Goal: Task Accomplishment & Management: Use online tool/utility

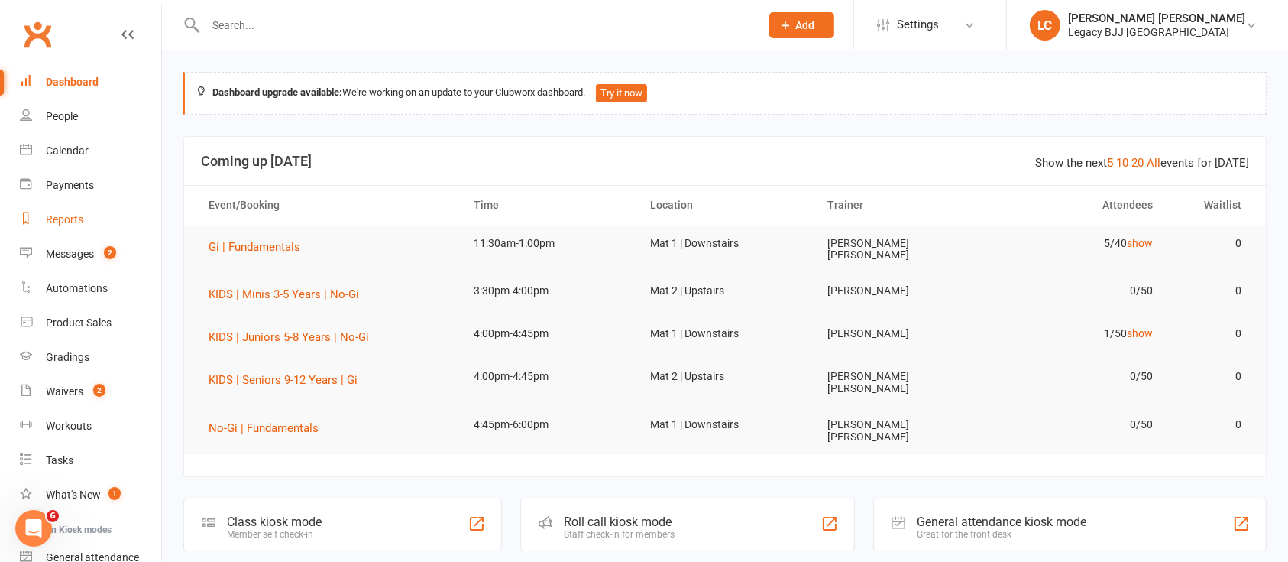
click at [80, 227] on link "Reports" at bounding box center [90, 219] width 141 height 34
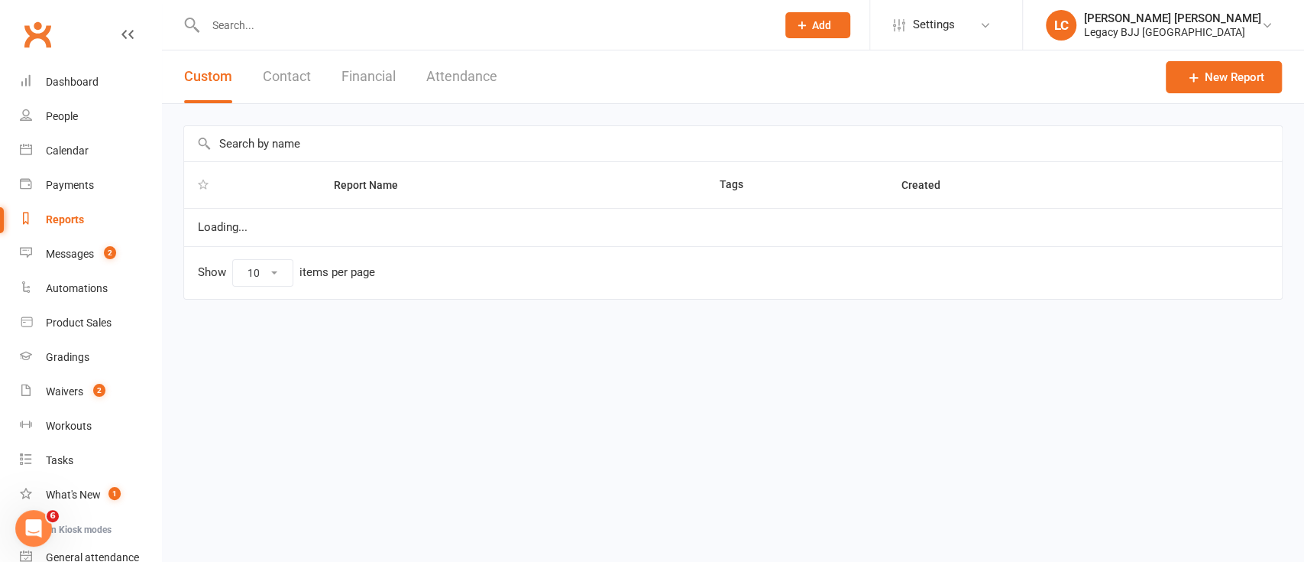
select select "100"
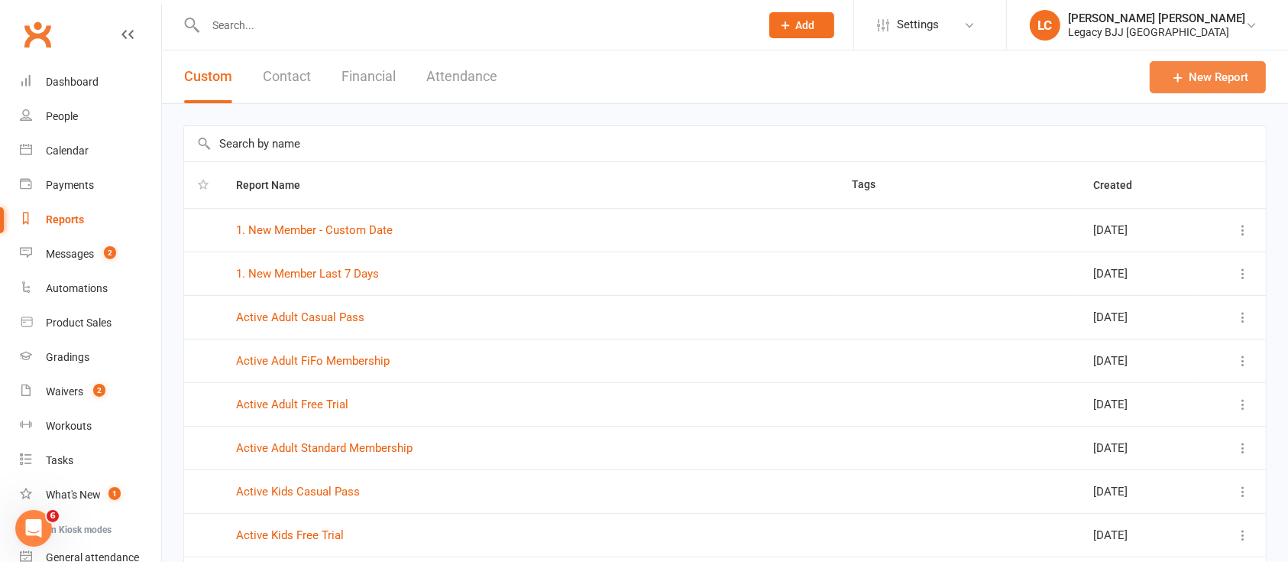
click at [1189, 88] on link "New Report" at bounding box center [1208, 77] width 116 height 32
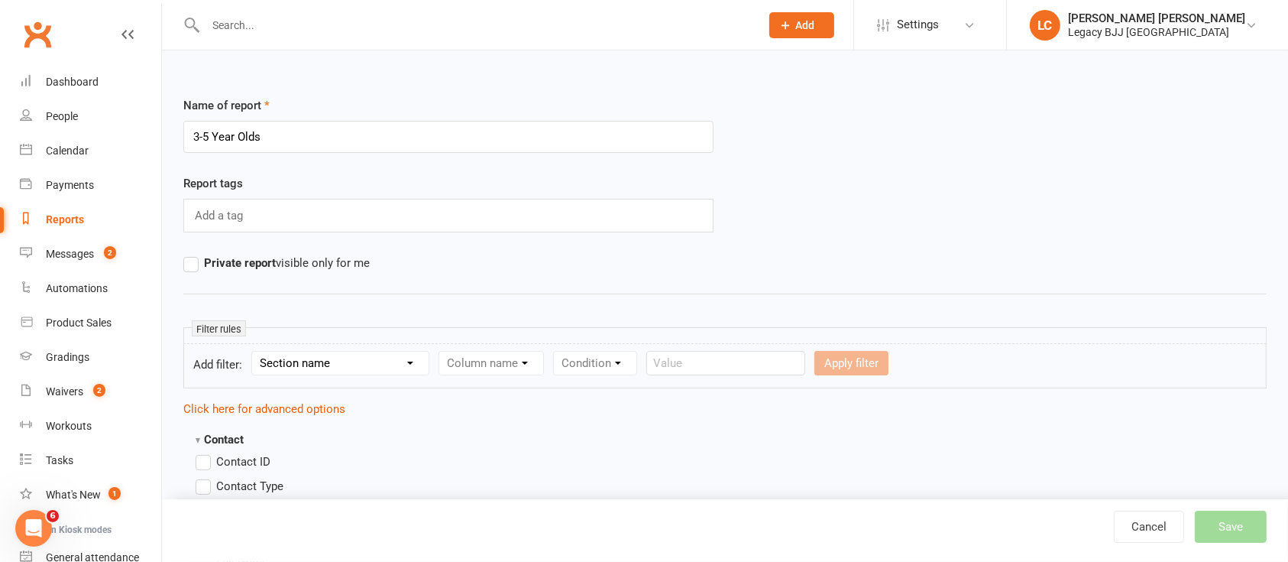
type input "3-5 Year Olds"
click at [384, 368] on select "Section name Contact Attendance Aggregate Payment Booking Waitlist Attendees Ca…" at bounding box center [340, 362] width 177 height 23
select select "0"
click at [254, 351] on select "Section name Contact Attendance Aggregate Payment Booking Waitlist Attendees Ca…" at bounding box center [340, 362] width 177 height 23
click at [478, 358] on select "Column name Contact Type First Name Last Name Full Name Email Phone Number Addr…" at bounding box center [620, 362] width 363 height 23
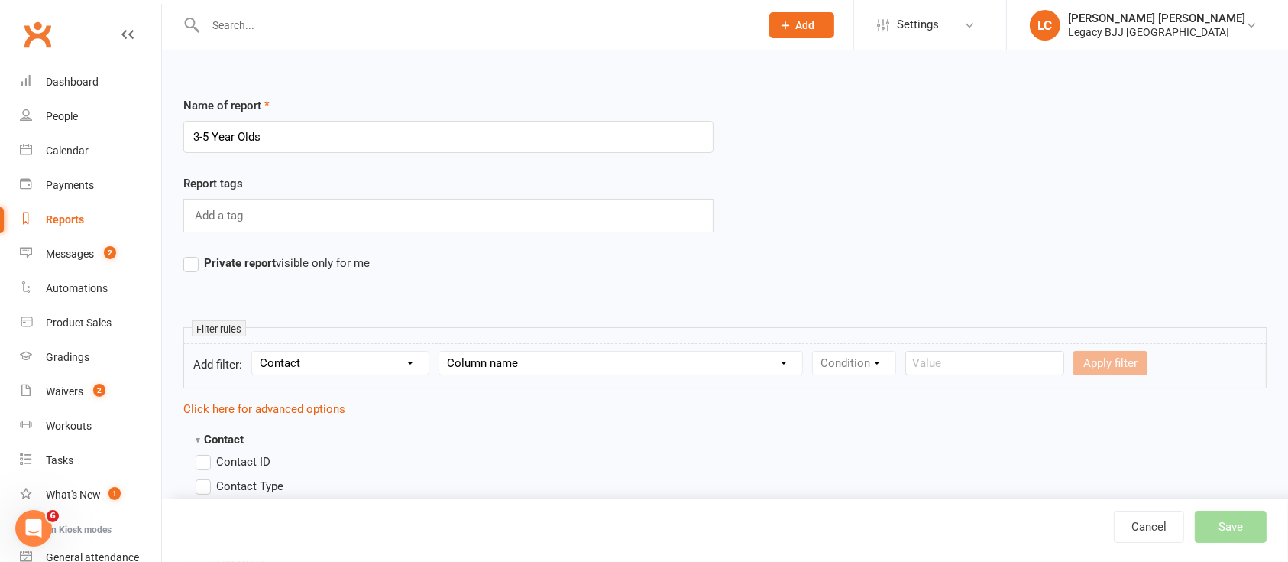
select select "23"
click at [442, 351] on select "Column name Contact Type First Name Last Name Full Name Email Phone Number Addr…" at bounding box center [620, 362] width 363 height 23
click at [887, 357] on select "Condition Is Is not Less than Greater than Less than or equal to Greater than o…" at bounding box center [890, 362] width 154 height 23
select select "4"
click at [815, 351] on select "Condition Is Is not Less than Greater than Less than or equal to Greater than o…" at bounding box center [890, 362] width 154 height 23
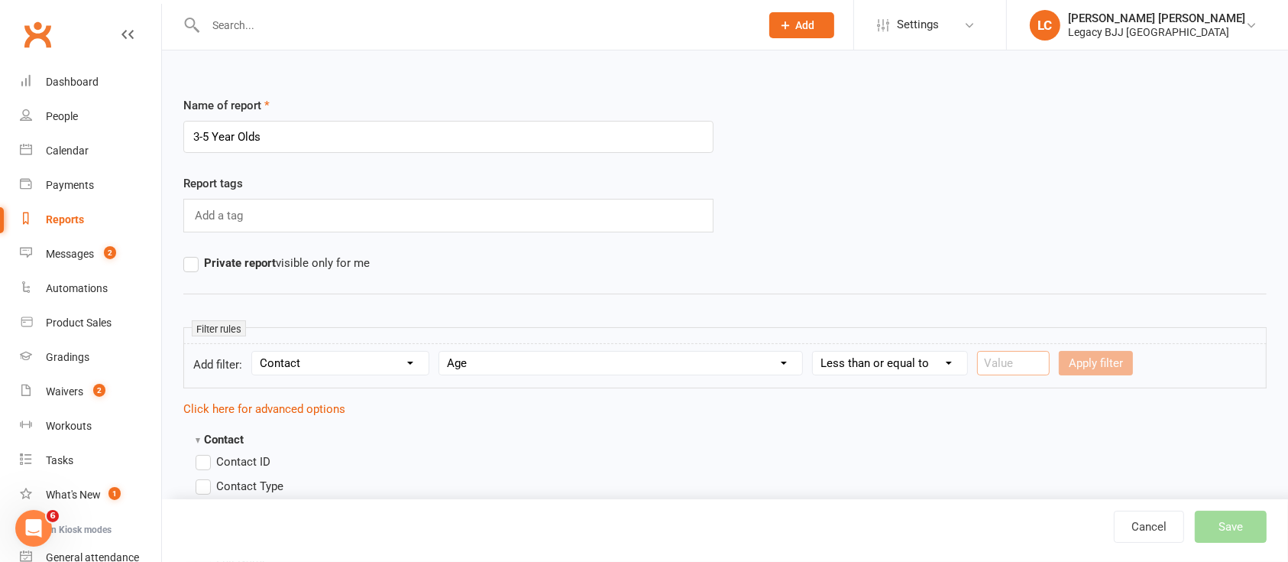
click at [1019, 370] on input "number" at bounding box center [1013, 363] width 73 height 24
type input "5"
click at [1097, 368] on button "Apply filter" at bounding box center [1096, 363] width 74 height 24
select select
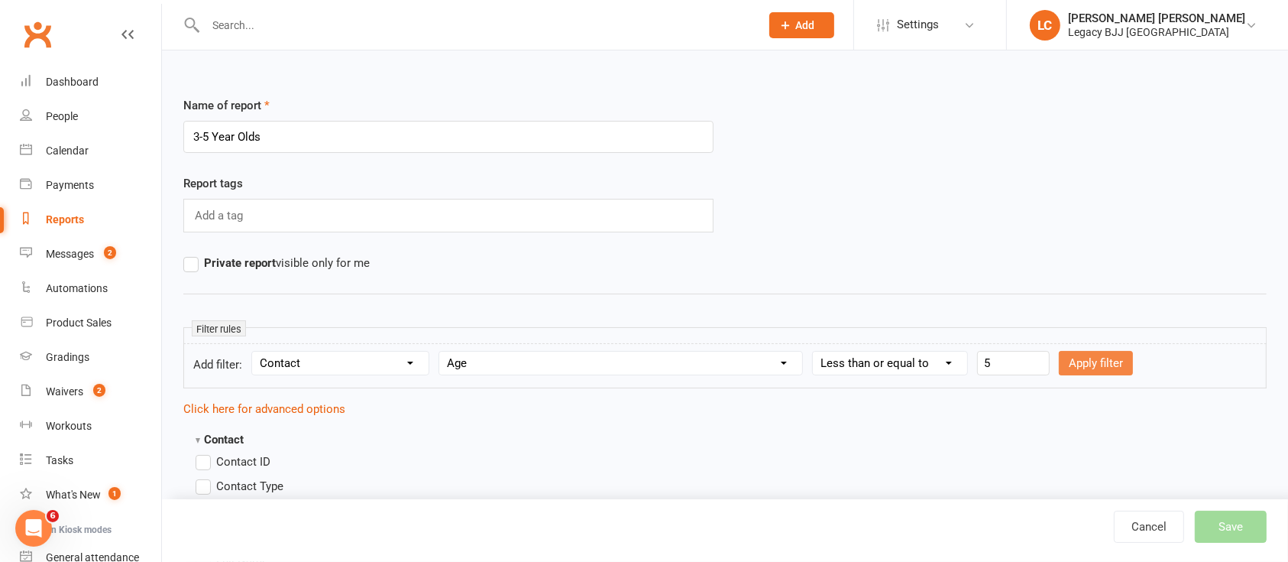
select select
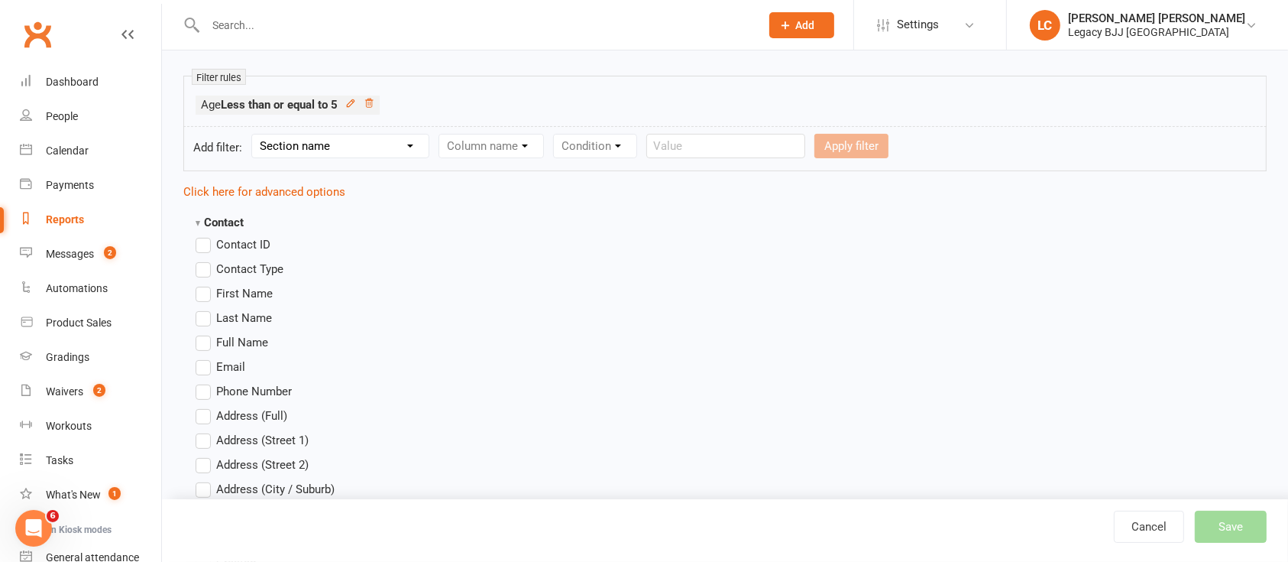
scroll to position [277, 0]
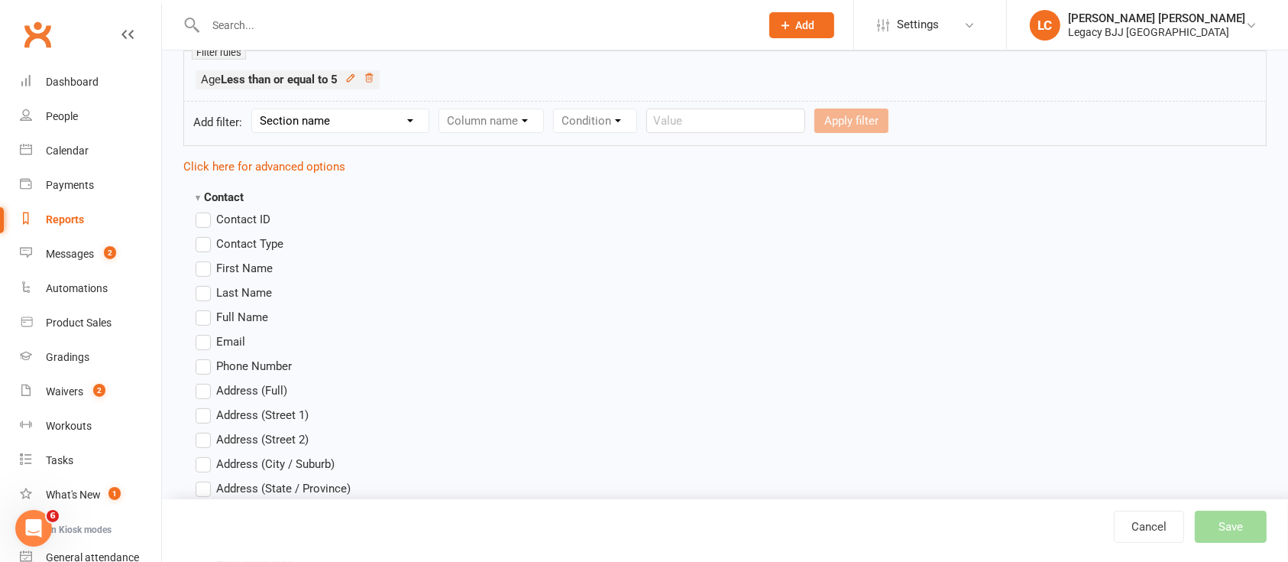
click at [248, 274] on label "First Name" at bounding box center [234, 268] width 77 height 18
click at [206, 259] on input "First Name" at bounding box center [201, 259] width 10 height 0
click at [246, 290] on span "Last Name" at bounding box center [244, 291] width 56 height 16
click at [206, 283] on input "Last Name" at bounding box center [201, 283] width 10 height 0
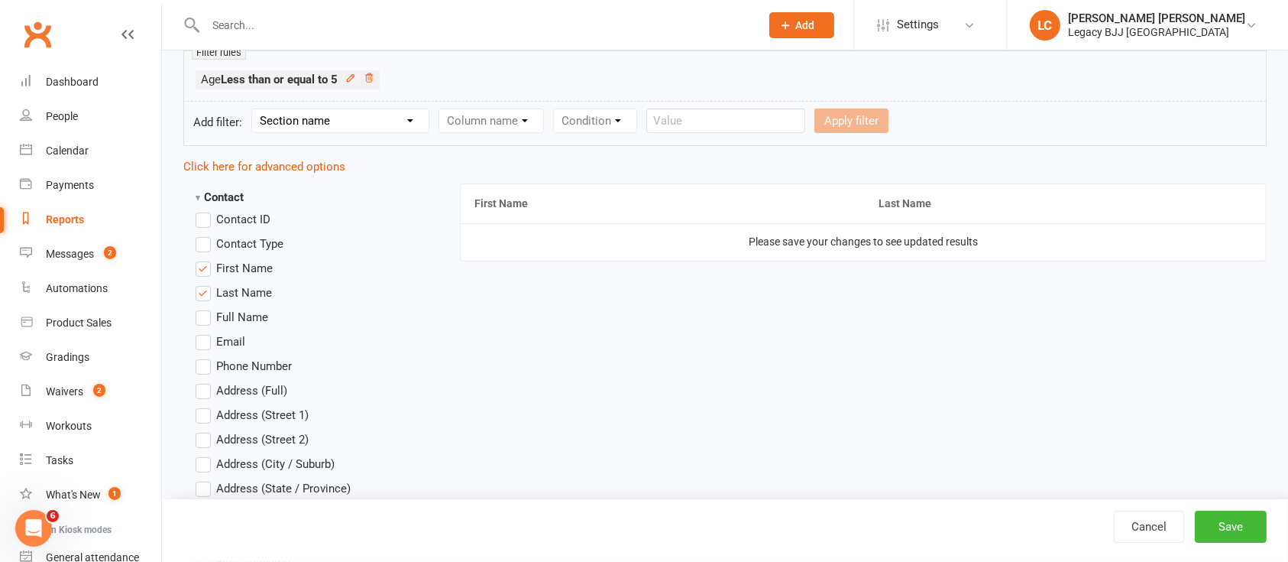
click at [238, 335] on span "Email" at bounding box center [230, 340] width 29 height 16
click at [206, 332] on input "Email" at bounding box center [201, 332] width 10 height 0
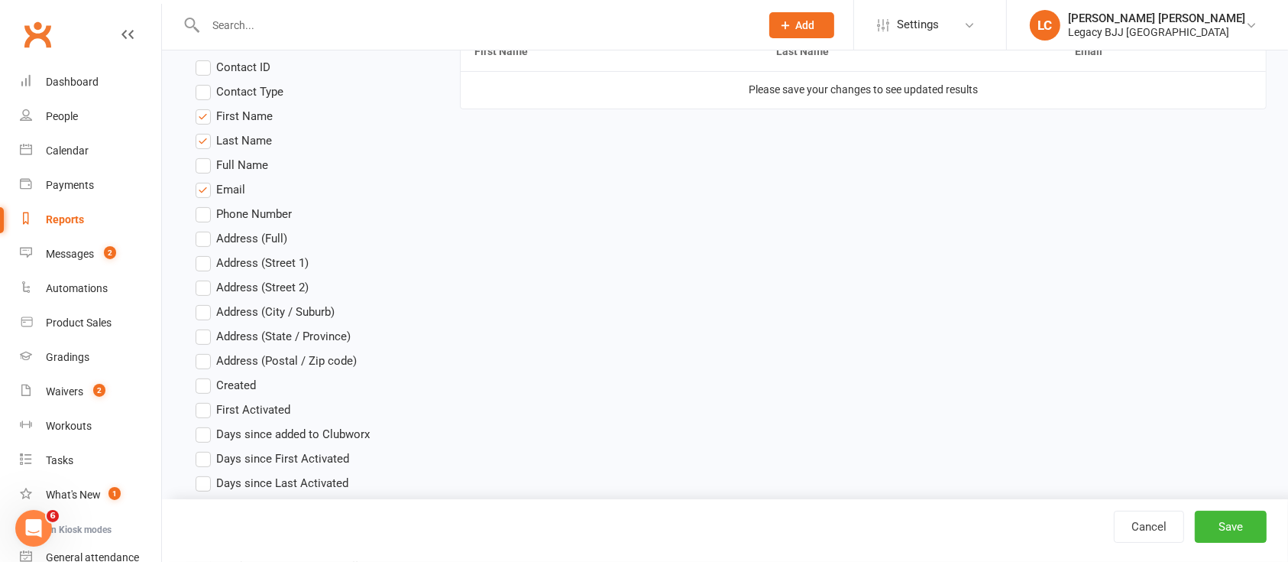
scroll to position [429, 0]
click at [255, 217] on span "Phone Number" at bounding box center [254, 212] width 76 height 16
click at [206, 204] on input "Phone Number" at bounding box center [201, 204] width 10 height 0
click at [262, 90] on span "Contact Type" at bounding box center [249, 90] width 67 height 16
click at [206, 82] on input "Contact Type" at bounding box center [201, 82] width 10 height 0
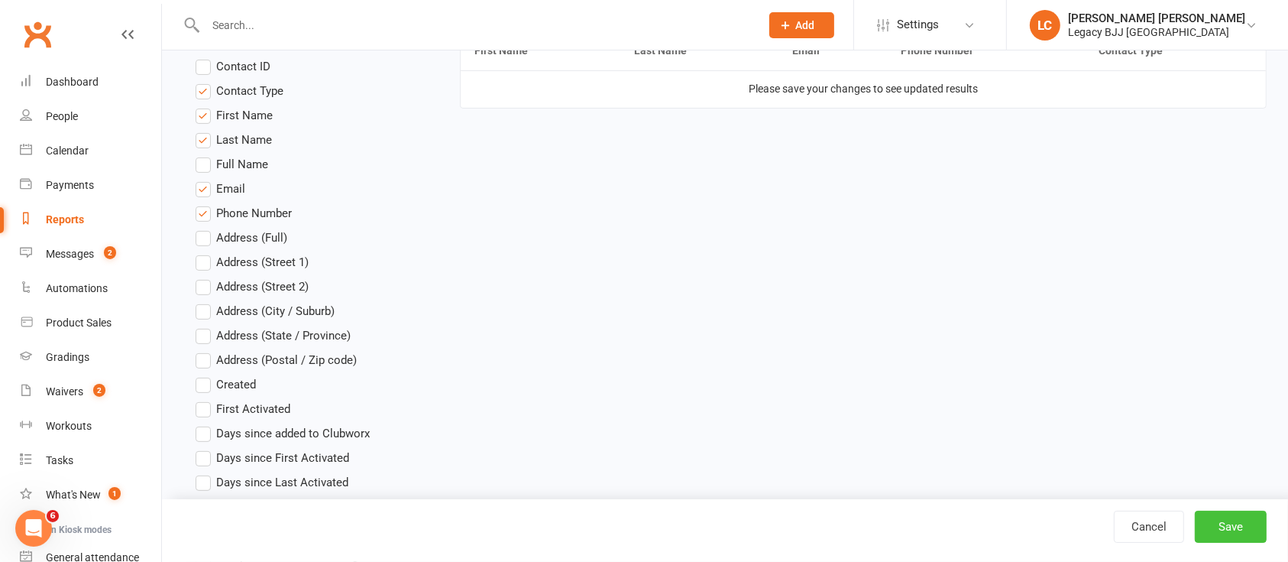
click at [1238, 516] on button "Save" at bounding box center [1231, 526] width 72 height 32
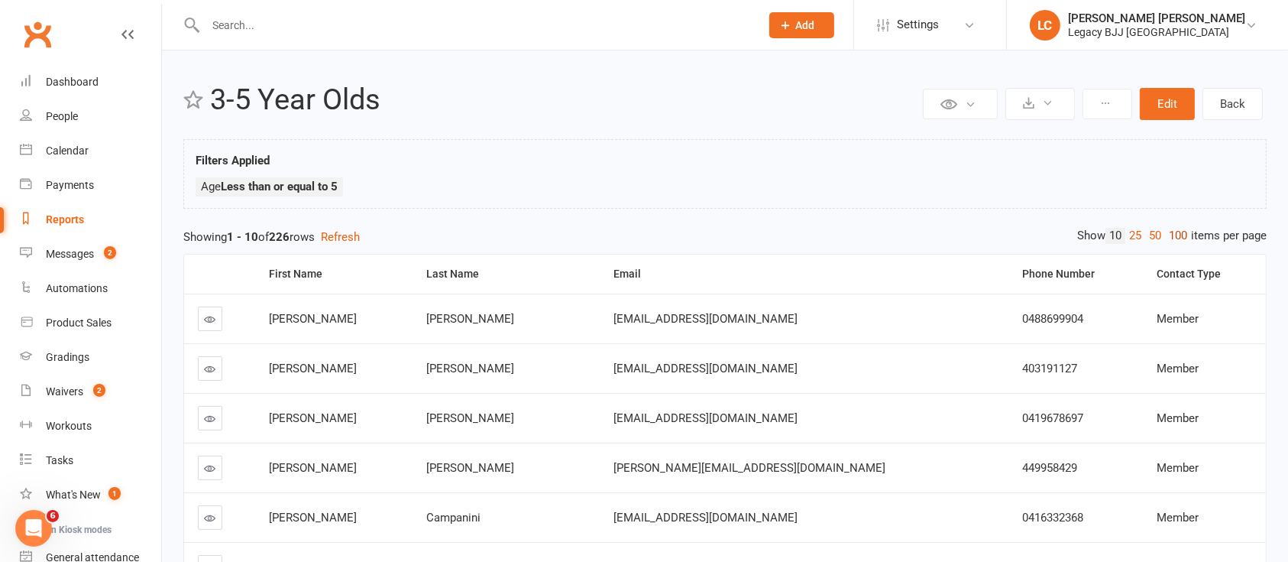
click at [1181, 231] on link "100" at bounding box center [1178, 236] width 26 height 16
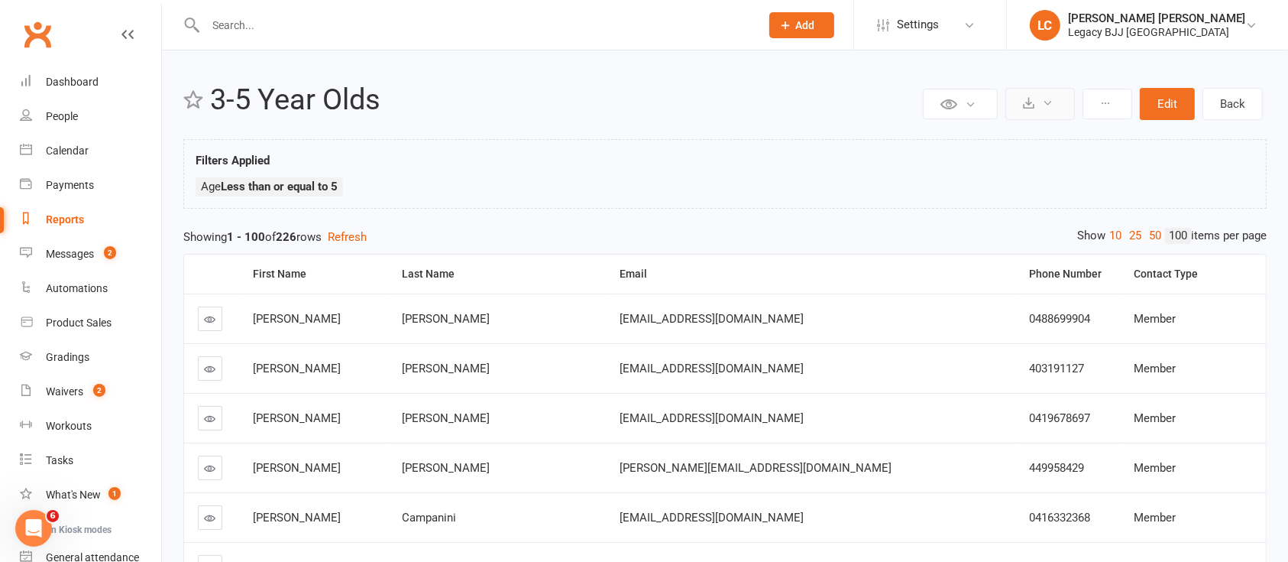
click at [1058, 102] on button at bounding box center [1041, 104] width 70 height 32
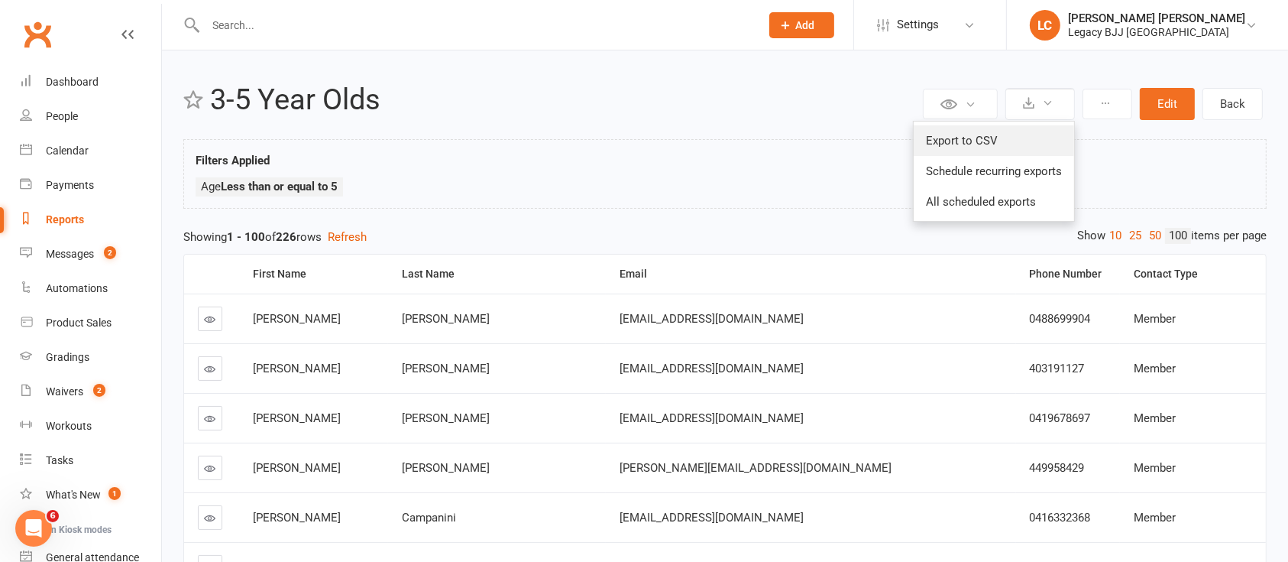
click at [1015, 144] on link "Export to CSV" at bounding box center [994, 140] width 160 height 31
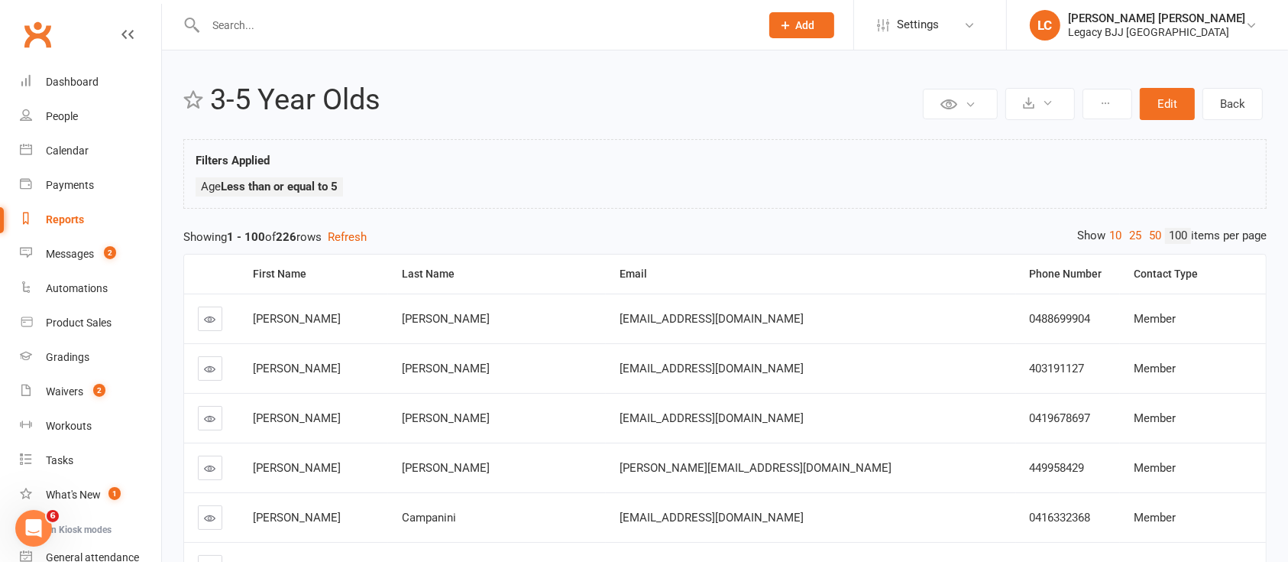
click at [258, 38] on div at bounding box center [466, 25] width 566 height 50
click at [1187, 102] on button "Edit" at bounding box center [1167, 104] width 55 height 32
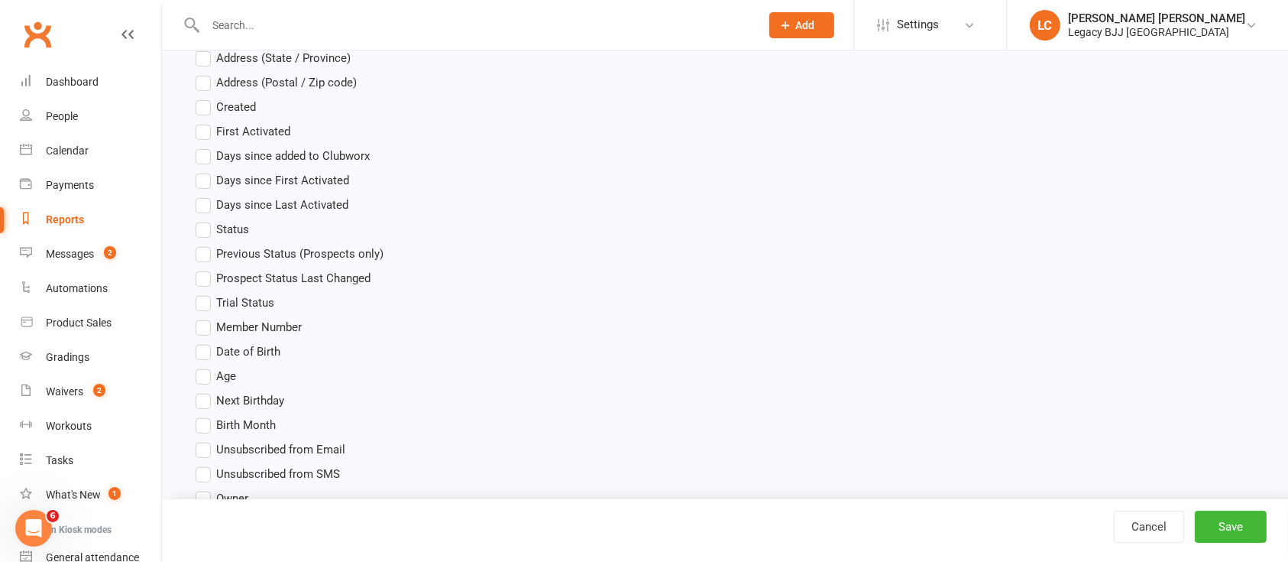
scroll to position [709, 0]
click at [213, 366] on label "Age" at bounding box center [216, 373] width 40 height 18
click at [206, 364] on input "Age" at bounding box center [201, 364] width 10 height 0
click at [1233, 529] on button "Save" at bounding box center [1231, 526] width 72 height 32
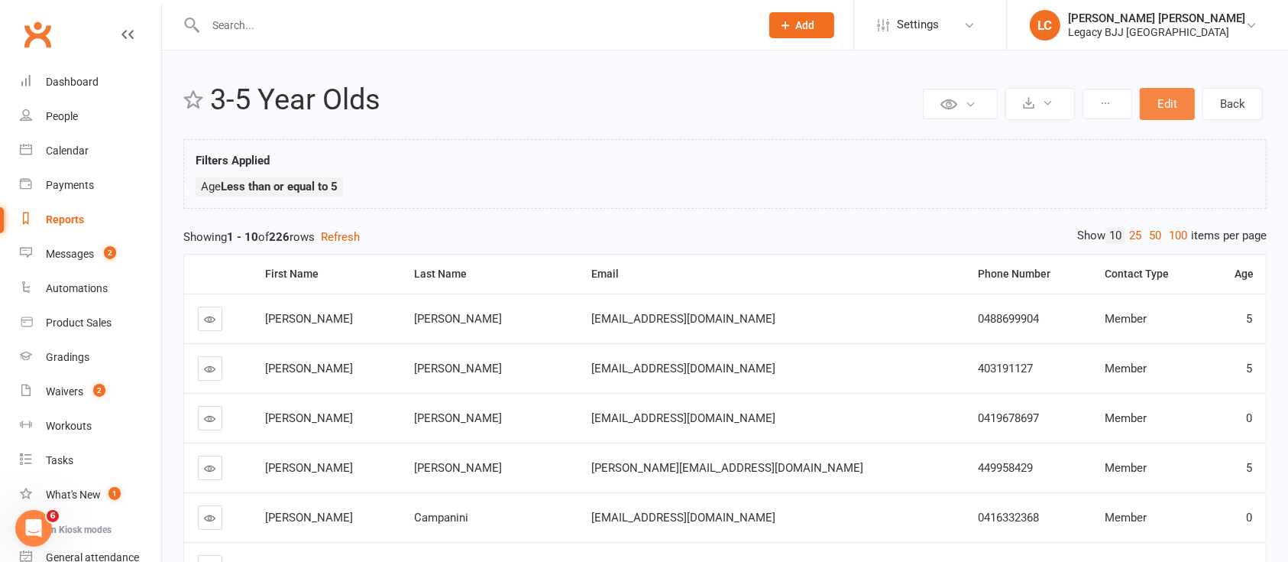
click at [1149, 95] on button "Edit" at bounding box center [1167, 104] width 55 height 32
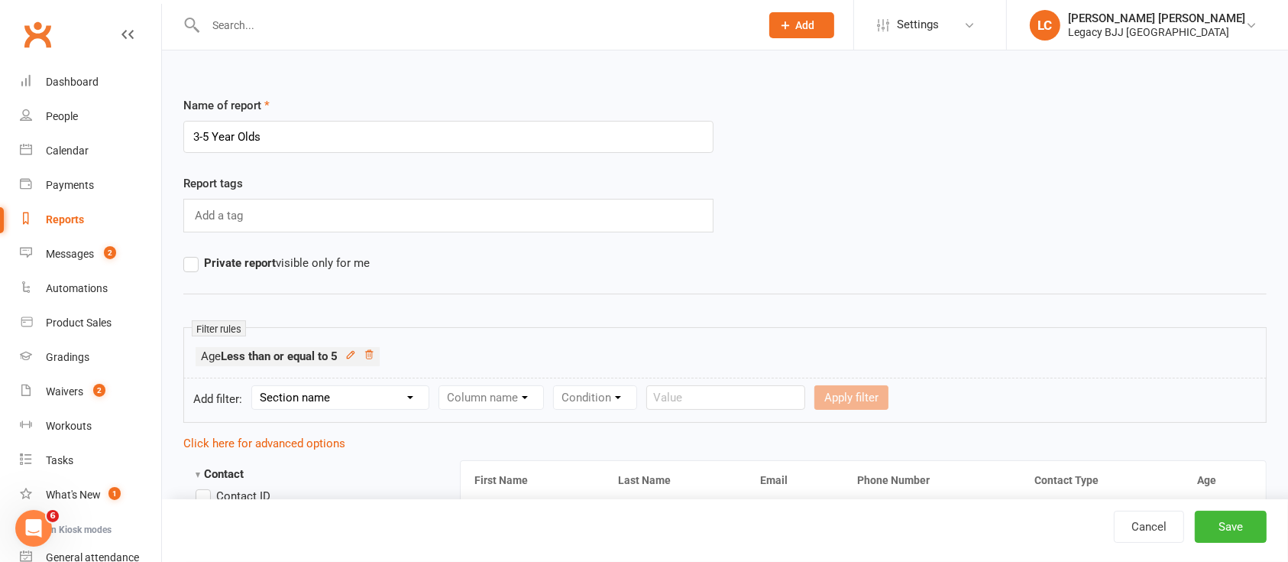
click at [348, 400] on select "Section name Contact Attendance Aggregate Payment Booking Waitlist Attendees Ca…" at bounding box center [340, 397] width 177 height 23
select select "0"
click at [254, 386] on select "Section name Contact Attendance Aggregate Payment Booking Waitlist Attendees Ca…" at bounding box center [340, 397] width 177 height 23
click at [471, 406] on select "Column name Contact Type First Name Last Name Full Name Email Phone Number Addr…" at bounding box center [620, 397] width 363 height 23
select select "23"
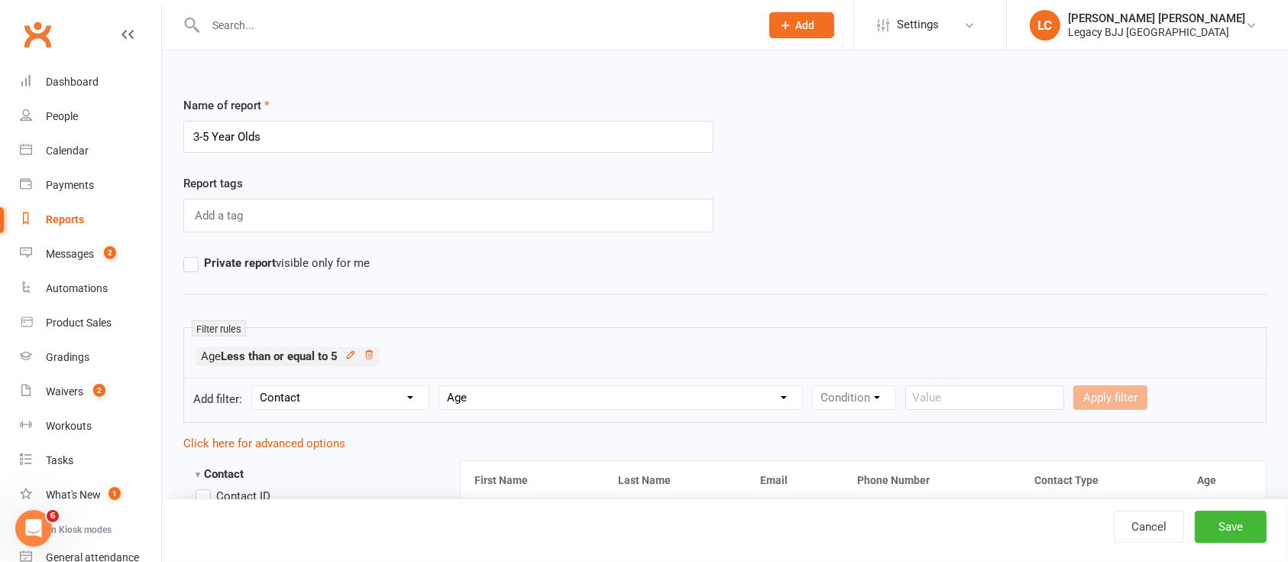
click at [442, 386] on select "Column name Contact Type First Name Last Name Full Name Email Phone Number Addr…" at bounding box center [620, 397] width 363 height 23
click at [880, 402] on select "Condition Is Is not Less than Greater than Less than or equal to Greater than o…" at bounding box center [890, 397] width 154 height 23
click at [815, 386] on select "Condition Is Is not Less than Greater than Less than or equal to Greater than o…" at bounding box center [890, 397] width 154 height 23
click at [1034, 396] on input "number" at bounding box center [1013, 397] width 73 height 24
click at [852, 397] on select "Condition Is Is not Less than Greater than Less than or equal to Greater than o…" at bounding box center [890, 397] width 154 height 23
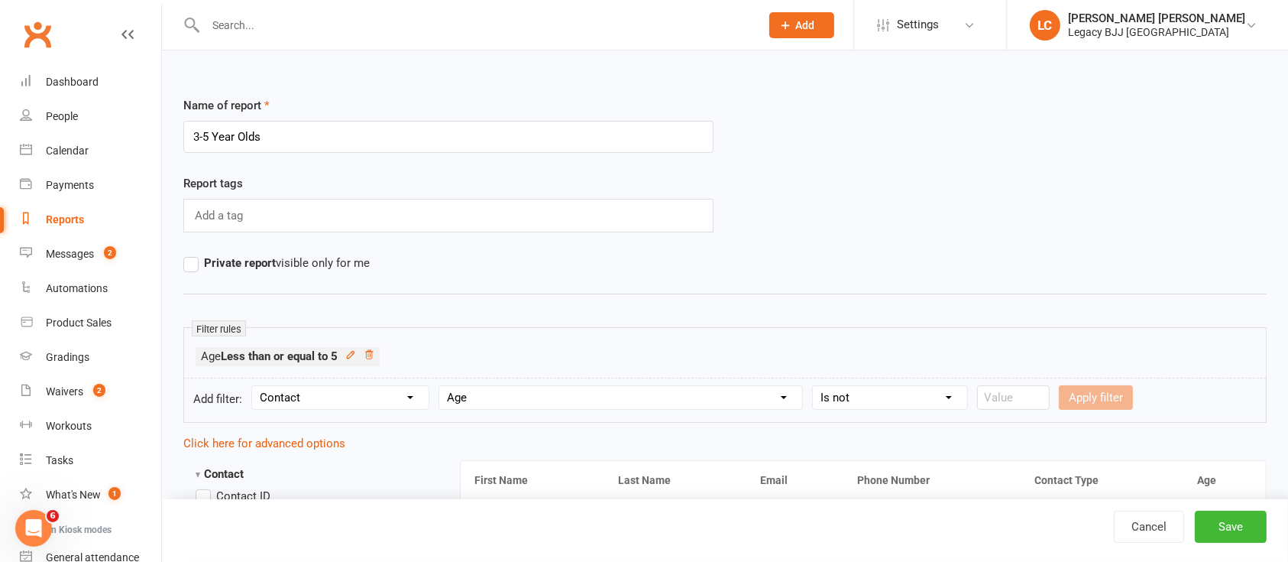
select select "7"
click at [815, 386] on select "Condition Is Is not Less than Greater than Less than or equal to Greater than o…" at bounding box center [890, 397] width 154 height 23
click at [1021, 402] on button "Apply filter" at bounding box center [1014, 397] width 74 height 24
select select
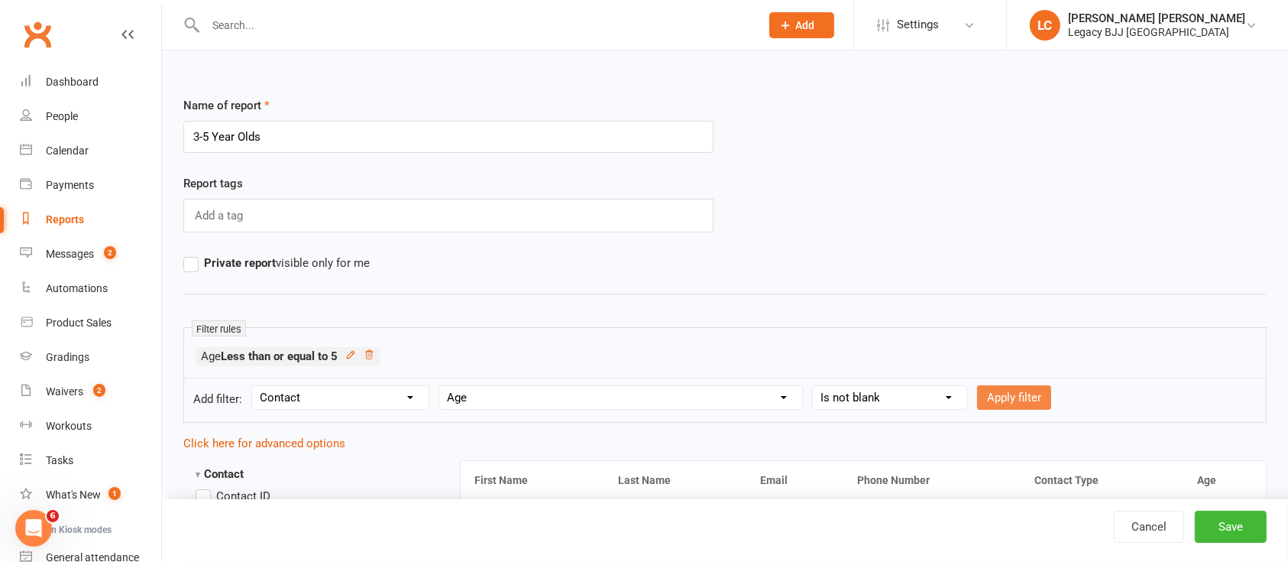
select select
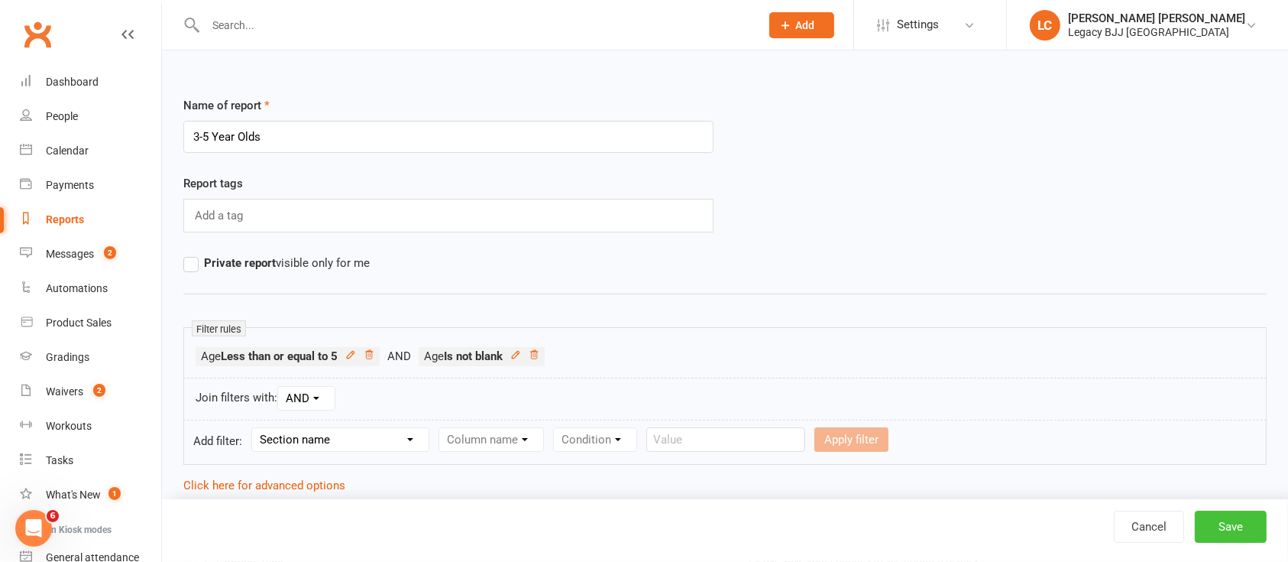
click at [1239, 530] on button "Save" at bounding box center [1231, 526] width 72 height 32
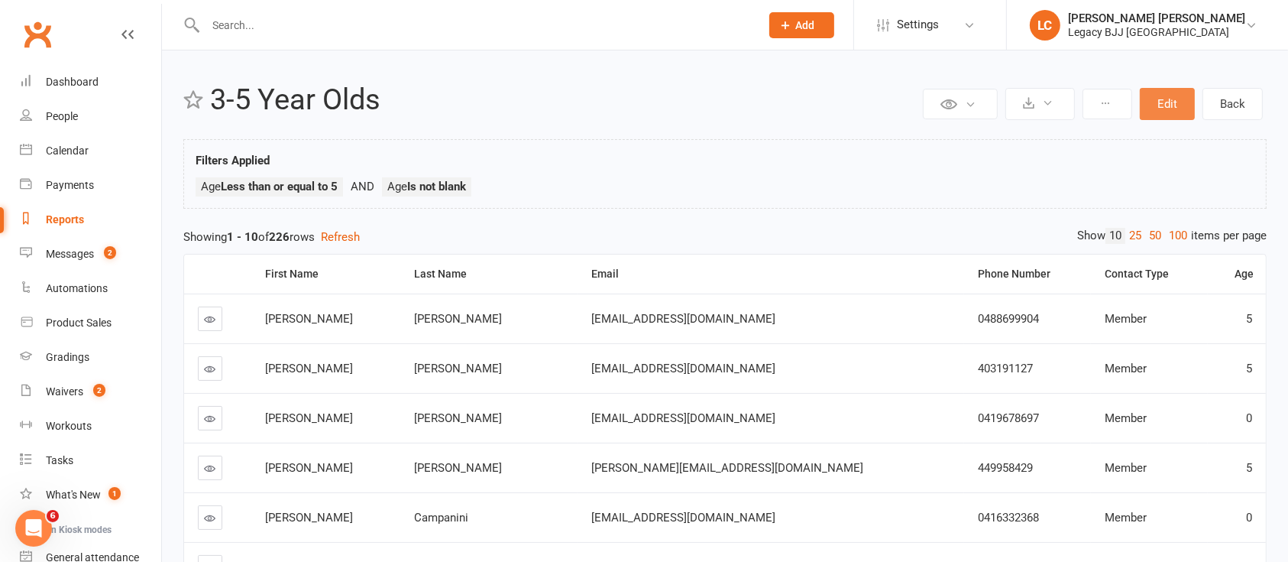
click at [1177, 110] on button "Edit" at bounding box center [1167, 104] width 55 height 32
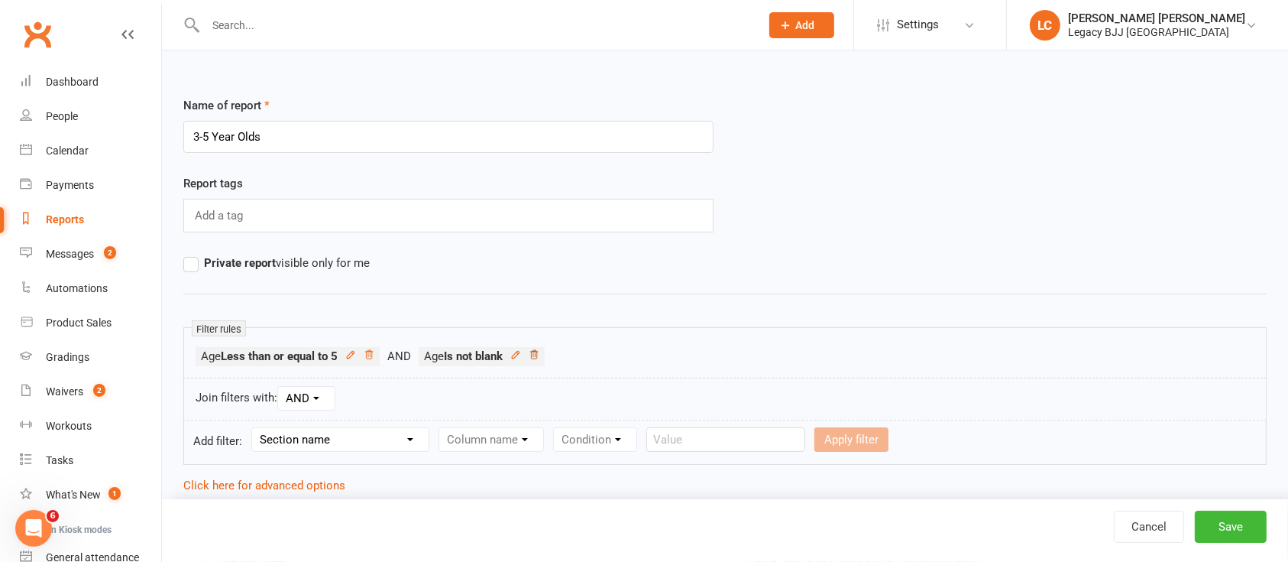
click at [539, 358] on icon at bounding box center [534, 354] width 11 height 11
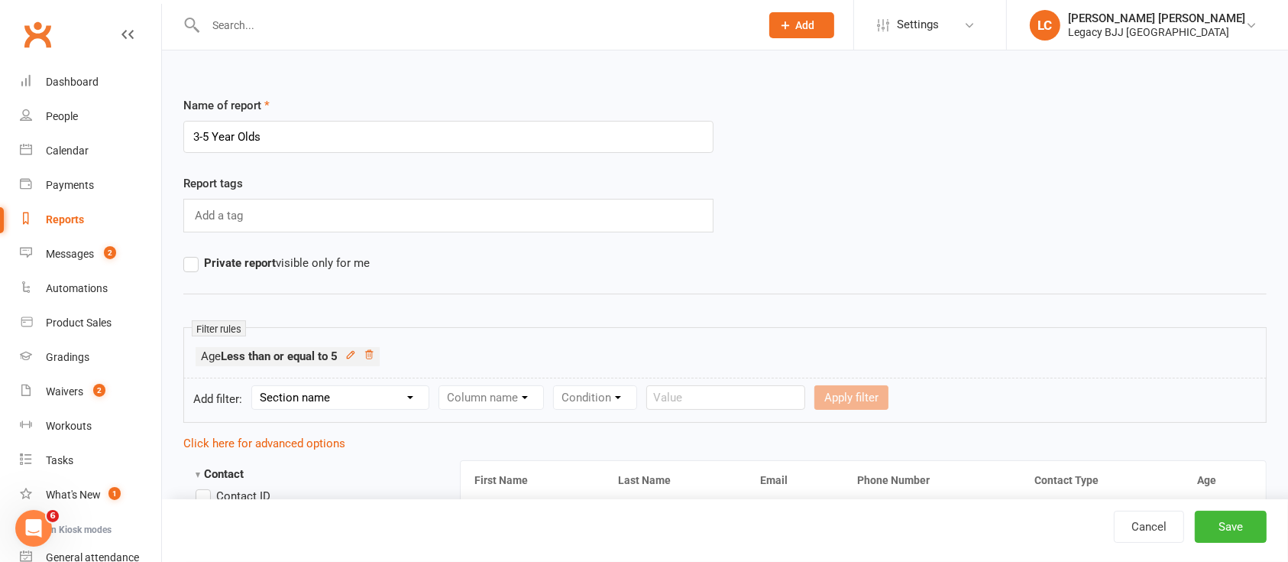
click at [353, 399] on select "Section name Contact Attendance Aggregate Payment Booking Waitlist Attendees Ca…" at bounding box center [340, 397] width 177 height 23
select select "0"
click at [254, 386] on select "Section name Contact Attendance Aggregate Payment Booking Waitlist Attendees Ca…" at bounding box center [340, 397] width 177 height 23
click at [508, 400] on select "Column name Contact Type First Name Last Name Full Name Email Phone Number Addr…" at bounding box center [620, 397] width 363 height 23
click at [442, 386] on select "Column name Contact Type First Name Last Name Full Name Email Phone Number Addr…" at bounding box center [620, 397] width 363 height 23
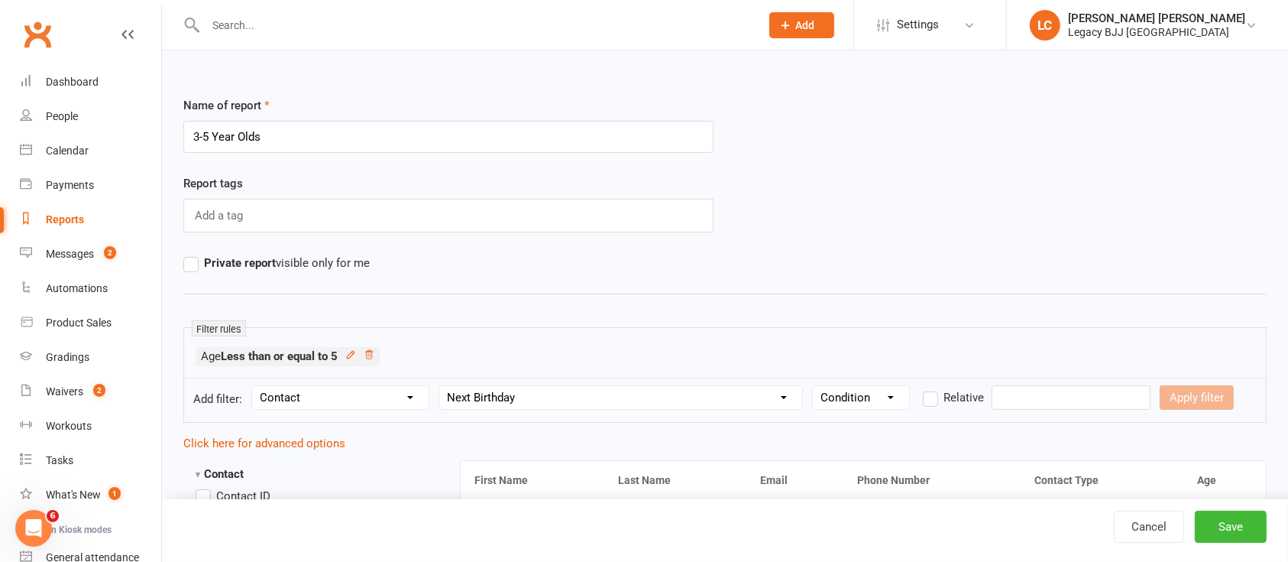
click at [611, 400] on select "Column name Contact Type First Name Last Name Full Name Email Phone Number Addr…" at bounding box center [620, 397] width 363 height 23
select select "23"
click at [442, 386] on select "Column name Contact Type First Name Last Name Full Name Email Phone Number Addr…" at bounding box center [620, 397] width 363 height 23
click at [873, 393] on select "Condition Is Is not Less than Greater than Less than or equal to Greater than o…" at bounding box center [861, 397] width 96 height 23
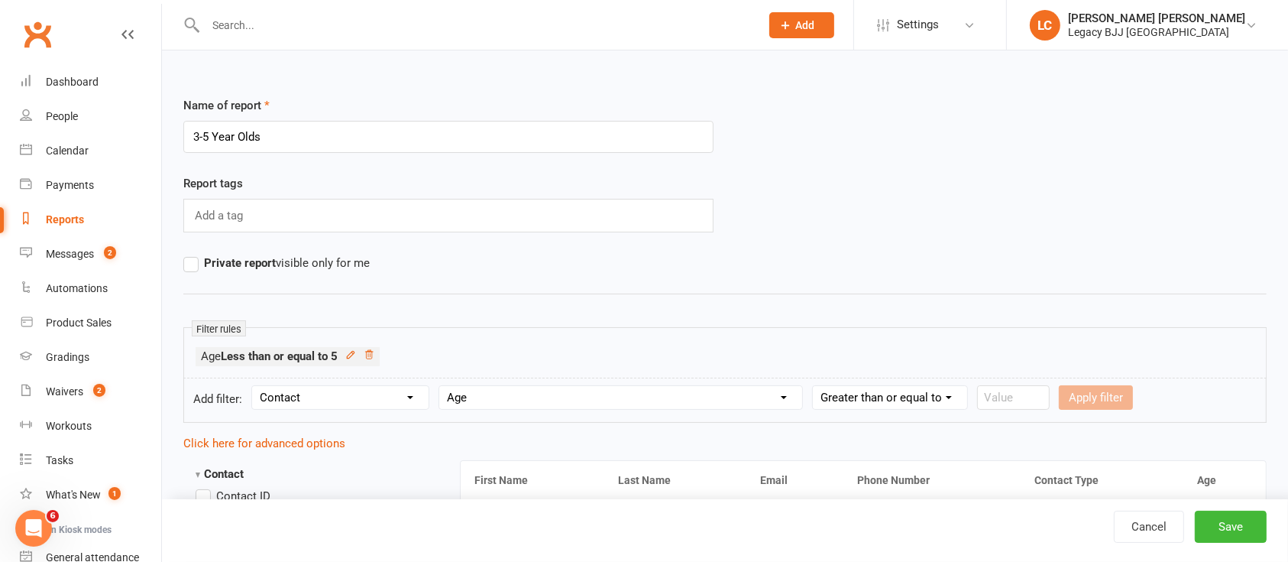
click at [815, 386] on select "Condition Is Is not Less than Greater than Less than or equal to Greater than o…" at bounding box center [890, 397] width 154 height 23
click at [895, 388] on select "Condition Is Is not Less than Greater than Less than or equal to Greater than o…" at bounding box center [890, 397] width 154 height 23
select select "3"
click at [815, 386] on select "Condition Is Is not Less than Greater than Less than or equal to Greater than o…" at bounding box center [890, 397] width 154 height 23
click at [1000, 407] on input "number" at bounding box center [1013, 397] width 73 height 24
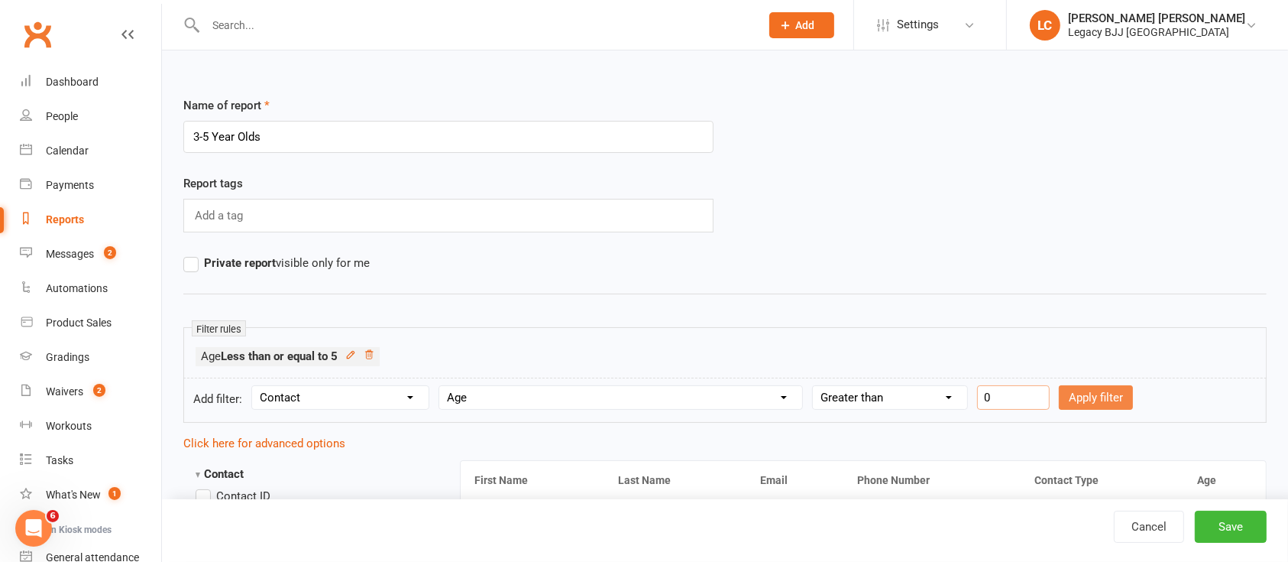
type input "0"
click at [1106, 400] on button "Apply filter" at bounding box center [1096, 397] width 74 height 24
select select
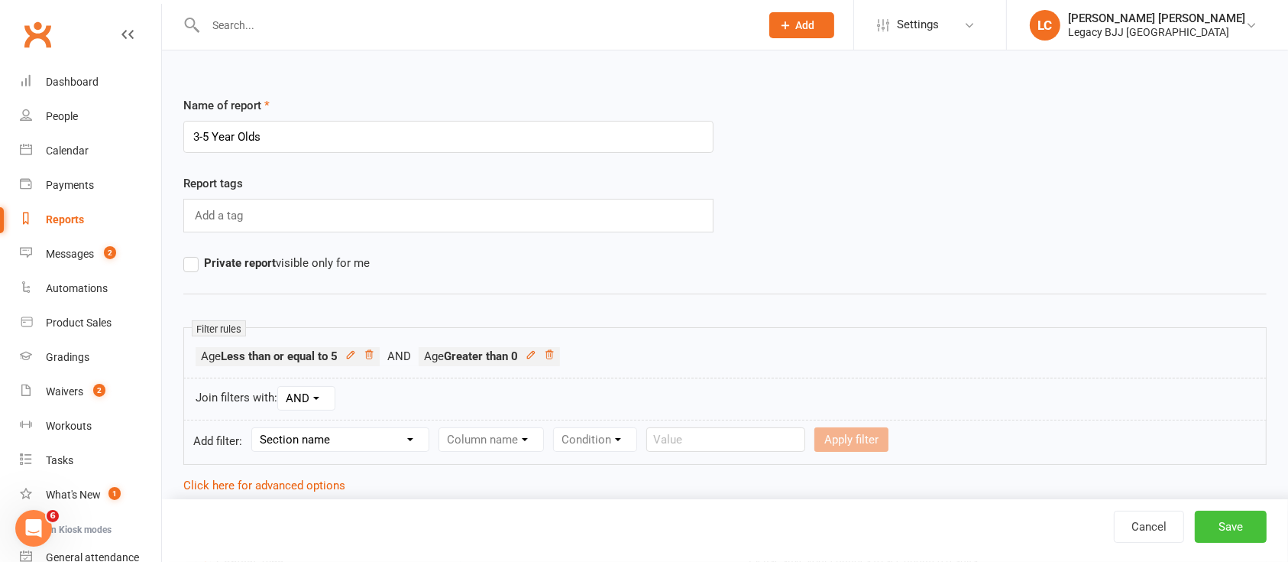
click at [1235, 528] on button "Save" at bounding box center [1231, 526] width 72 height 32
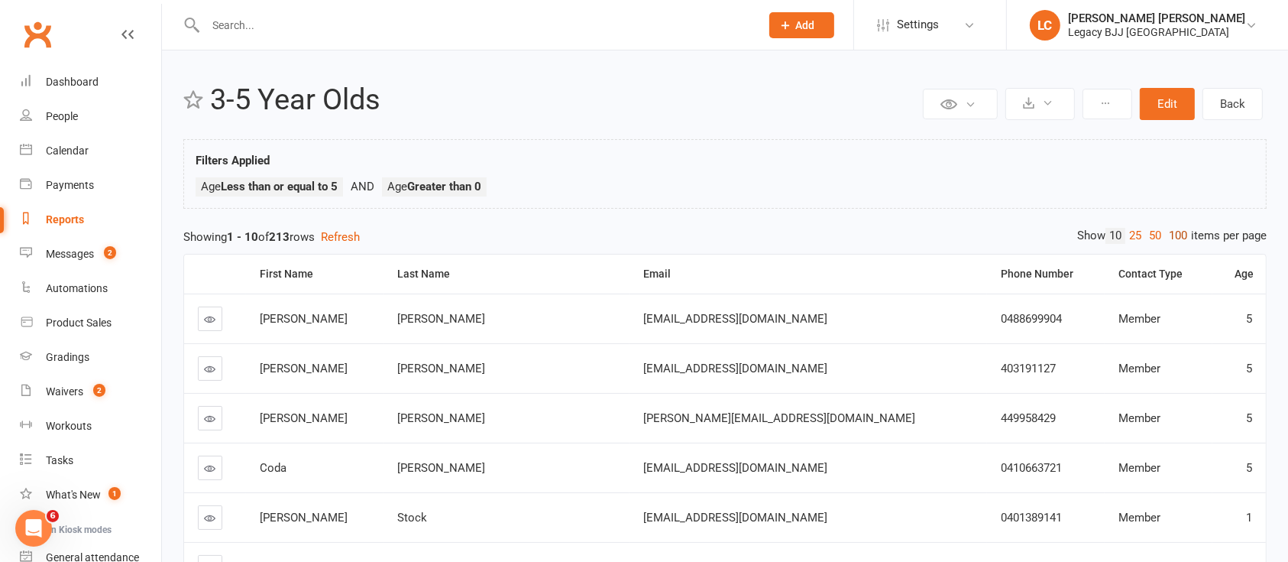
click at [1174, 236] on link "100" at bounding box center [1178, 236] width 26 height 16
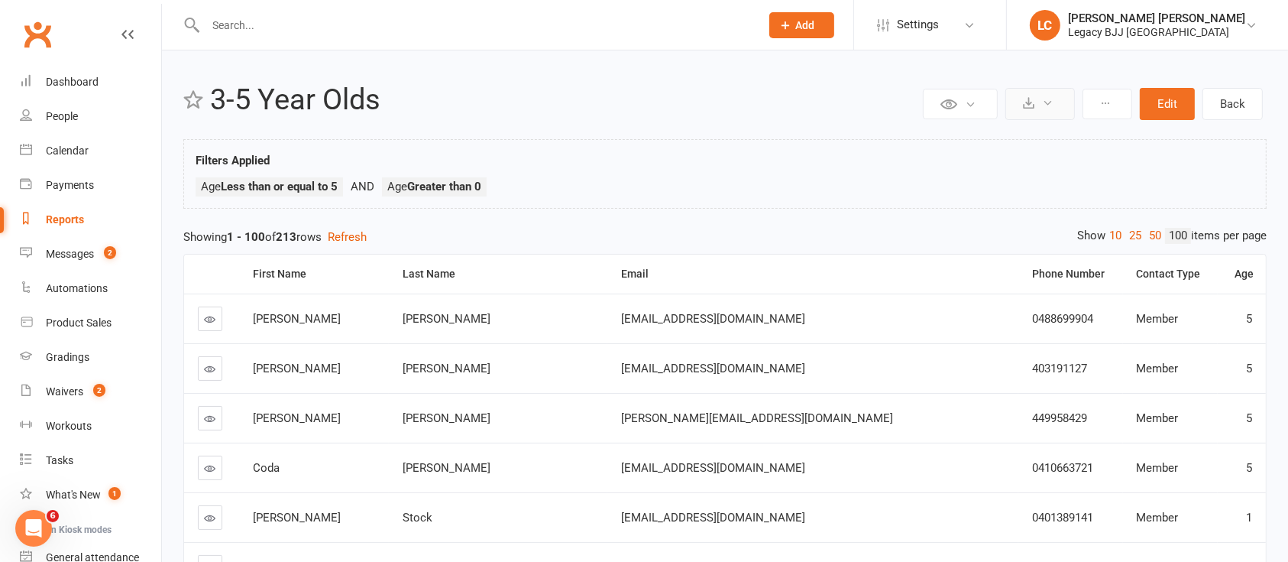
click at [1052, 100] on icon at bounding box center [1047, 102] width 11 height 11
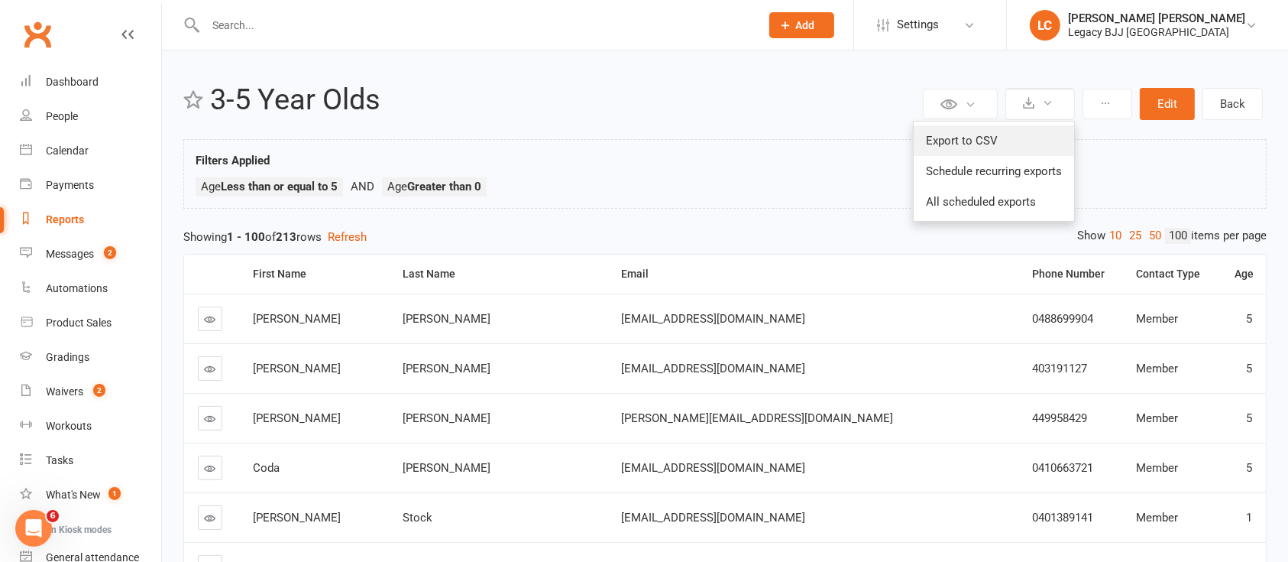
click at [973, 146] on link "Export to CSV" at bounding box center [994, 140] width 160 height 31
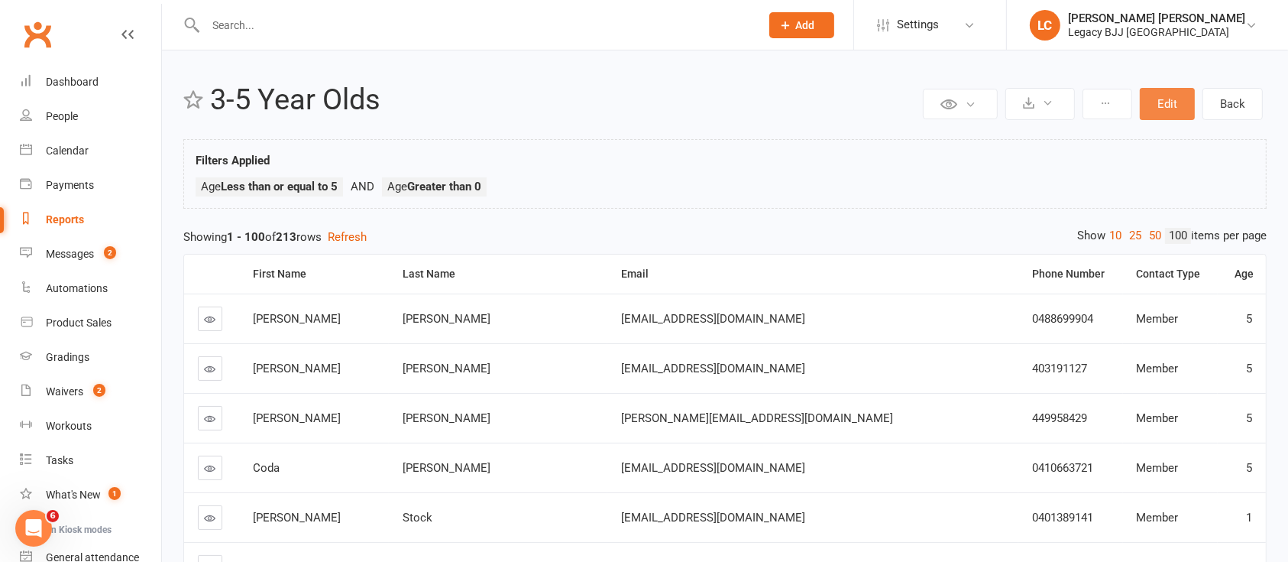
click at [1165, 98] on button "Edit" at bounding box center [1167, 104] width 55 height 32
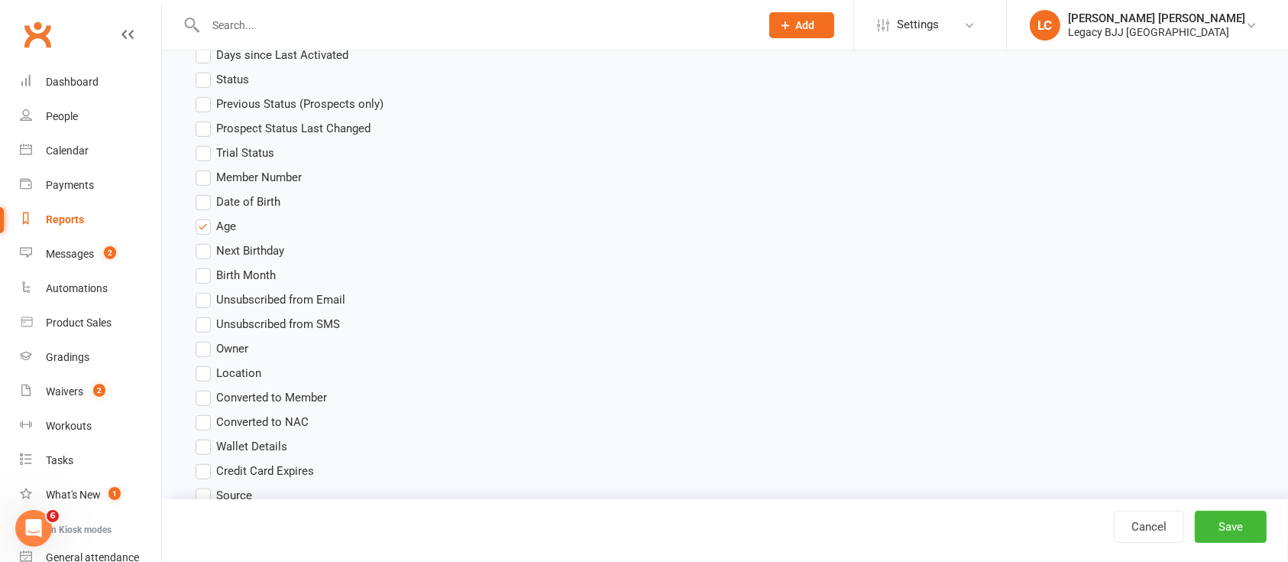
scroll to position [870, 0]
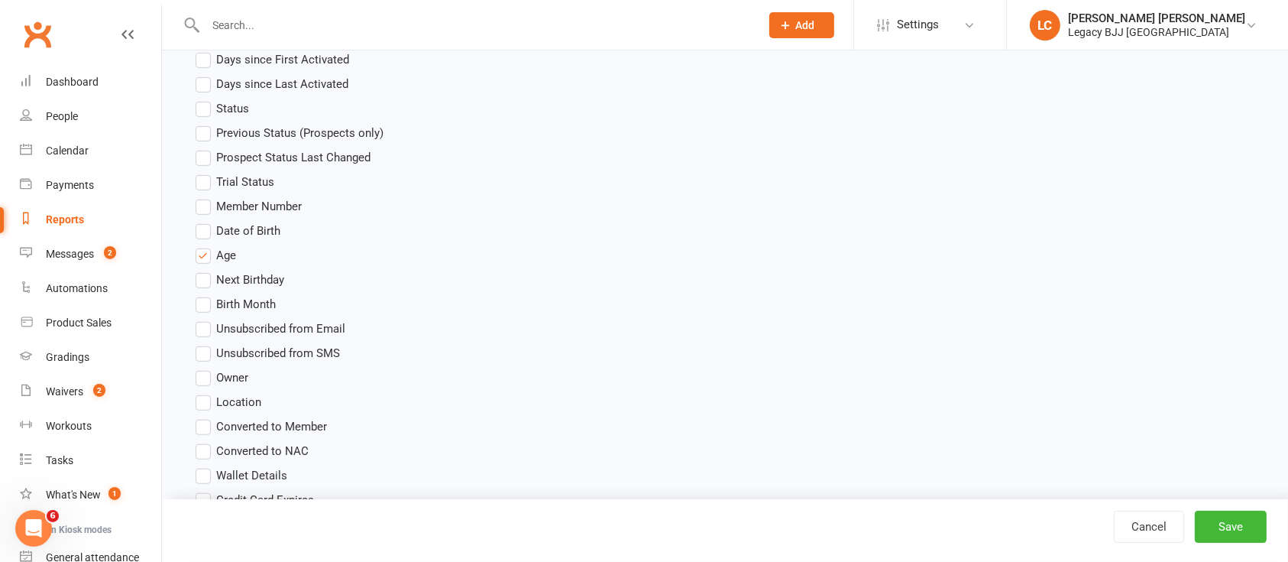
click at [217, 104] on span "Status" at bounding box center [232, 107] width 33 height 16
click at [206, 99] on input "Status" at bounding box center [201, 99] width 10 height 0
click at [1238, 533] on button "Save" at bounding box center [1231, 526] width 72 height 32
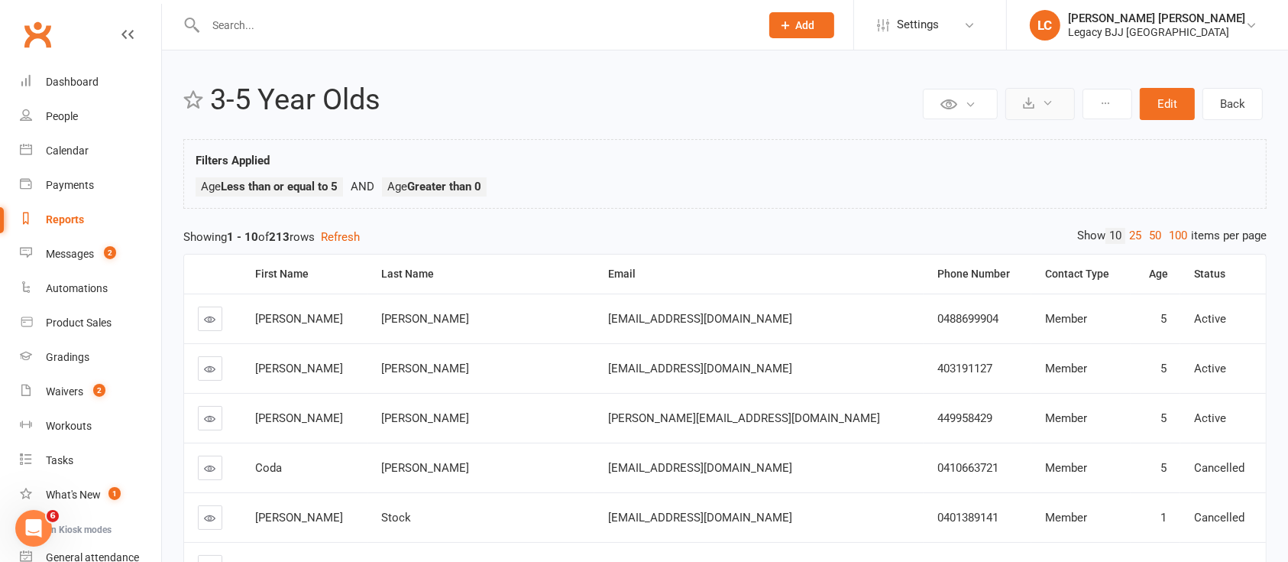
click at [1052, 101] on icon at bounding box center [1047, 102] width 11 height 11
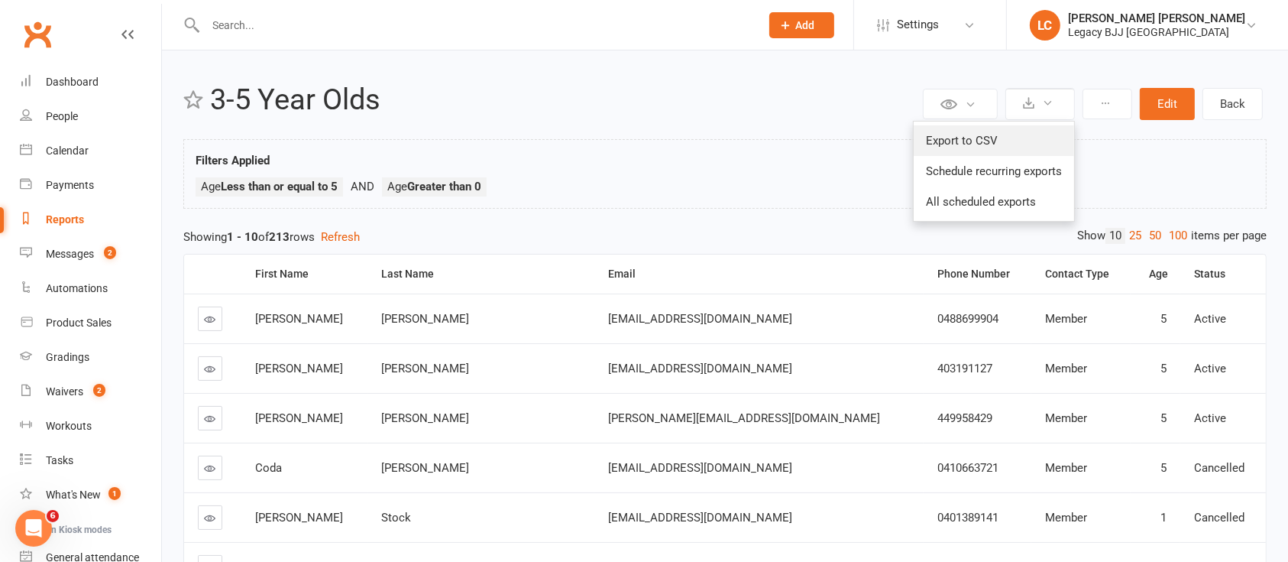
click at [993, 138] on link "Export to CSV" at bounding box center [994, 140] width 160 height 31
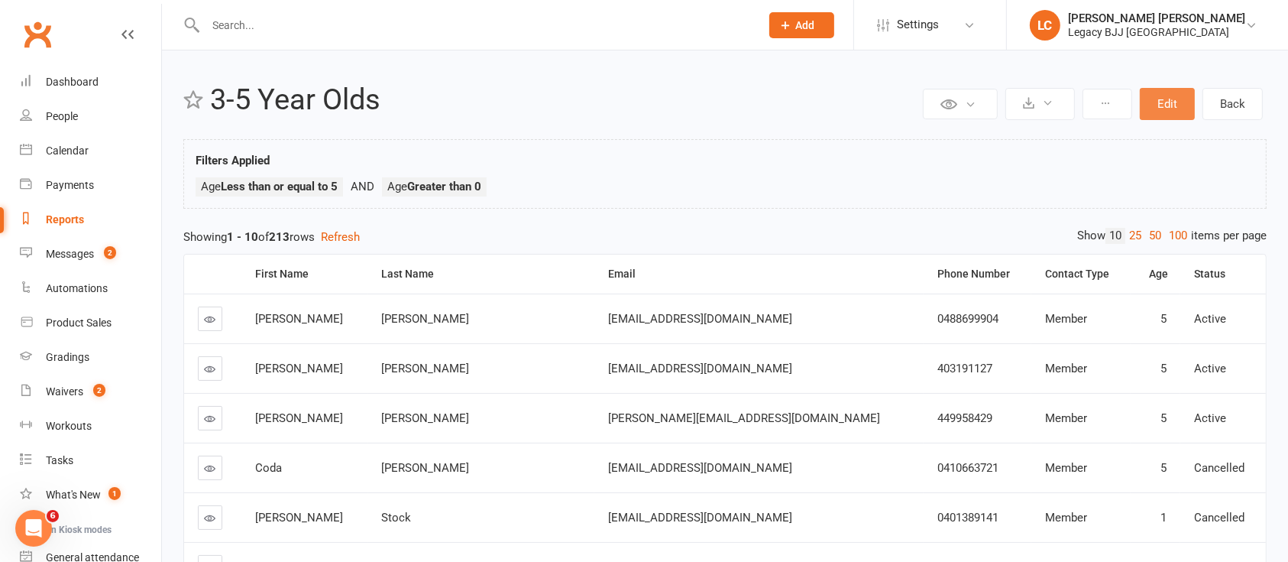
click at [1167, 110] on button "Edit" at bounding box center [1167, 104] width 55 height 32
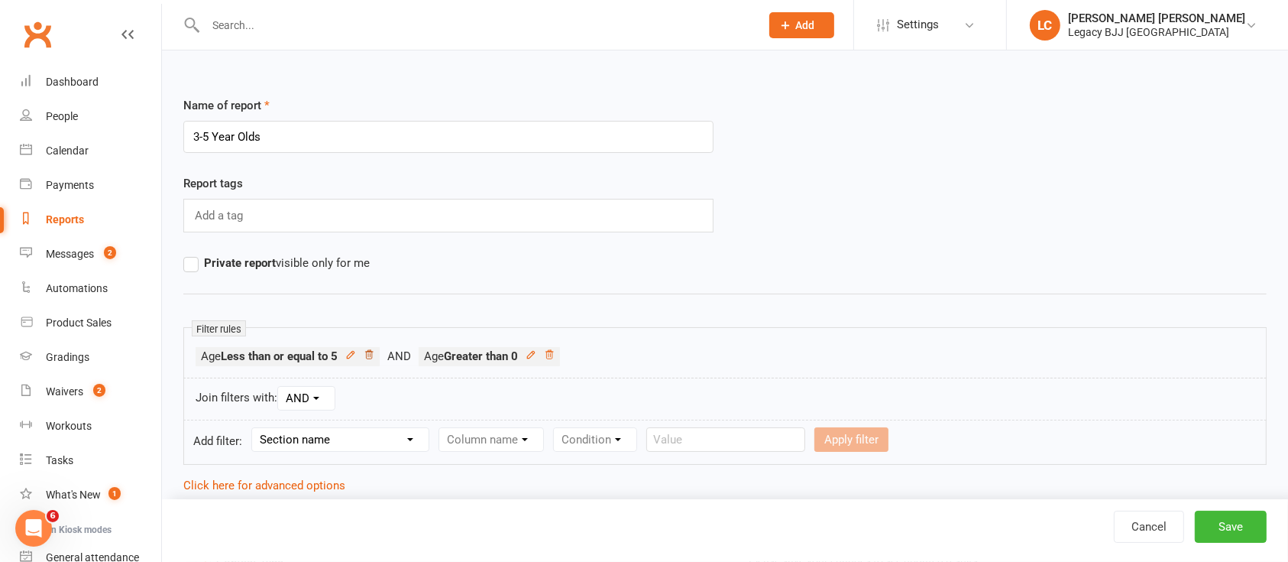
click at [371, 358] on icon at bounding box center [369, 354] width 8 height 8
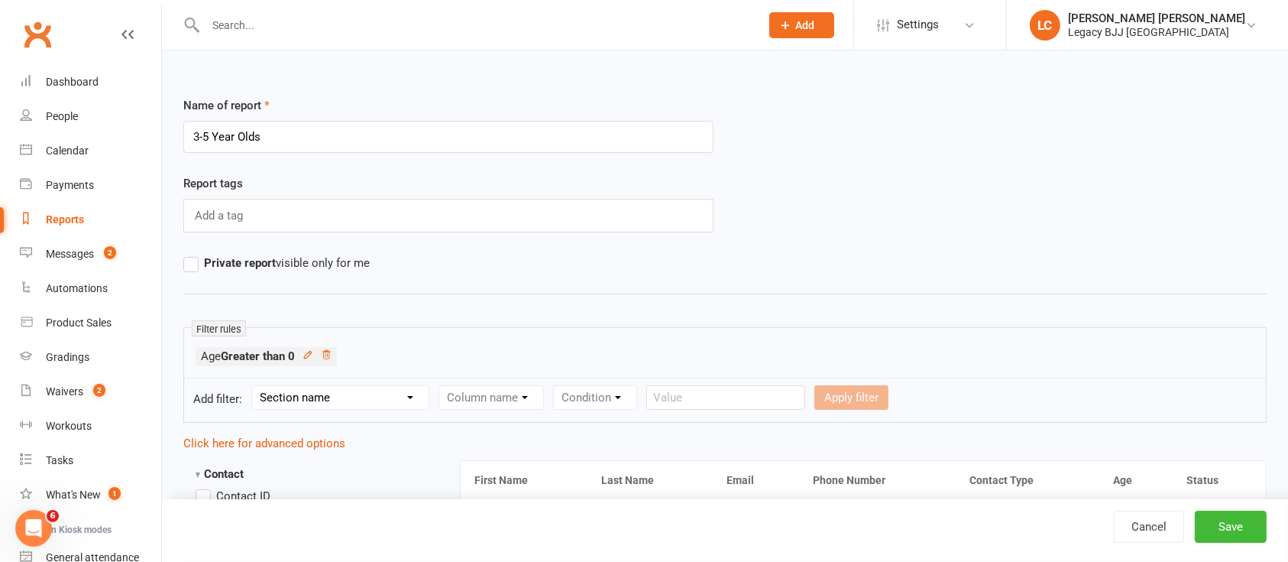
click at [329, 347] on li "Age Greater than 0" at bounding box center [266, 356] width 141 height 19
click at [329, 354] on icon at bounding box center [326, 354] width 11 height 11
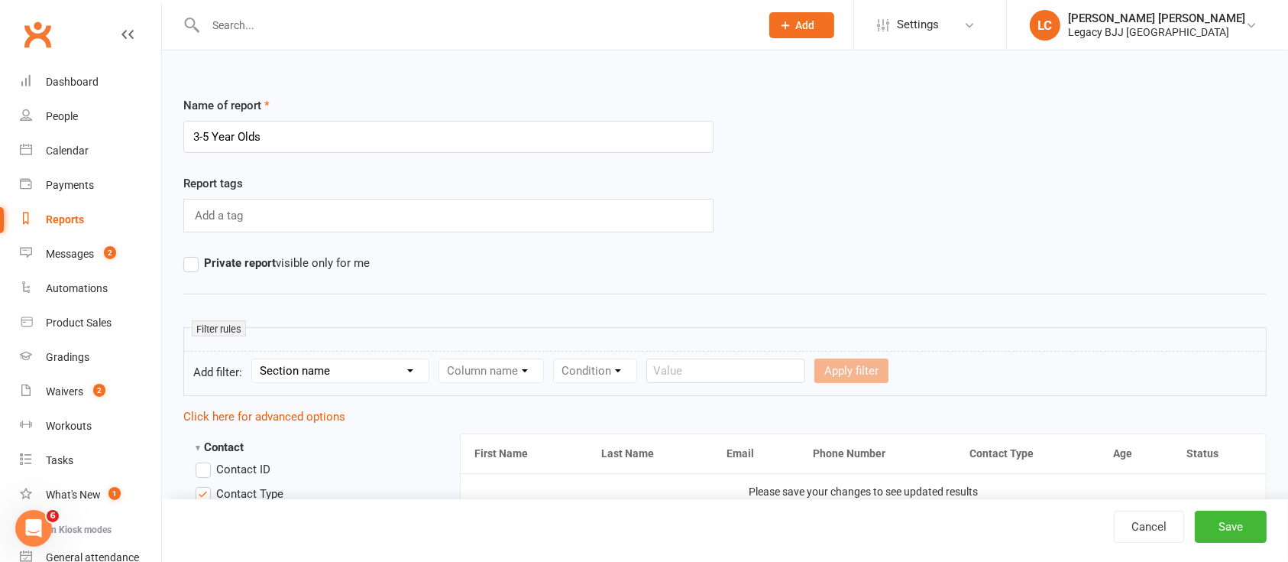
click at [317, 370] on select "Section name Contact Attendance Aggregate Payment Booking Waitlist Attendees Ca…" at bounding box center [340, 370] width 177 height 23
select select "0"
click at [254, 359] on select "Section name Contact Attendance Aggregate Payment Booking Waitlist Attendees Ca…" at bounding box center [340, 370] width 177 height 23
click at [482, 366] on select "Column name Contact Type First Name Last Name Full Name Email Phone Number Addr…" at bounding box center [620, 370] width 363 height 23
select select "23"
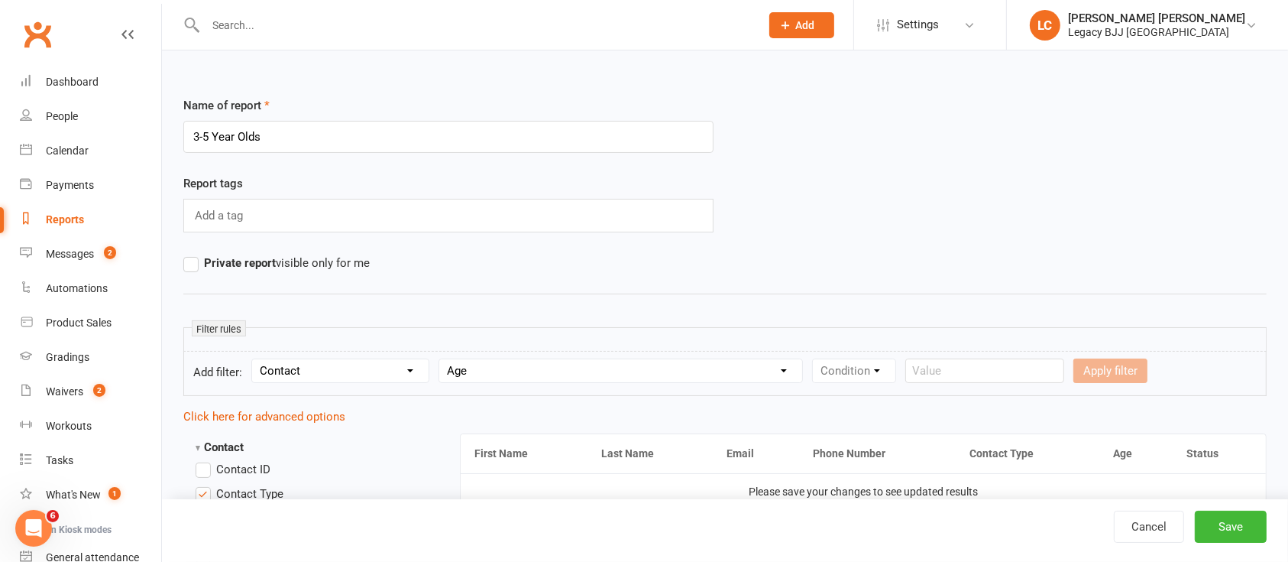
click at [442, 359] on select "Column name Contact Type First Name Last Name Full Name Email Phone Number Addr…" at bounding box center [620, 370] width 363 height 23
click at [868, 366] on select "Condition Is Is not Less than Greater than Less than or equal to Greater than o…" at bounding box center [890, 370] width 154 height 23
select select "5"
click at [815, 359] on select "Condition Is Is not Less than Greater than Less than or equal to Greater than o…" at bounding box center [890, 370] width 154 height 23
click at [1017, 366] on input "number" at bounding box center [1013, 370] width 73 height 24
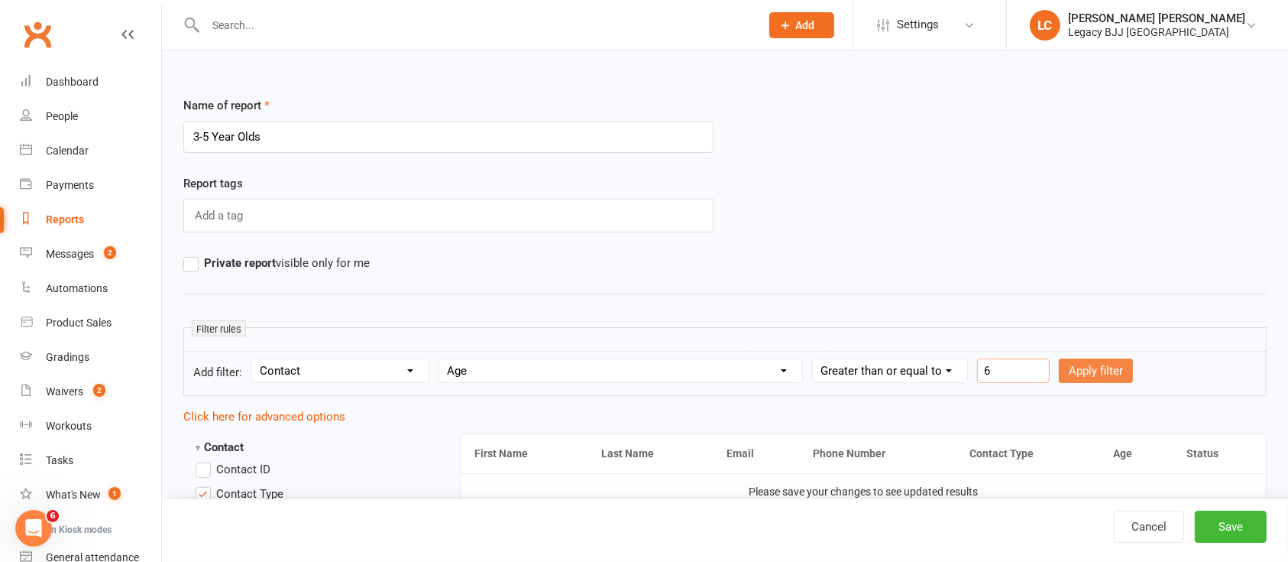
type input "6"
click at [1093, 380] on button "Apply filter" at bounding box center [1096, 370] width 74 height 24
select select
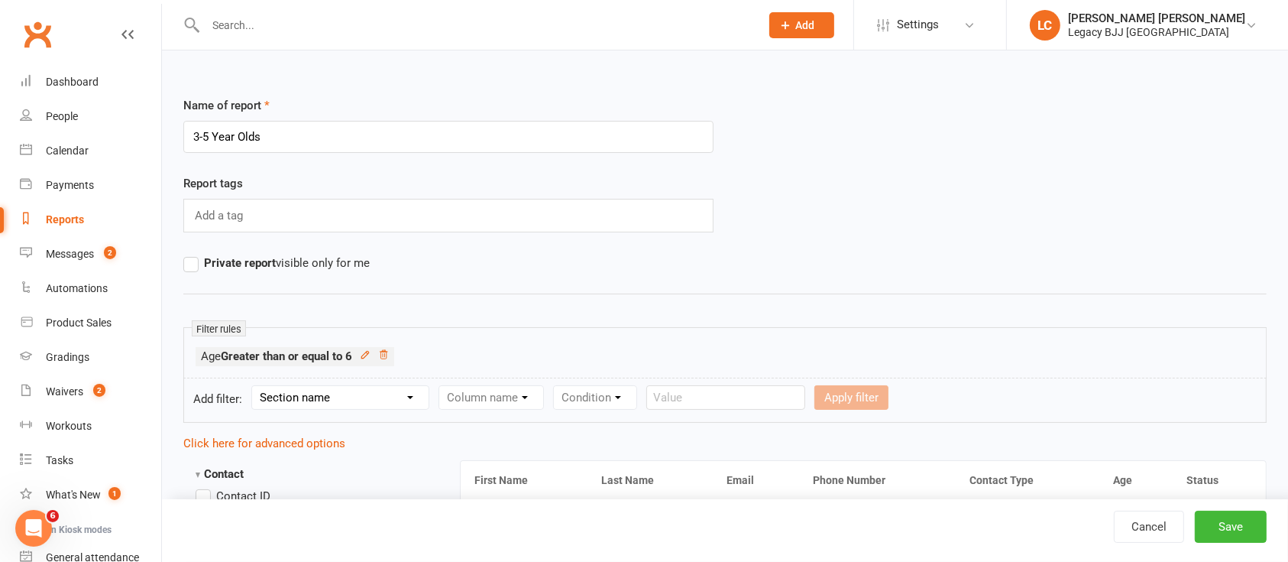
click at [355, 392] on select "Section name Contact Attendance Aggregate Payment Booking Waitlist Attendees Ca…" at bounding box center [340, 397] width 177 height 23
select select "0"
click at [254, 386] on select "Section name Contact Attendance Aggregate Payment Booking Waitlist Attendees Ca…" at bounding box center [340, 397] width 177 height 23
click at [522, 400] on select "Column name Contact Type First Name Last Name Full Name Email Phone Number Addr…" at bounding box center [620, 397] width 363 height 23
select select "23"
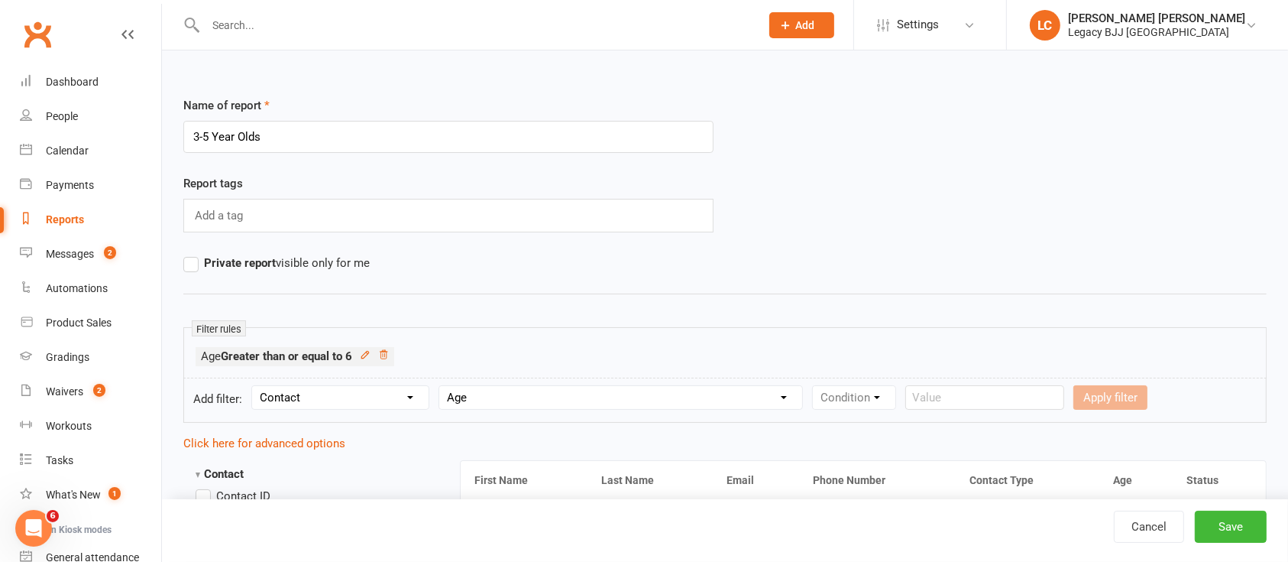
click at [442, 386] on select "Column name Contact Type First Name Last Name Full Name Email Phone Number Addr…" at bounding box center [620, 397] width 363 height 23
click at [863, 397] on select "Condition Is Is not Less than Greater than Less than or equal to Greater than o…" at bounding box center [890, 397] width 154 height 23
select select "4"
click at [815, 386] on select "Condition Is Is not Less than Greater than Less than or equal to Greater than o…" at bounding box center [890, 397] width 154 height 23
click at [1027, 389] on input "number" at bounding box center [1013, 397] width 73 height 24
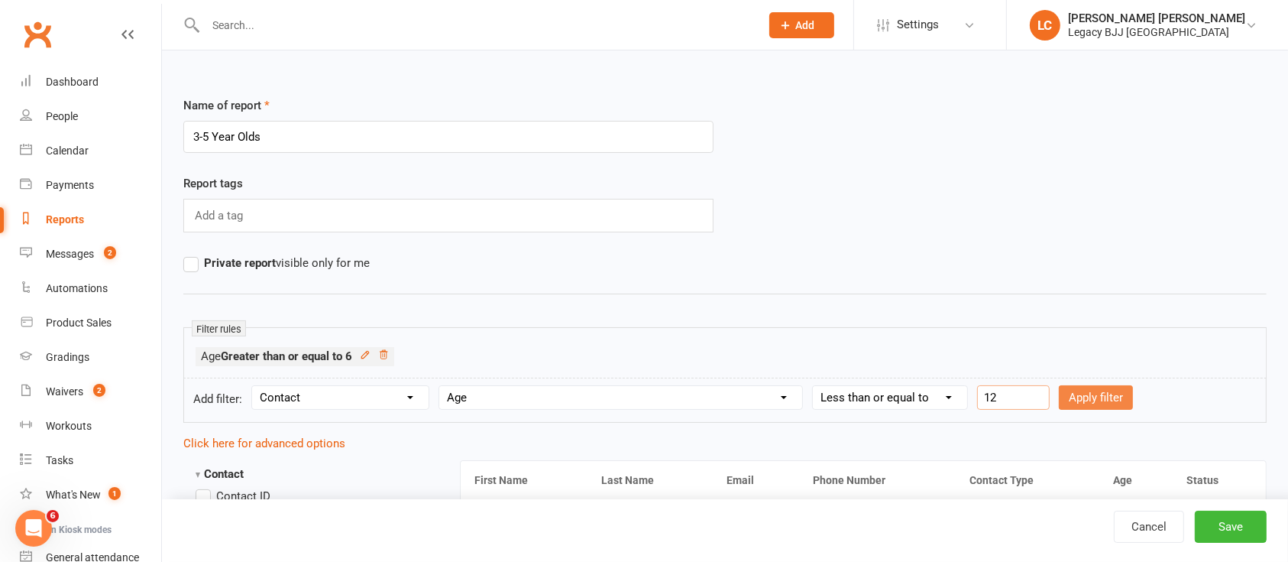
type input "12"
click at [1116, 394] on button "Apply filter" at bounding box center [1096, 397] width 74 height 24
select select
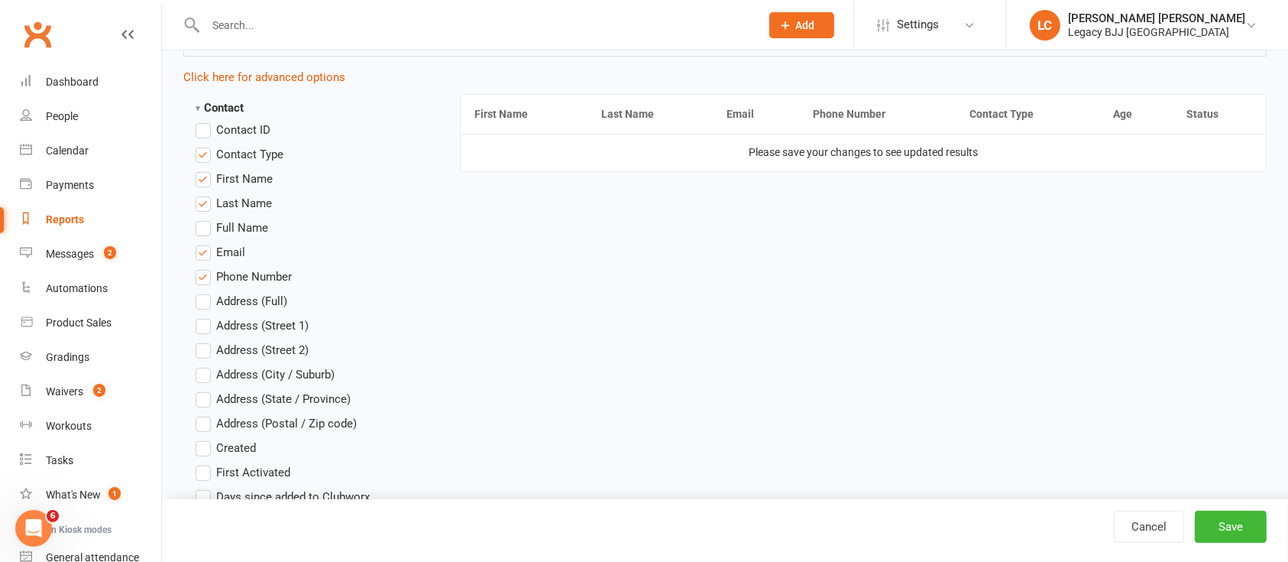
scroll to position [436, 0]
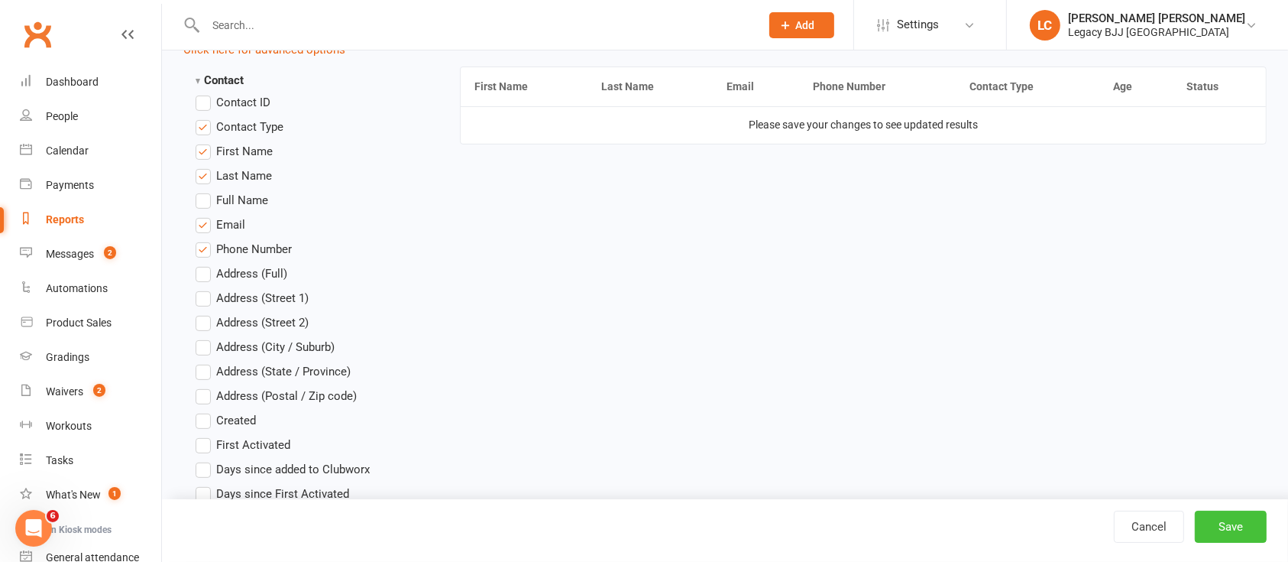
click at [1236, 532] on button "Save" at bounding box center [1231, 526] width 72 height 32
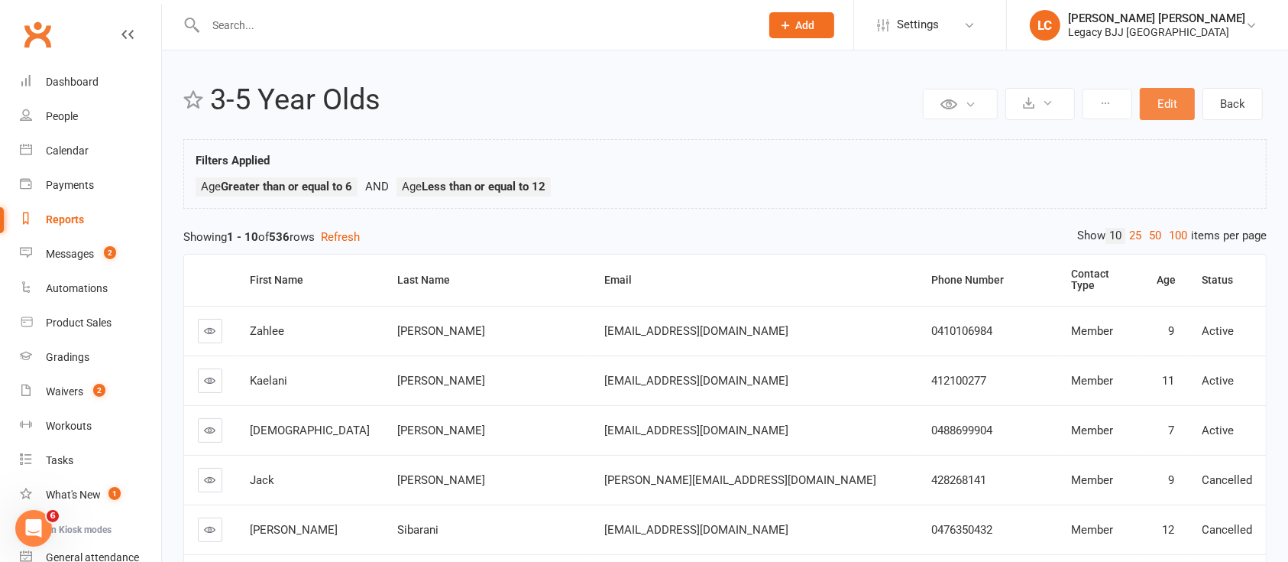
click at [1172, 93] on button "Edit" at bounding box center [1167, 104] width 55 height 32
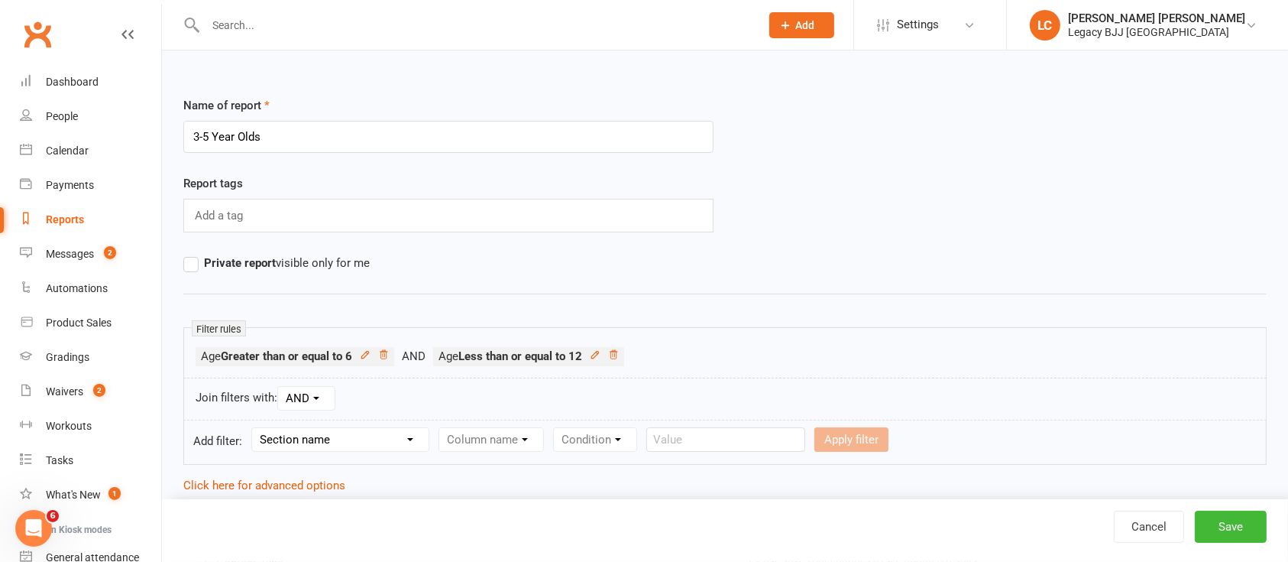
drag, startPoint x: 215, startPoint y: 135, endPoint x: 151, endPoint y: 134, distance: 64.2
type input "6-12 Year Olds"
click at [934, 297] on hr at bounding box center [725, 293] width 1084 height 18
click at [1249, 535] on button "Save" at bounding box center [1231, 526] width 72 height 32
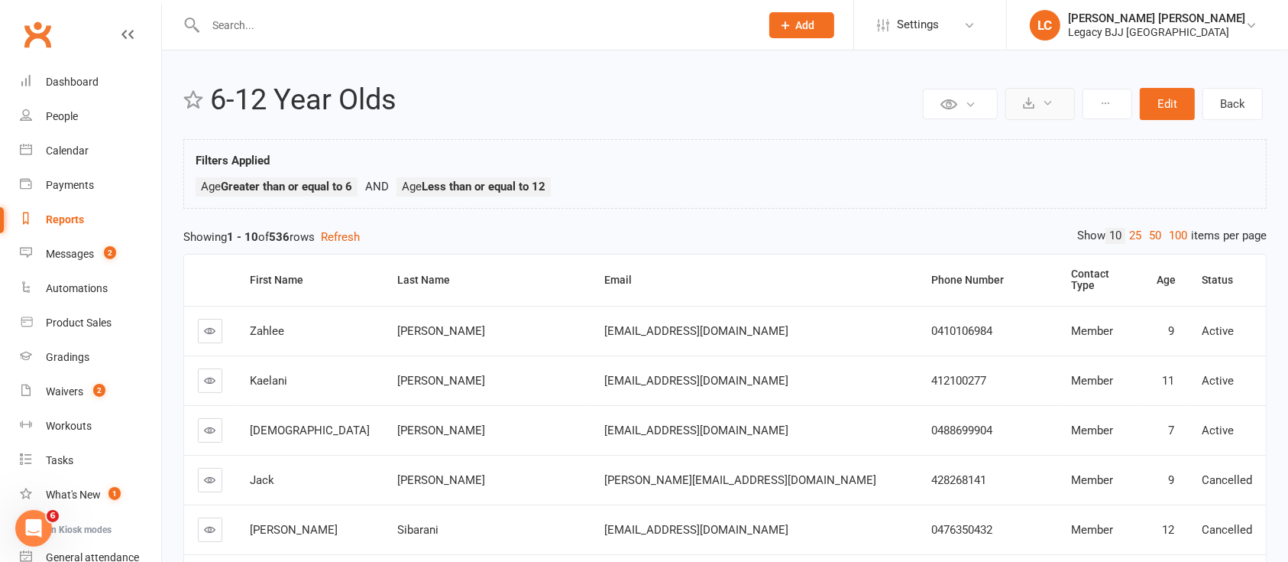
click at [1029, 97] on icon at bounding box center [1028, 102] width 11 height 11
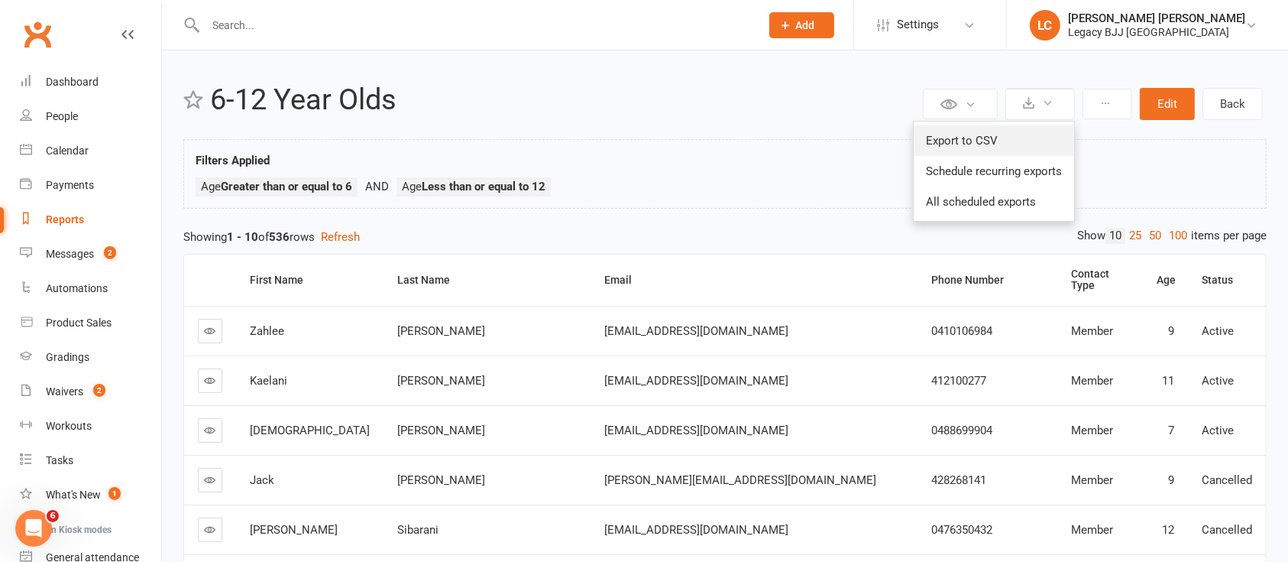
click at [974, 134] on link "Export to CSV" at bounding box center [994, 140] width 160 height 31
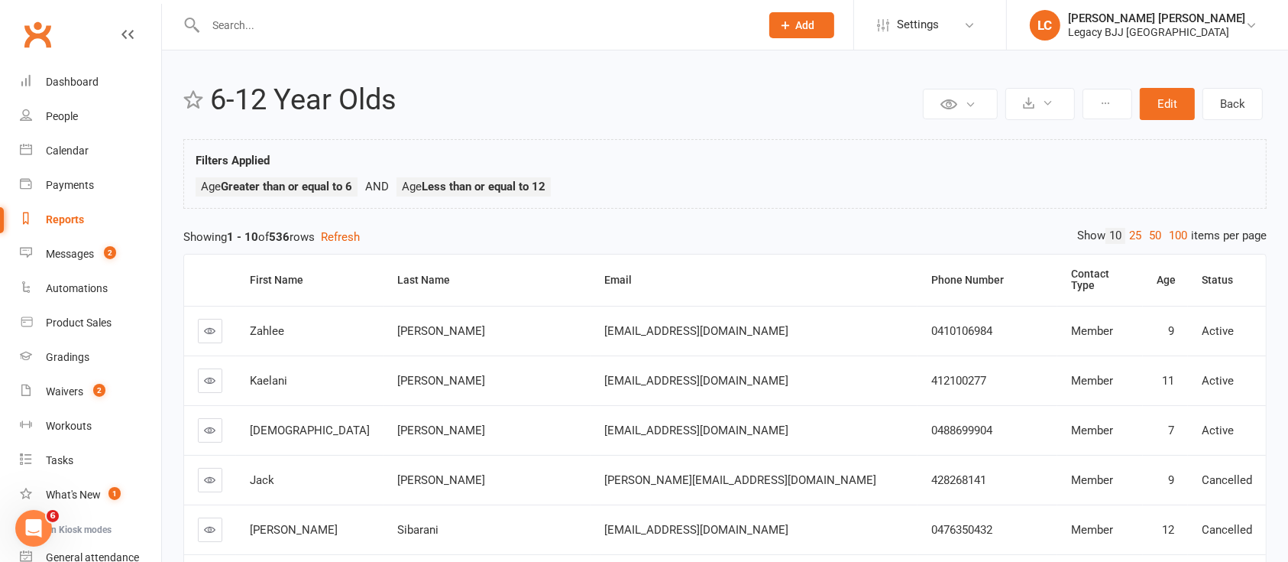
click at [261, 29] on input "text" at bounding box center [475, 25] width 549 height 21
click at [1168, 99] on button "Edit" at bounding box center [1167, 104] width 55 height 32
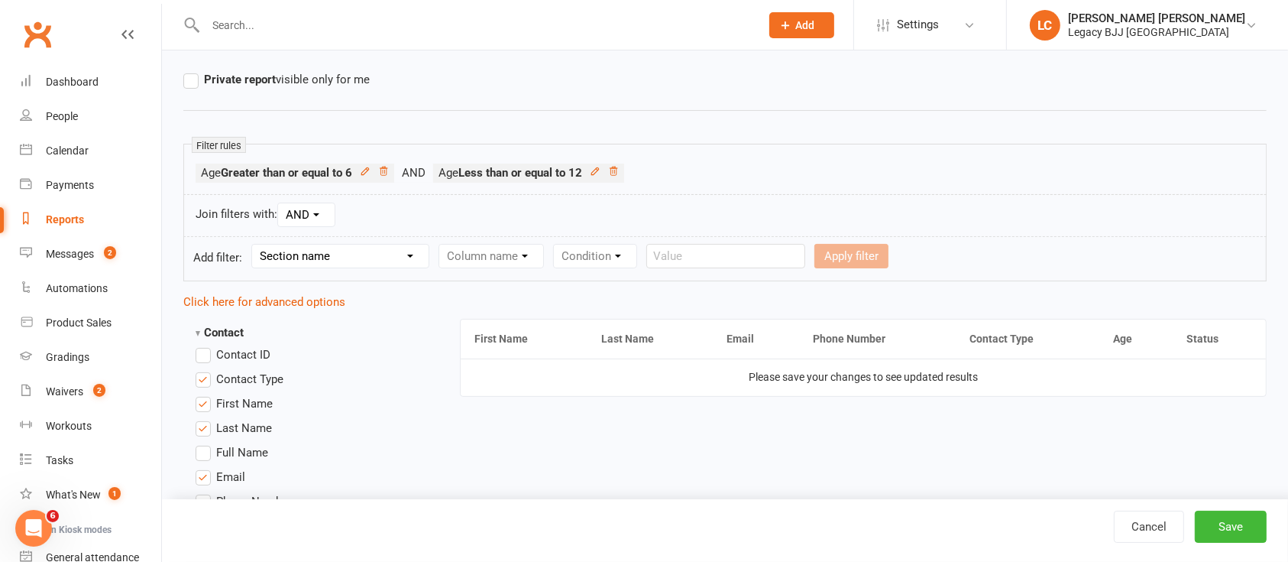
scroll to position [187, 0]
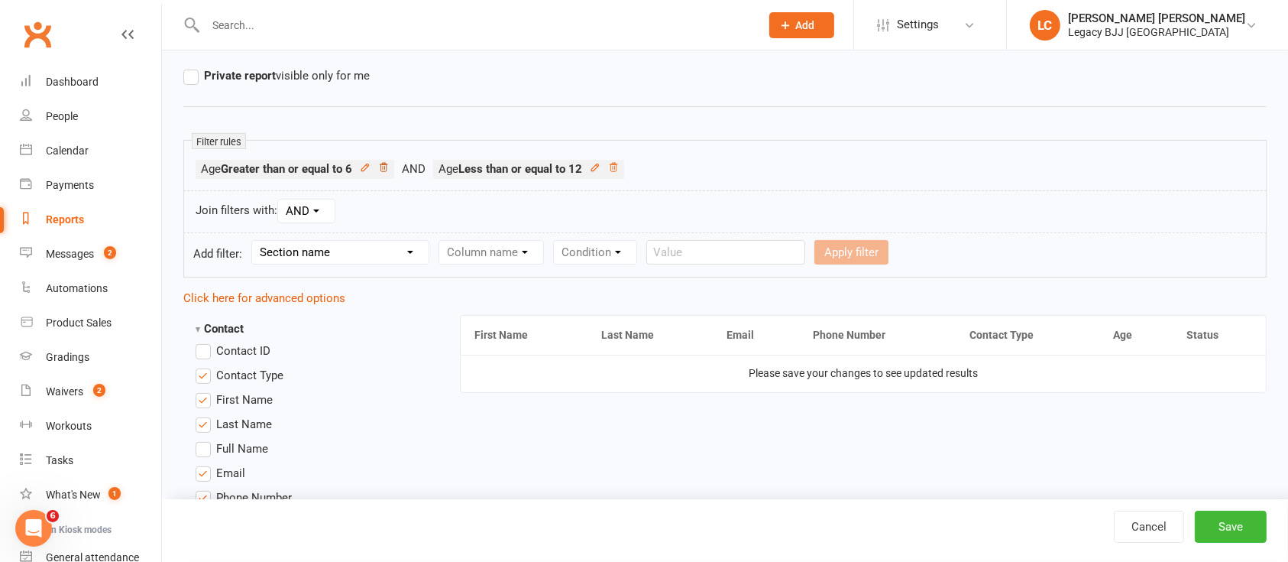
click at [387, 169] on icon at bounding box center [383, 167] width 11 height 11
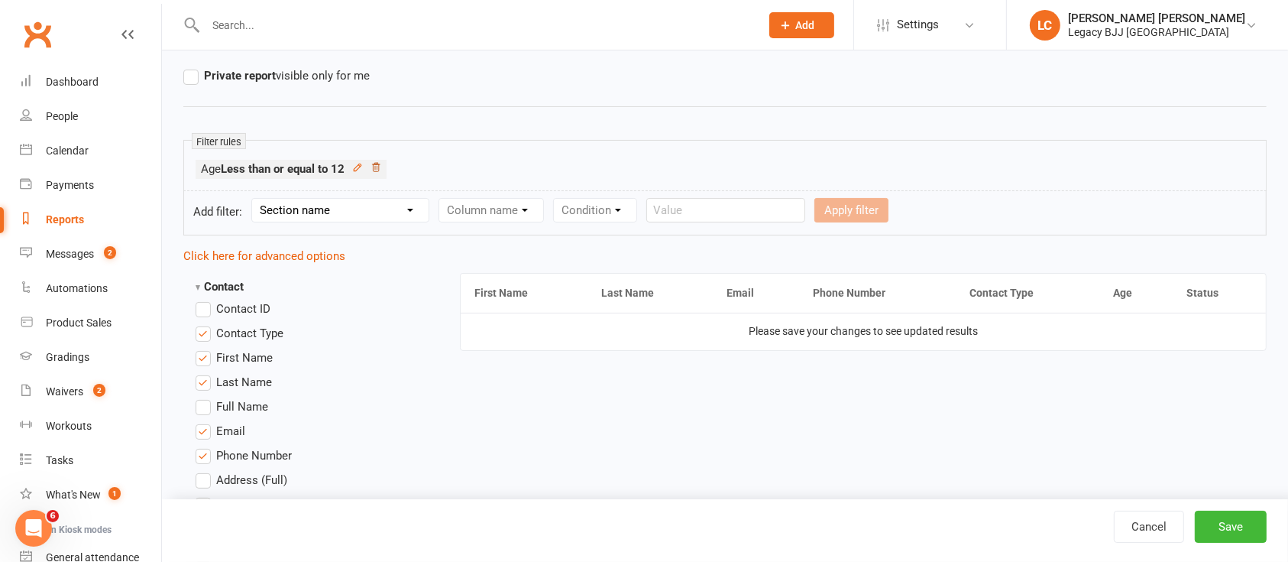
click at [375, 168] on icon at bounding box center [376, 167] width 8 height 8
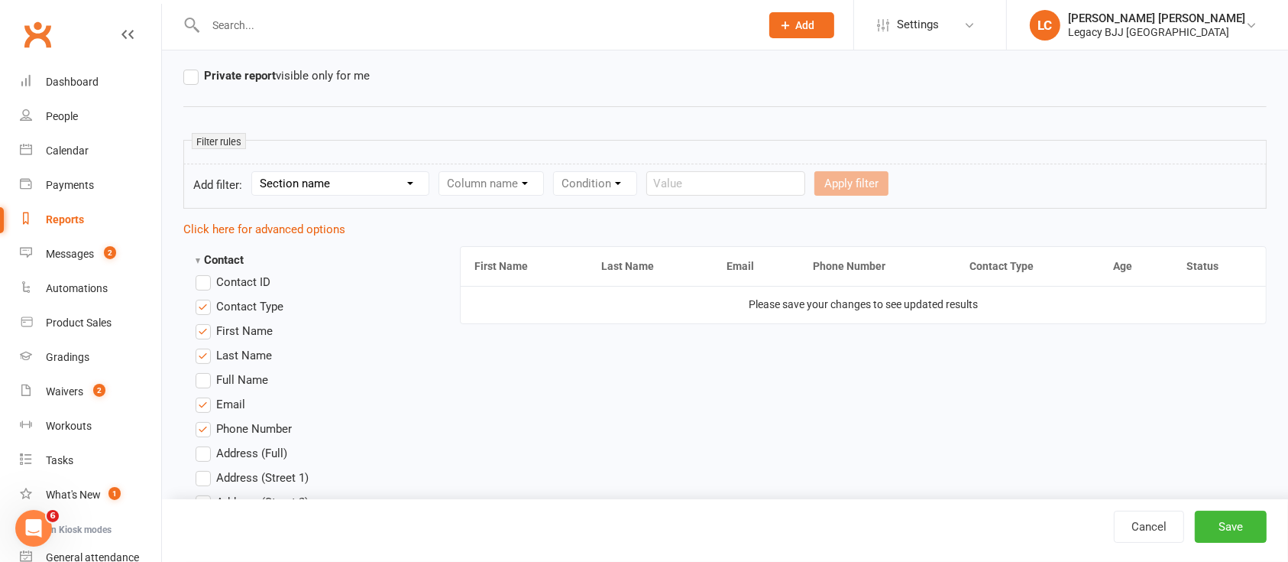
click at [354, 184] on select "Section name Contact Attendance Aggregate Payment Booking Waitlist Attendees Ca…" at bounding box center [340, 183] width 177 height 23
select select "0"
click at [254, 172] on select "Section name Contact Attendance Aggregate Payment Booking Waitlist Attendees Ca…" at bounding box center [340, 183] width 177 height 23
click at [545, 180] on select "Column name Contact Type First Name Last Name Full Name Email Phone Number Addr…" at bounding box center [620, 183] width 363 height 23
select select "23"
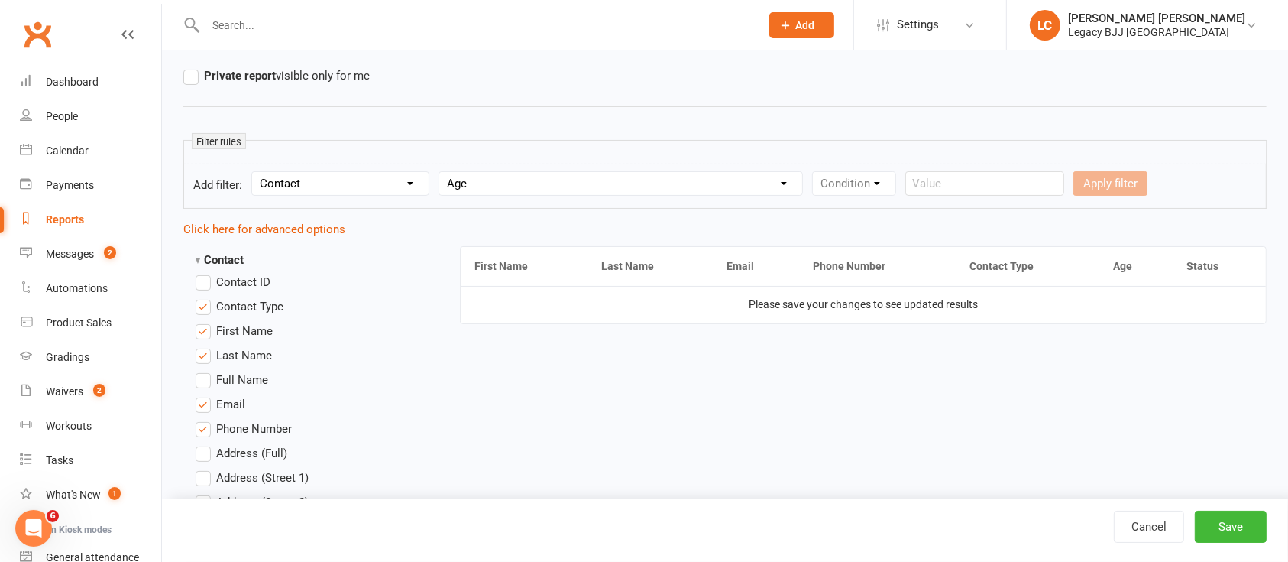
click at [442, 172] on select "Column name Contact Type First Name Last Name Full Name Email Phone Number Addr…" at bounding box center [620, 183] width 363 height 23
click at [883, 180] on select "Condition Is Is not Less than Greater than Less than or equal to Greater than o…" at bounding box center [890, 183] width 154 height 23
select select "5"
click at [815, 172] on select "Condition Is Is not Less than Greater than Less than or equal to Greater than o…" at bounding box center [890, 183] width 154 height 23
click at [1014, 186] on input "number" at bounding box center [1013, 183] width 73 height 24
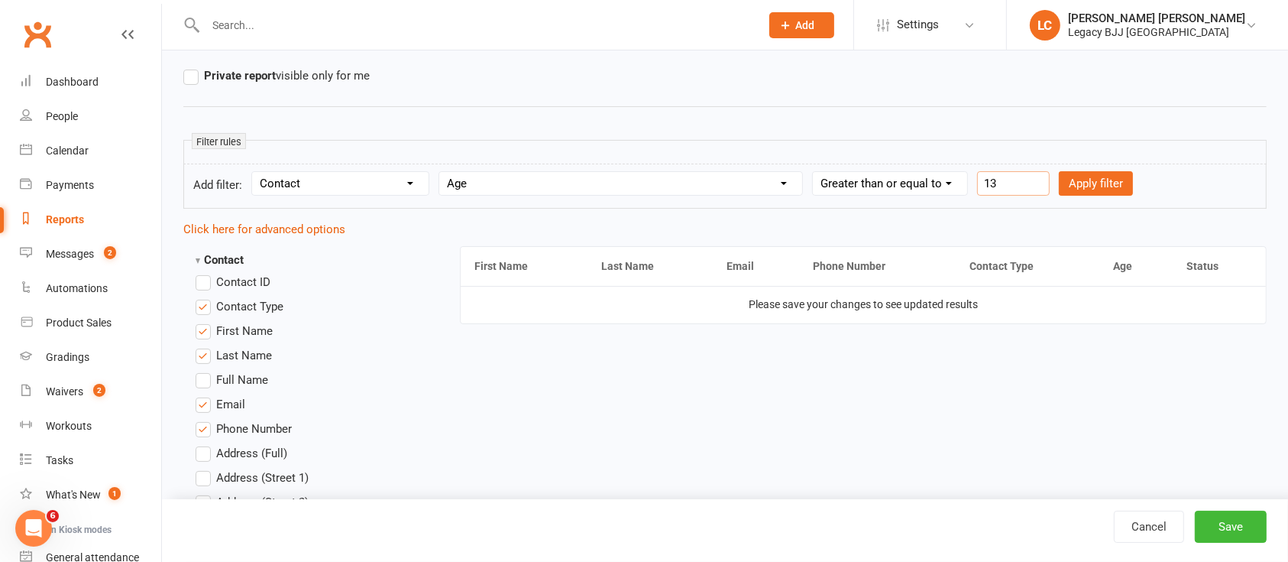
type input "13"
click at [1111, 167] on form "Add filter: Section name Contact Attendance Aggregate Payment Booking Waitlist …" at bounding box center [725, 186] width 1084 height 45
click at [1107, 174] on button "Apply filter" at bounding box center [1096, 183] width 74 height 24
select select
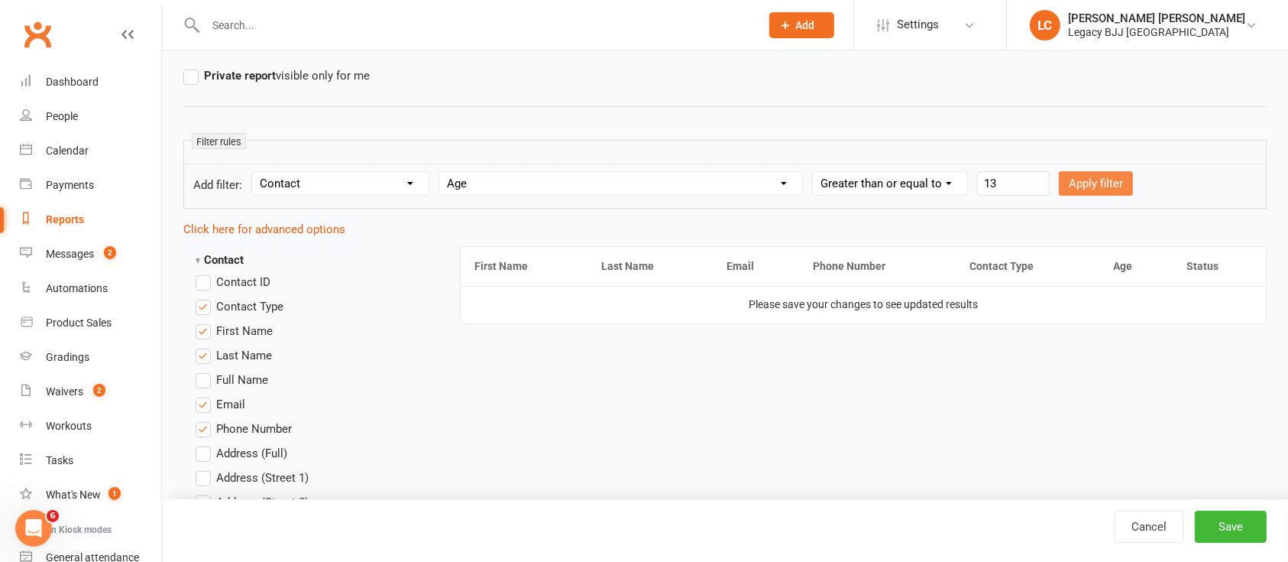
select select
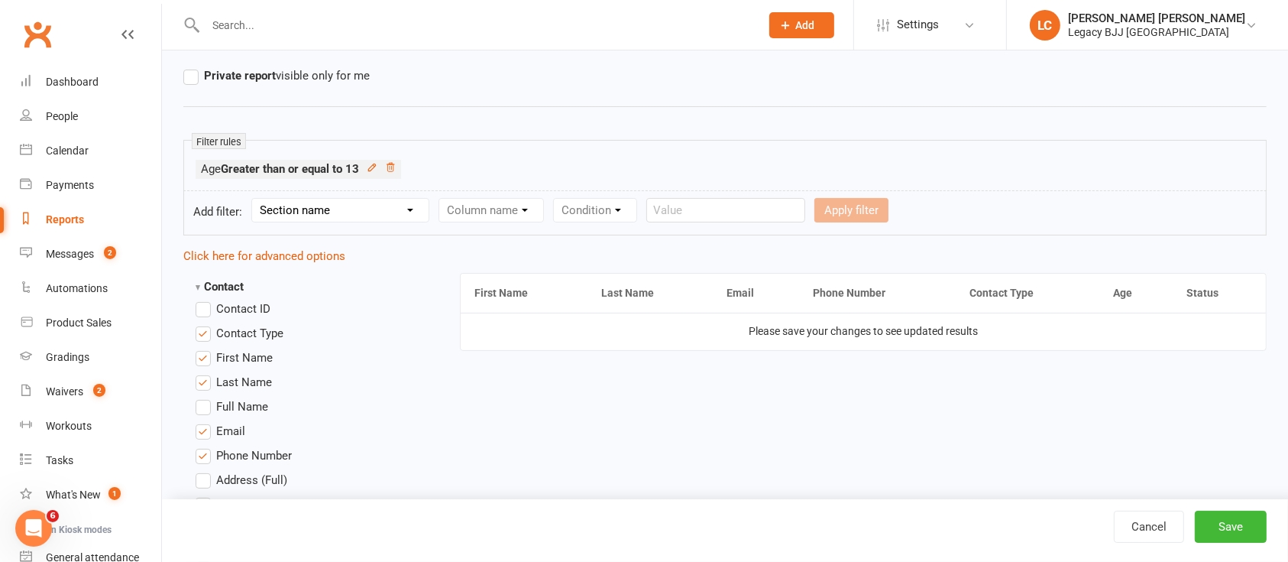
click at [357, 209] on select "Section name Contact Attendance Aggregate Payment Booking Waitlist Attendees Ca…" at bounding box center [340, 210] width 177 height 23
select select "0"
click at [254, 199] on select "Section name Contact Attendance Aggregate Payment Booking Waitlist Attendees Ca…" at bounding box center [340, 210] width 177 height 23
click at [518, 206] on select "Column name Contact Type First Name Last Name Full Name Email Phone Number Addr…" at bounding box center [620, 210] width 363 height 23
select select "23"
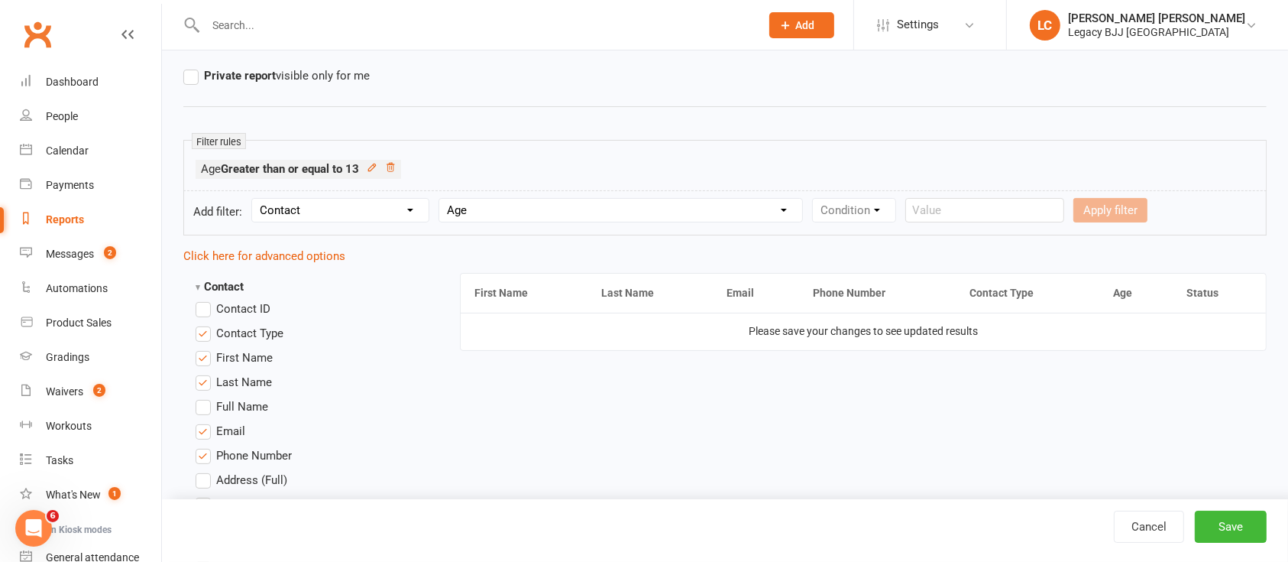
click at [442, 199] on select "Column name Contact Type First Name Last Name Full Name Email Phone Number Addr…" at bounding box center [620, 210] width 363 height 23
click at [867, 212] on select "Condition Is Is not Less than Greater than Less than or equal to Greater than o…" at bounding box center [890, 210] width 154 height 23
select select "4"
click at [815, 199] on select "Condition Is Is not Less than Greater than Less than or equal to Greater than o…" at bounding box center [890, 210] width 154 height 23
click at [1019, 205] on input "number" at bounding box center [1013, 210] width 73 height 24
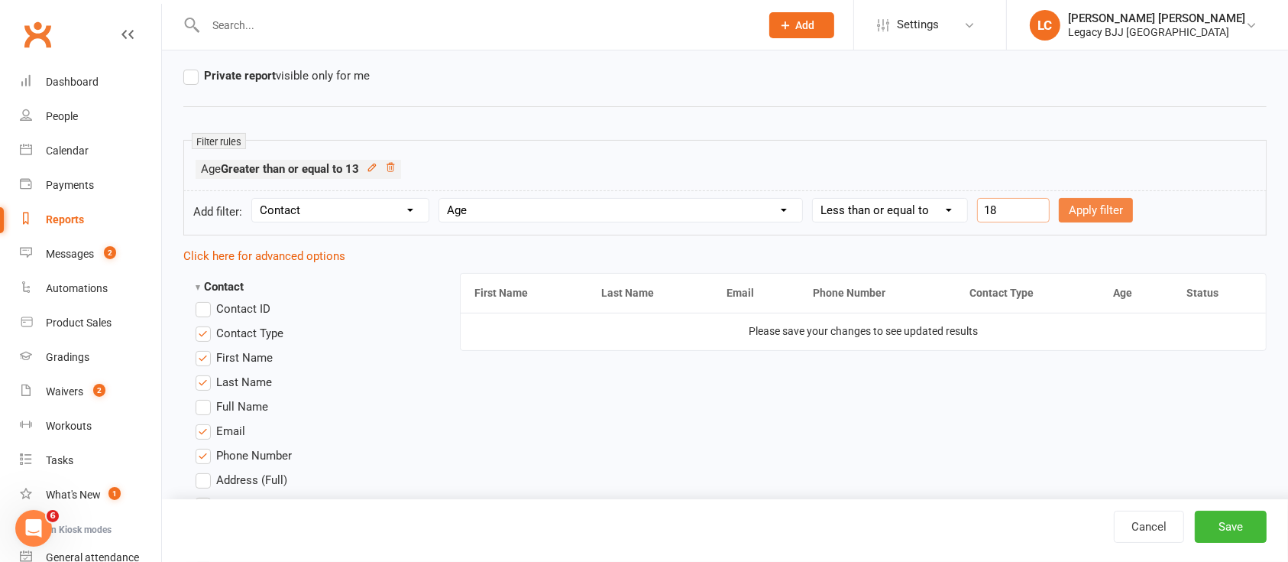
type input "18"
click at [1115, 211] on button "Apply filter" at bounding box center [1096, 210] width 74 height 24
select select
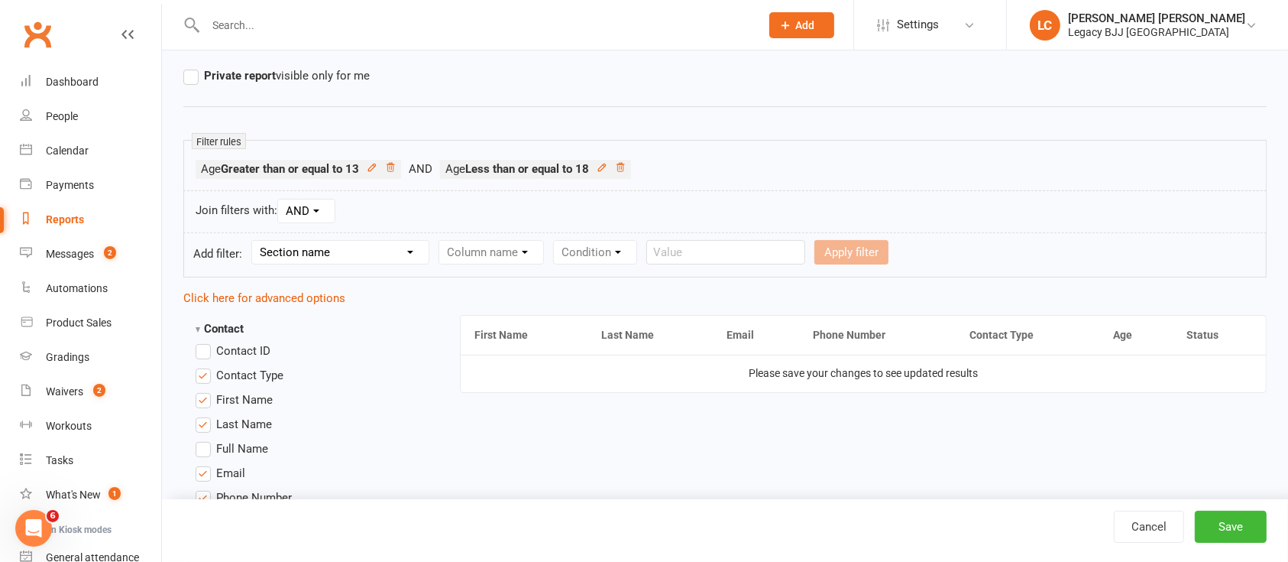
scroll to position [0, 0]
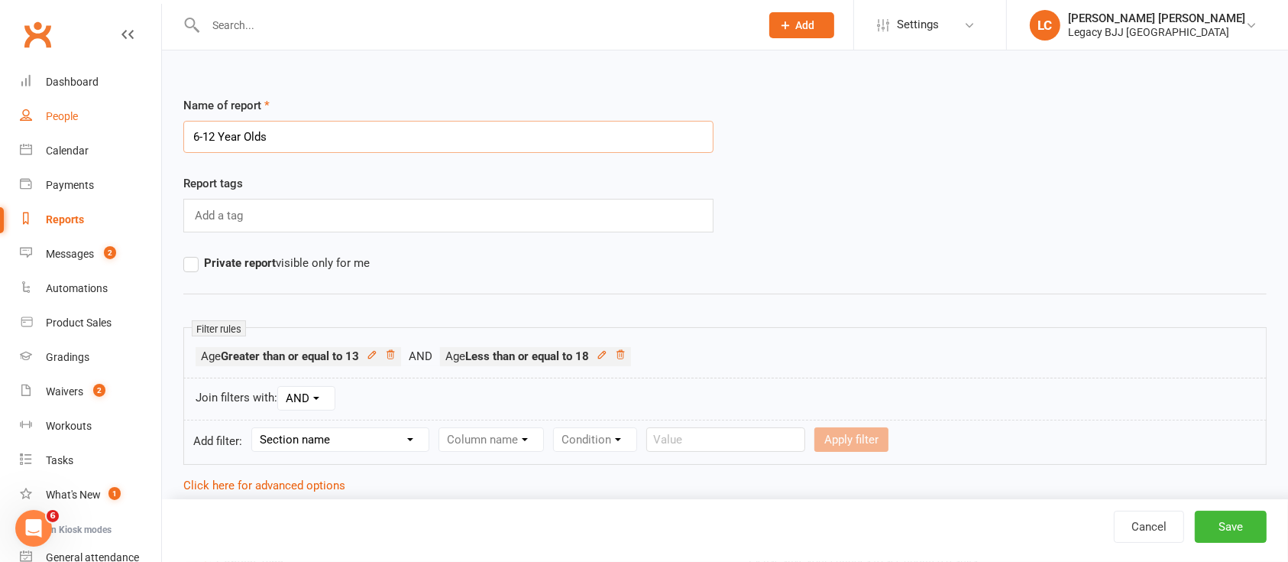
drag, startPoint x: 280, startPoint y: 147, endPoint x: 144, endPoint y: 132, distance: 137.5
type input "Teens"
click at [1237, 512] on button "Save" at bounding box center [1231, 526] width 72 height 32
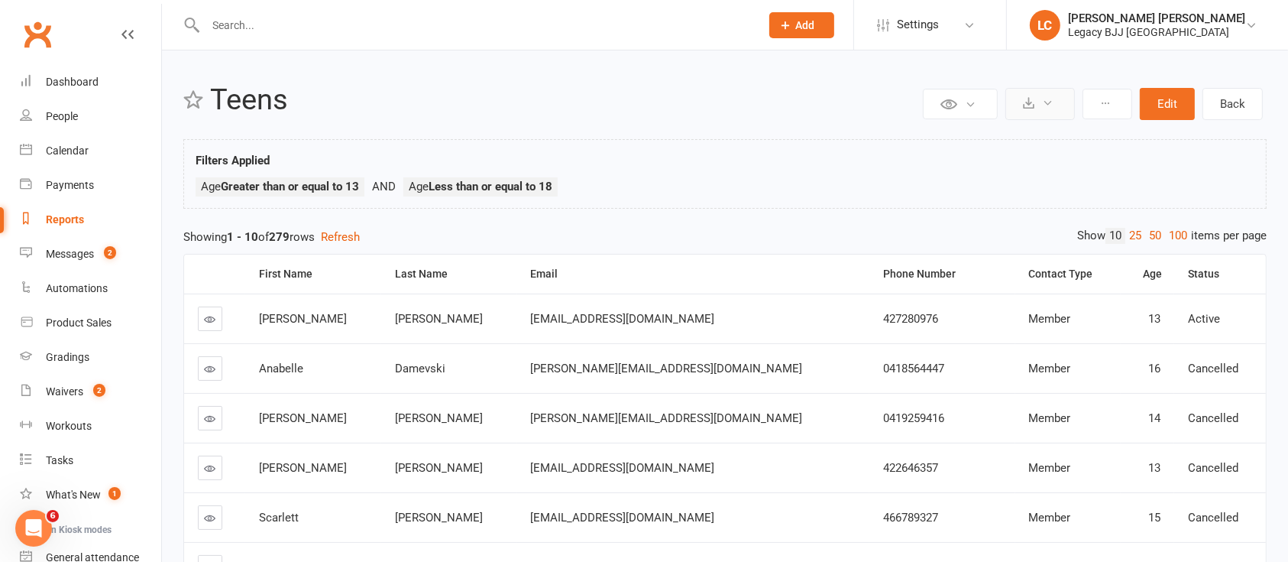
click at [1028, 97] on icon at bounding box center [1028, 102] width 11 height 11
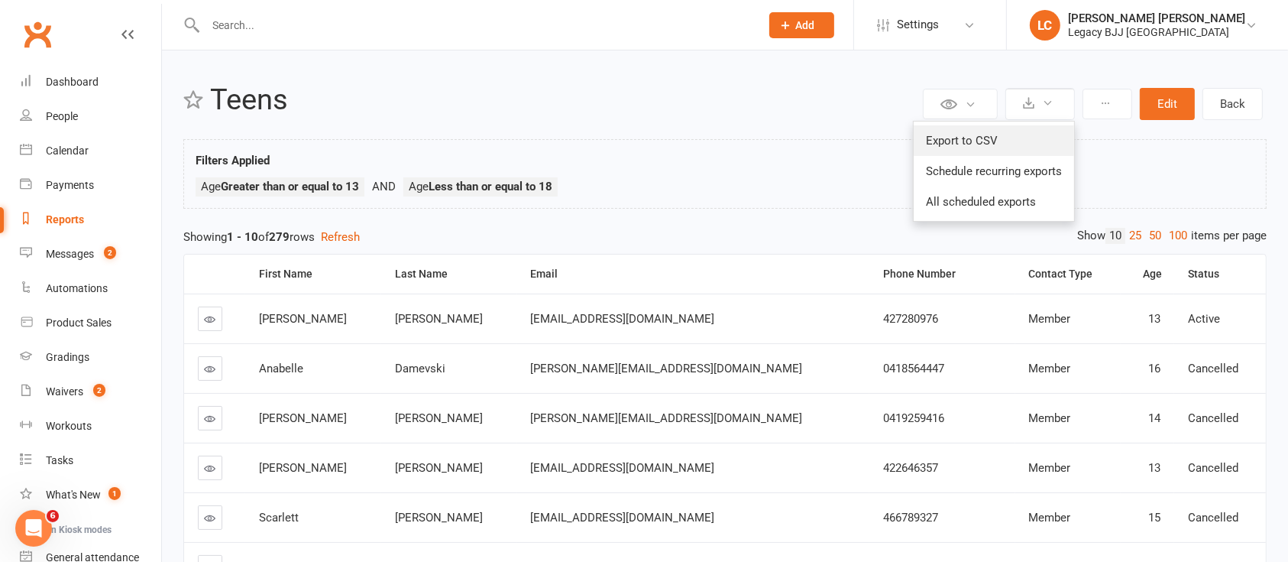
click at [964, 138] on link "Export to CSV" at bounding box center [994, 140] width 160 height 31
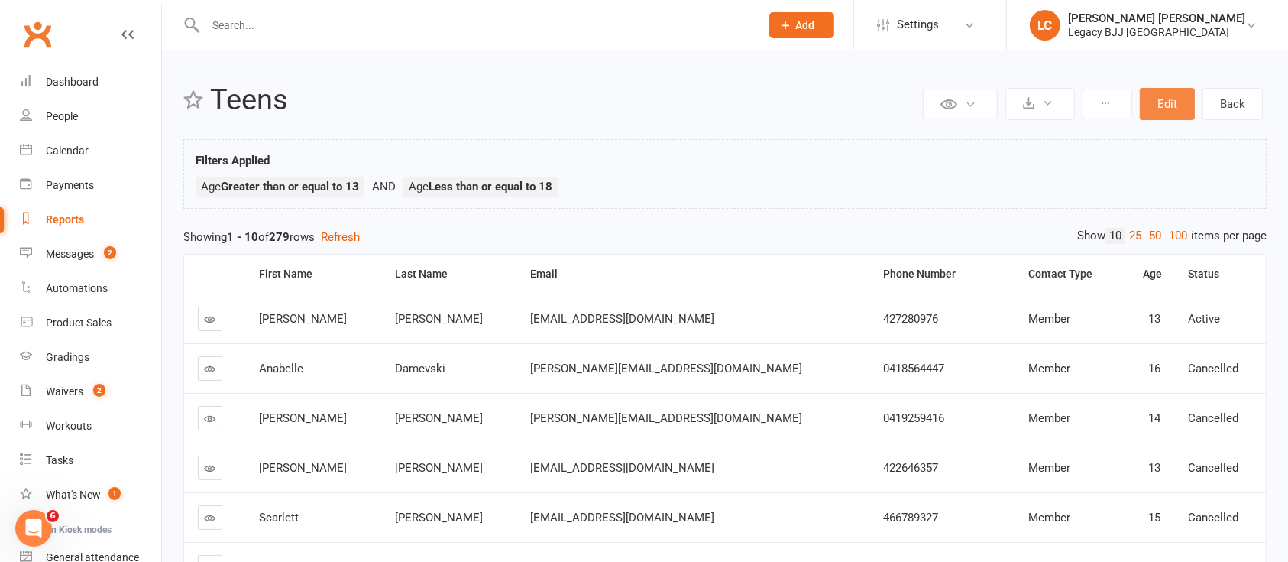
click at [1170, 89] on button "Edit" at bounding box center [1167, 104] width 55 height 32
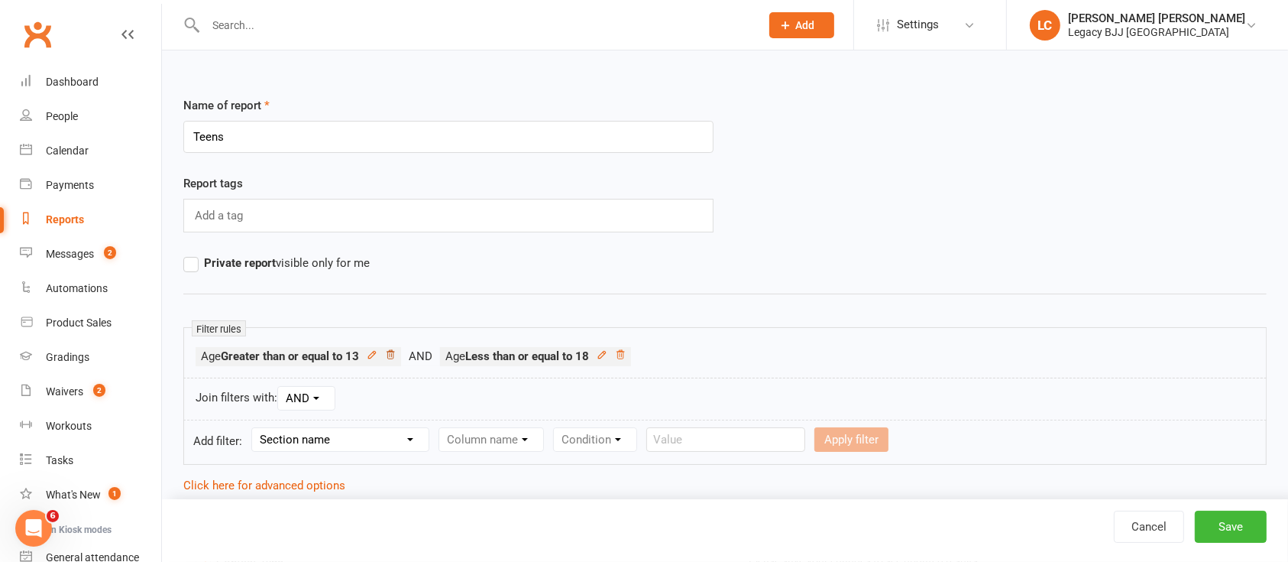
click at [394, 354] on icon at bounding box center [391, 354] width 8 height 8
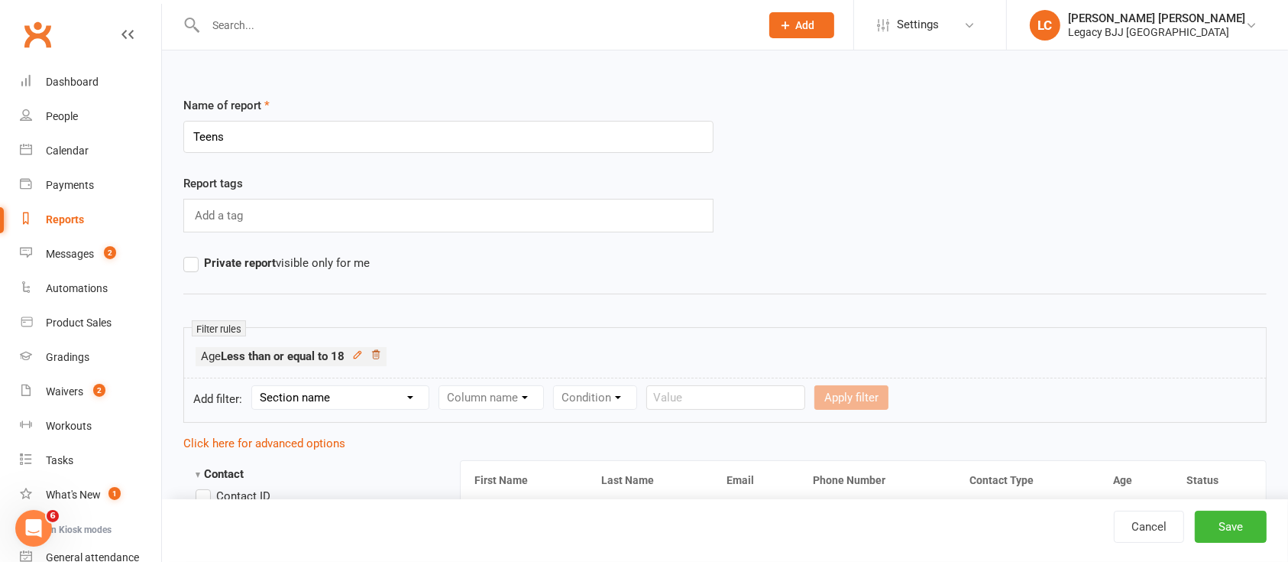
click at [381, 352] on icon at bounding box center [376, 354] width 11 height 11
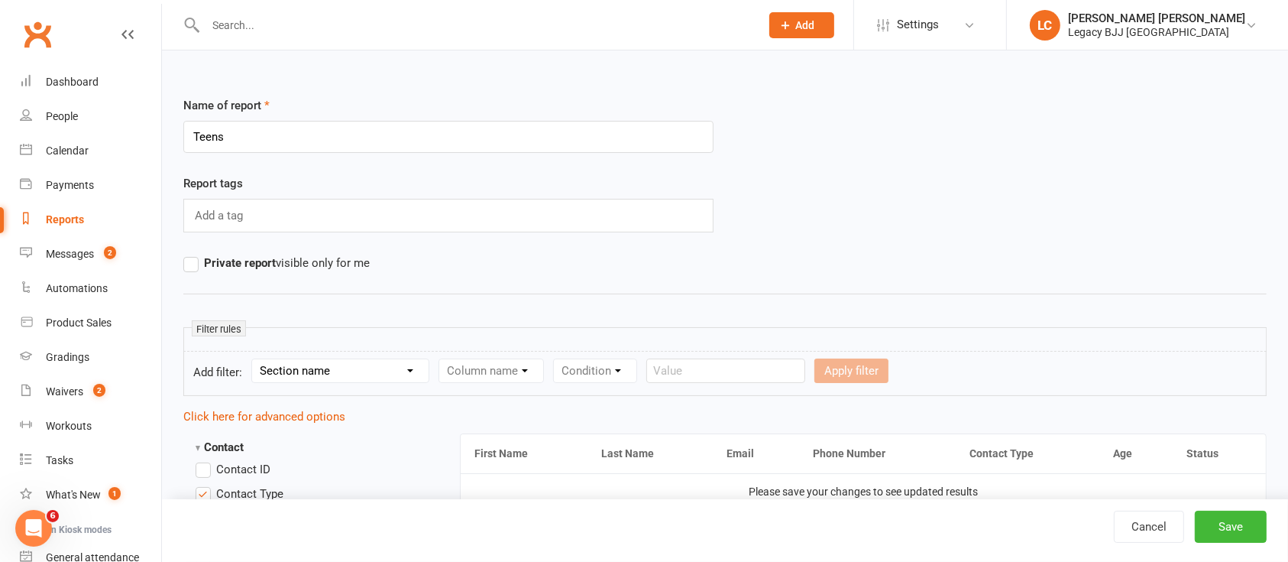
click at [354, 378] on select "Section name Contact Attendance Aggregate Payment Booking Waitlist Attendees Ca…" at bounding box center [340, 370] width 177 height 23
select select "0"
click at [254, 359] on select "Section name Contact Attendance Aggregate Payment Booking Waitlist Attendees Ca…" at bounding box center [340, 370] width 177 height 23
click at [504, 378] on select "Column name Contact Type First Name Last Name Full Name Email Phone Number Addr…" at bounding box center [620, 370] width 363 height 23
select select "23"
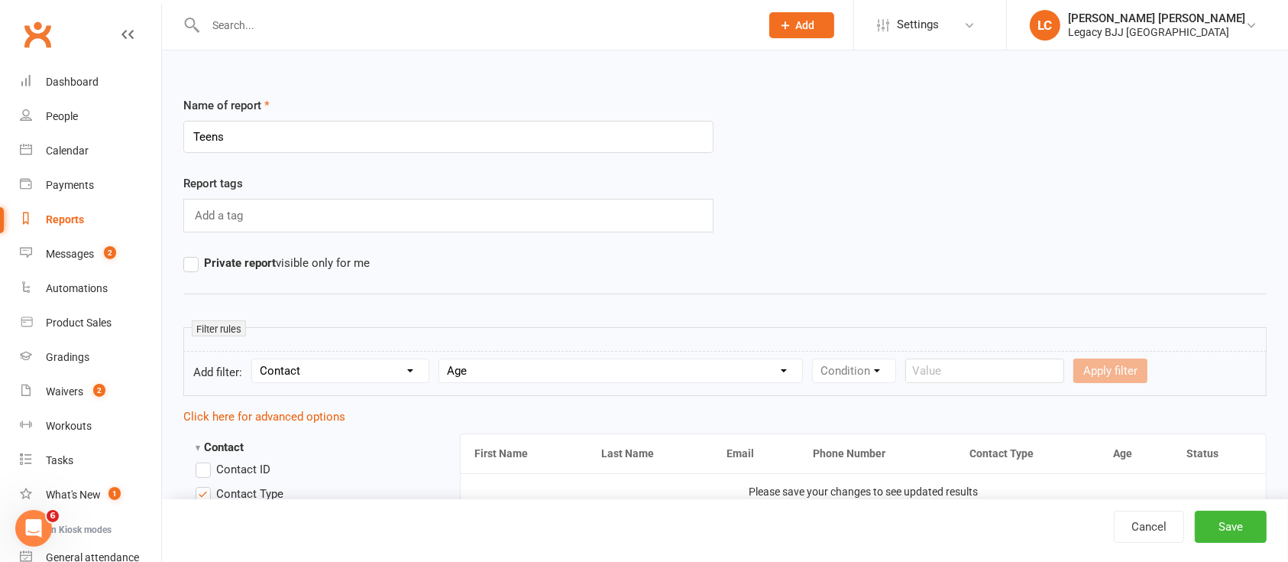
click at [442, 359] on select "Column name Contact Type First Name Last Name Full Name Email Phone Number Addr…" at bounding box center [620, 370] width 363 height 23
click at [862, 378] on select "Condition Is Is not Less than Greater than Less than or equal to Greater than o…" at bounding box center [890, 370] width 154 height 23
select select "5"
click at [815, 359] on select "Condition Is Is not Less than Greater than Less than or equal to Greater than o…" at bounding box center [890, 370] width 154 height 23
click at [1006, 371] on input "number" at bounding box center [1013, 370] width 73 height 24
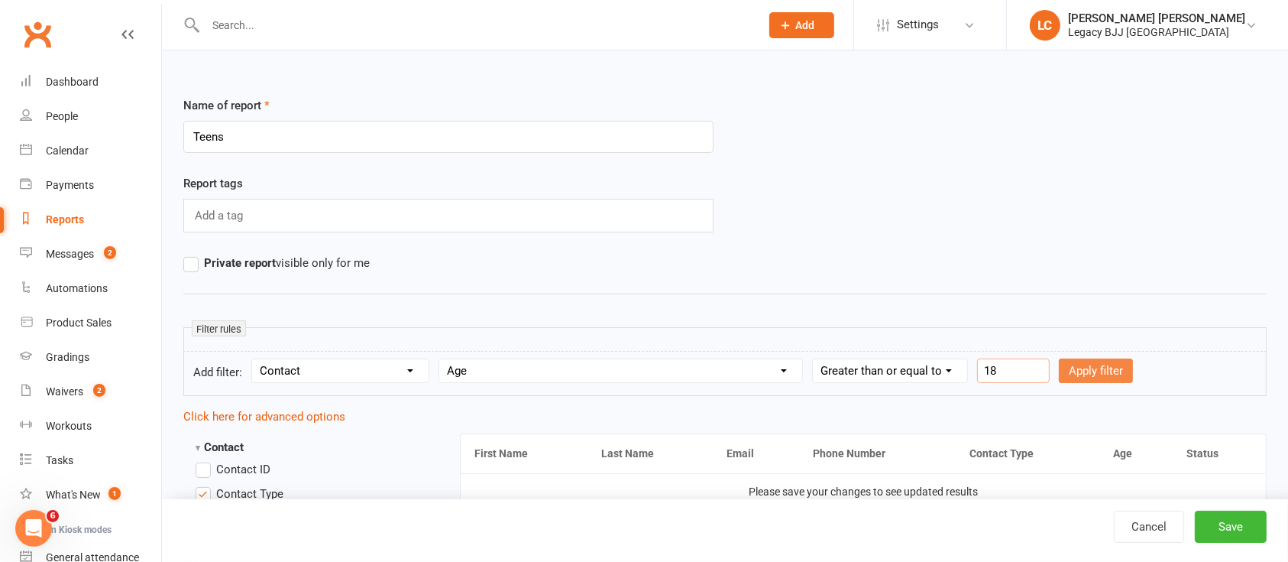
type input "18"
click at [1105, 371] on button "Apply filter" at bounding box center [1096, 370] width 74 height 24
select select
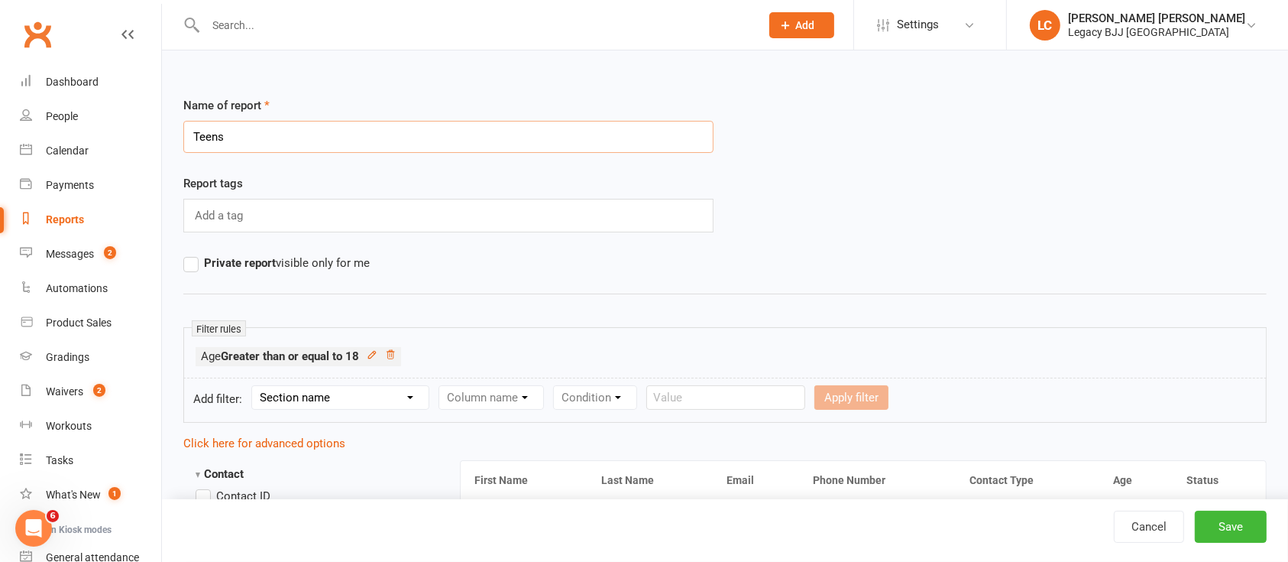
click at [331, 147] on input "Teens" at bounding box center [448, 137] width 530 height 32
type input "Adults 18-29"
click at [673, 296] on hr at bounding box center [725, 293] width 1084 height 18
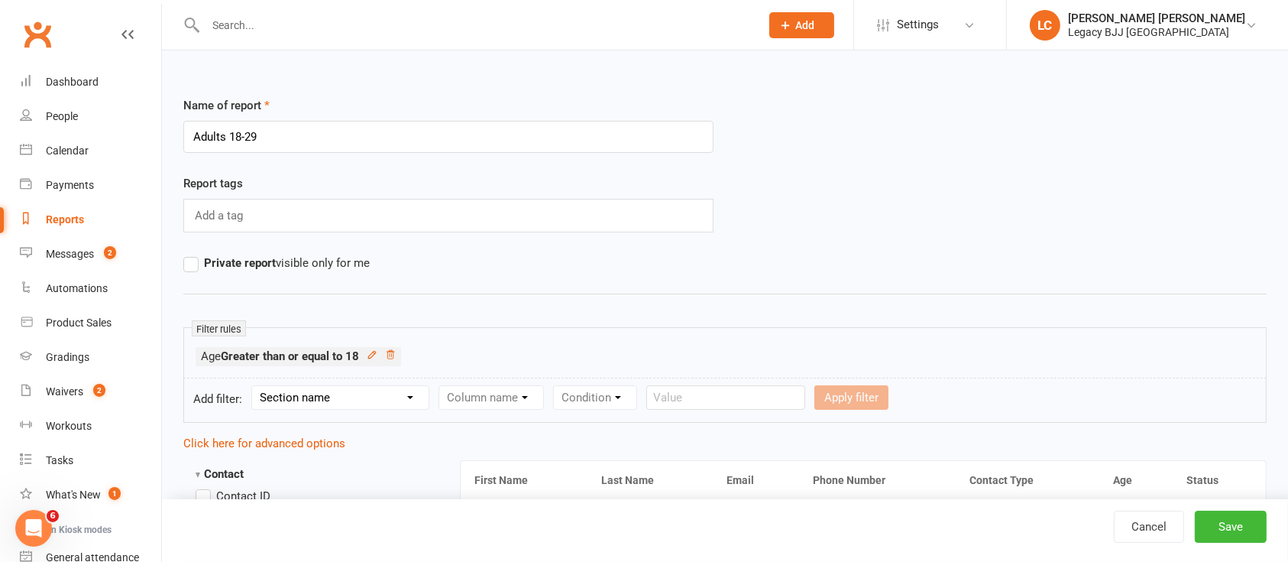
click at [377, 397] on select "Section name Contact Attendance Aggregate Payment Booking Waitlist Attendees Ca…" at bounding box center [340, 397] width 177 height 23
select select "0"
click at [254, 386] on select "Section name Contact Attendance Aggregate Payment Booking Waitlist Attendees Ca…" at bounding box center [340, 397] width 177 height 23
click at [539, 401] on select "Column name Contact Type First Name Last Name Full Name Email Phone Number Addr…" at bounding box center [620, 397] width 363 height 23
select select "23"
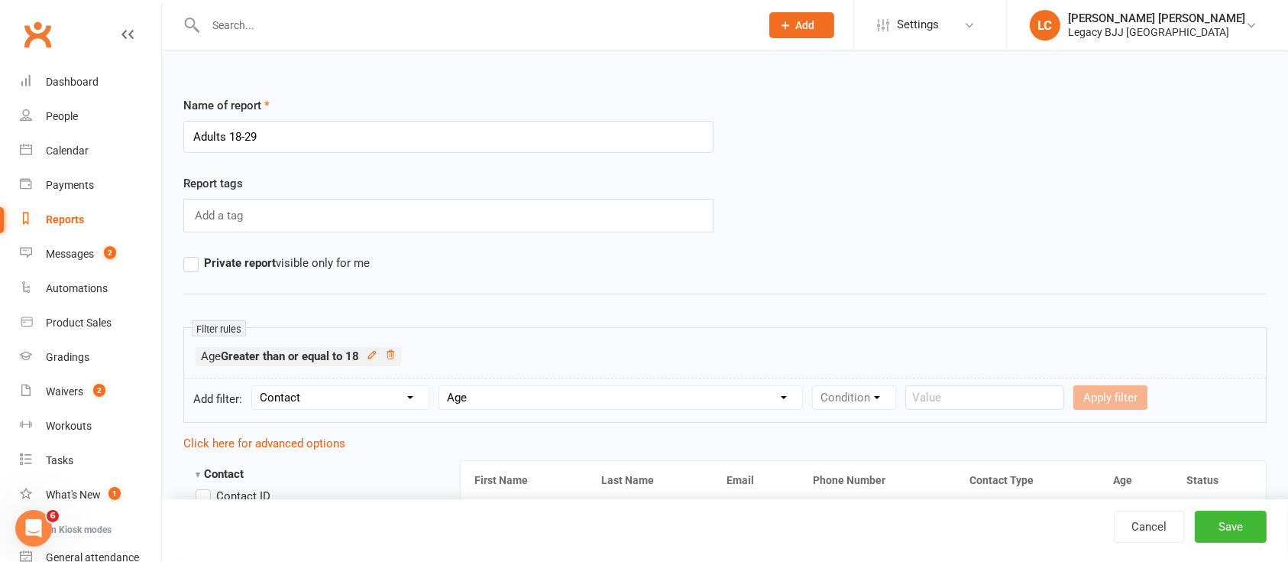
click at [442, 386] on select "Column name Contact Type First Name Last Name Full Name Email Phone Number Addr…" at bounding box center [620, 397] width 363 height 23
click at [867, 397] on select "Condition Is Is not Less than Greater than Less than or equal to Greater than o…" at bounding box center [890, 397] width 154 height 23
select select "4"
click at [815, 386] on select "Condition Is Is not Less than Greater than Less than or equal to Greater than o…" at bounding box center [890, 397] width 154 height 23
click at [1012, 400] on input "number" at bounding box center [1013, 397] width 73 height 24
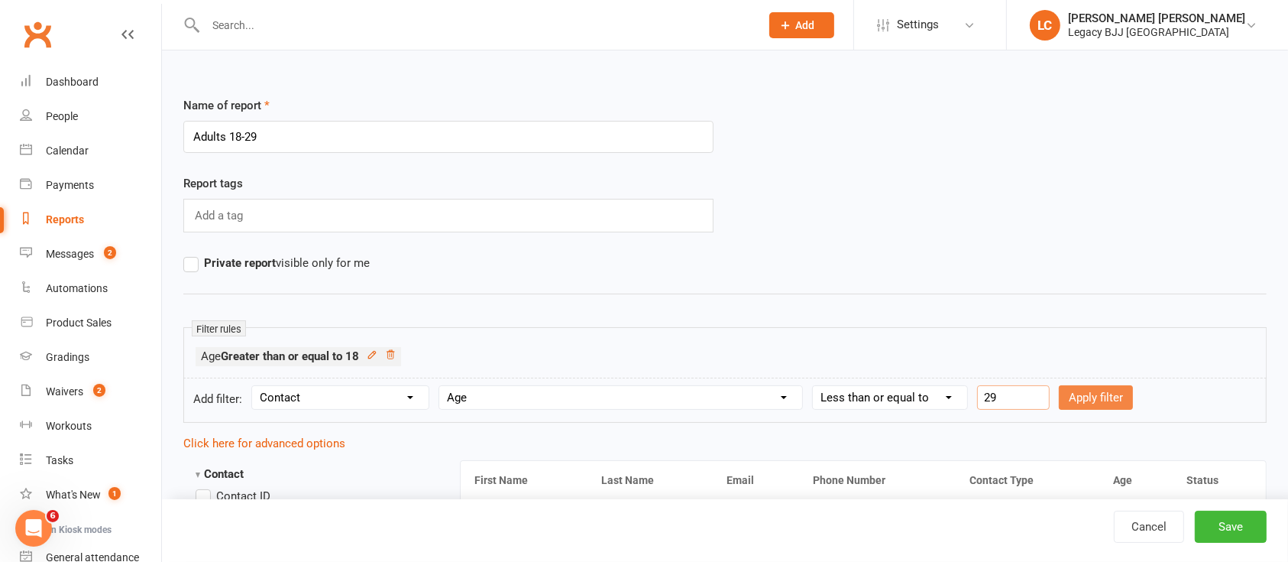
type input "29"
click at [1100, 388] on button "Apply filter" at bounding box center [1096, 397] width 74 height 24
select select
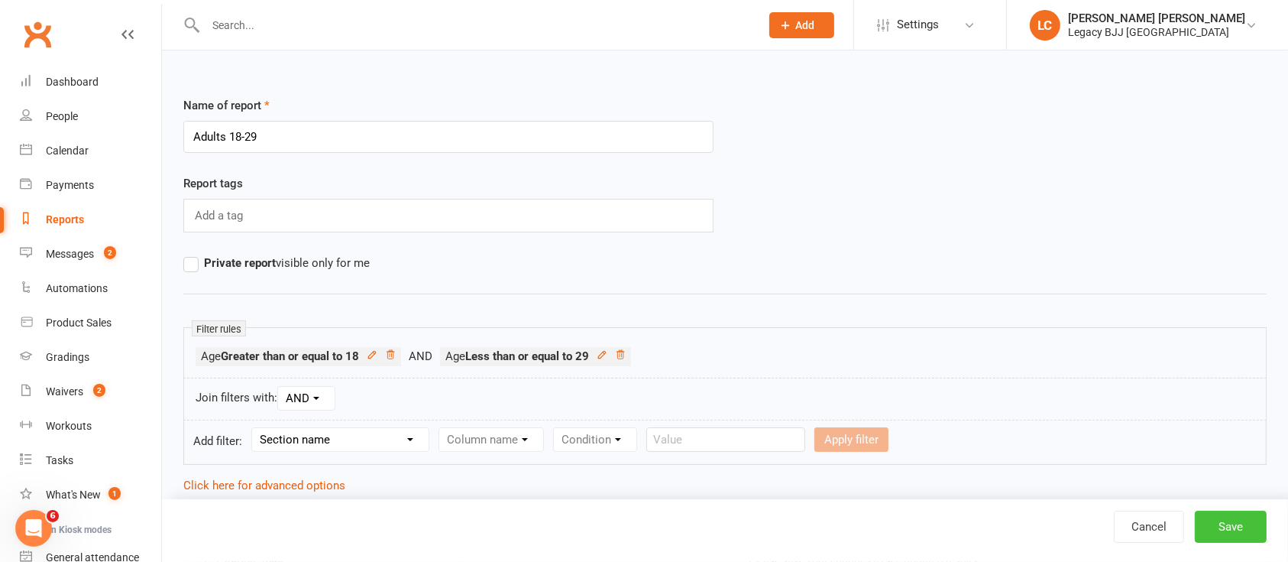
click at [1238, 523] on button "Save" at bounding box center [1231, 526] width 72 height 32
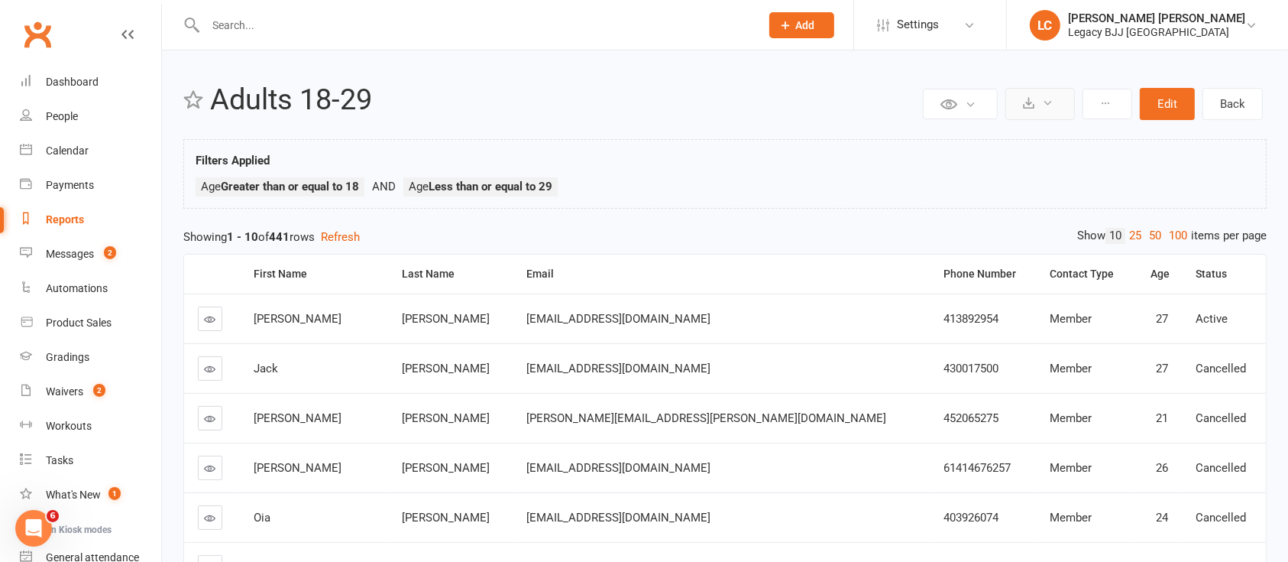
click at [1028, 93] on button at bounding box center [1041, 104] width 70 height 32
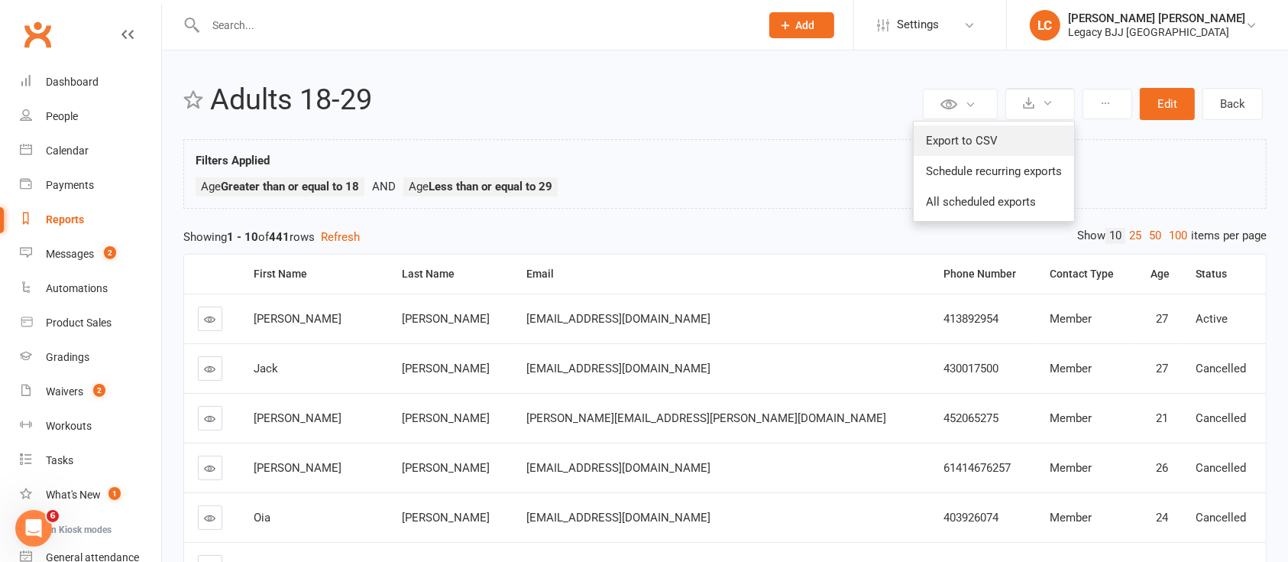
click at [980, 130] on link "Export to CSV" at bounding box center [994, 140] width 160 height 31
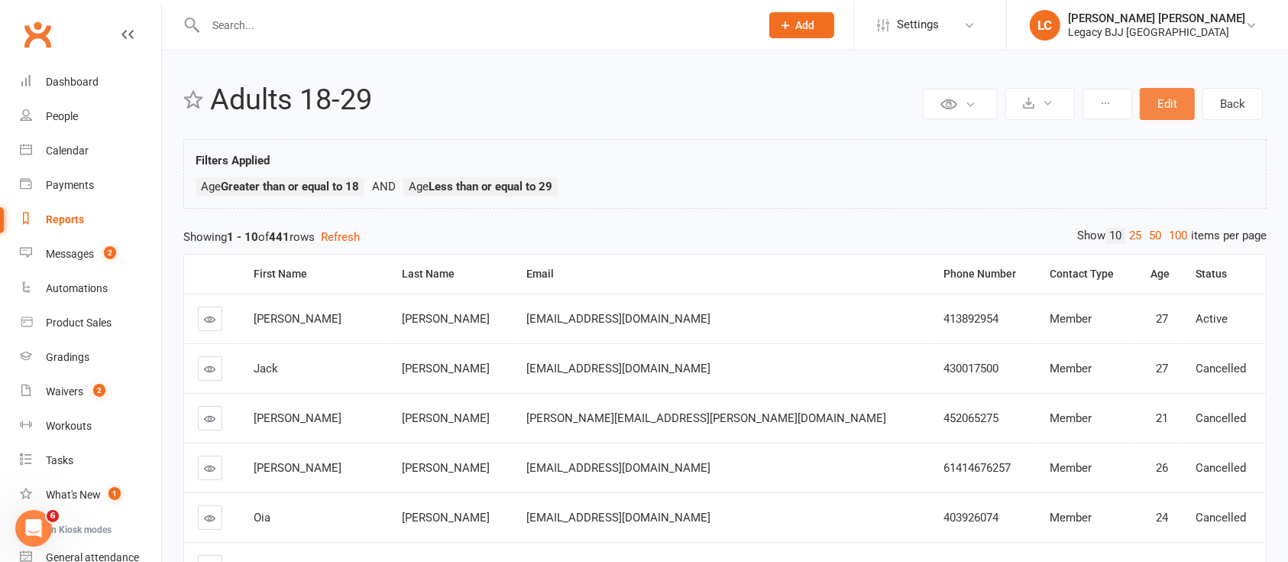
click at [1170, 112] on button "Edit" at bounding box center [1167, 104] width 55 height 32
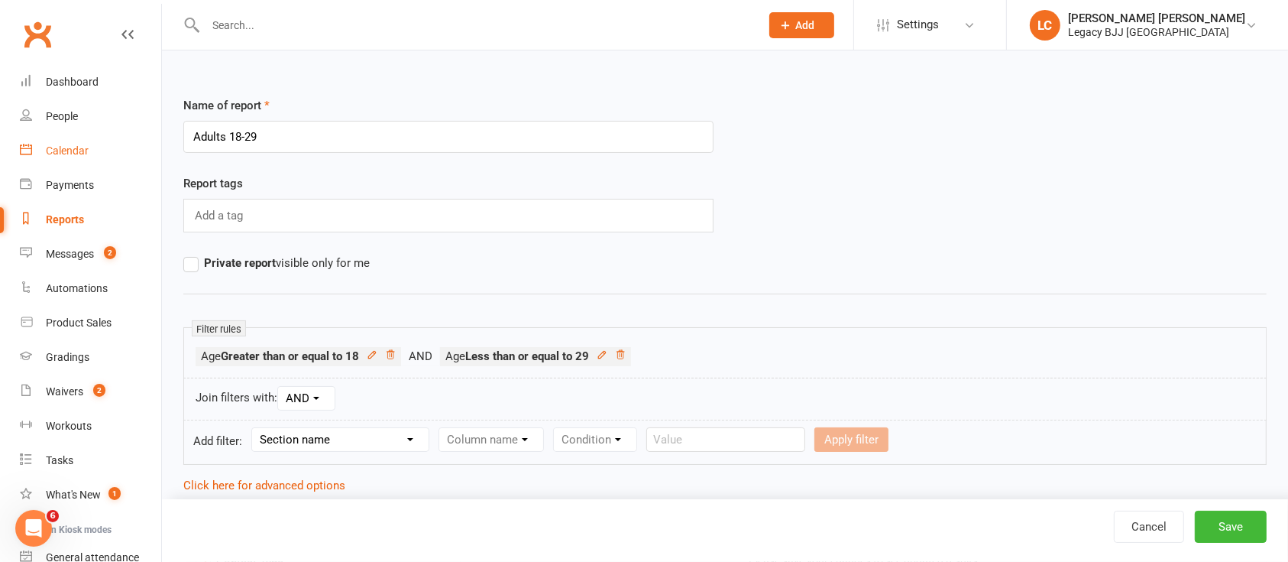
drag, startPoint x: 241, startPoint y: 134, endPoint x: 120, endPoint y: 134, distance: 120.7
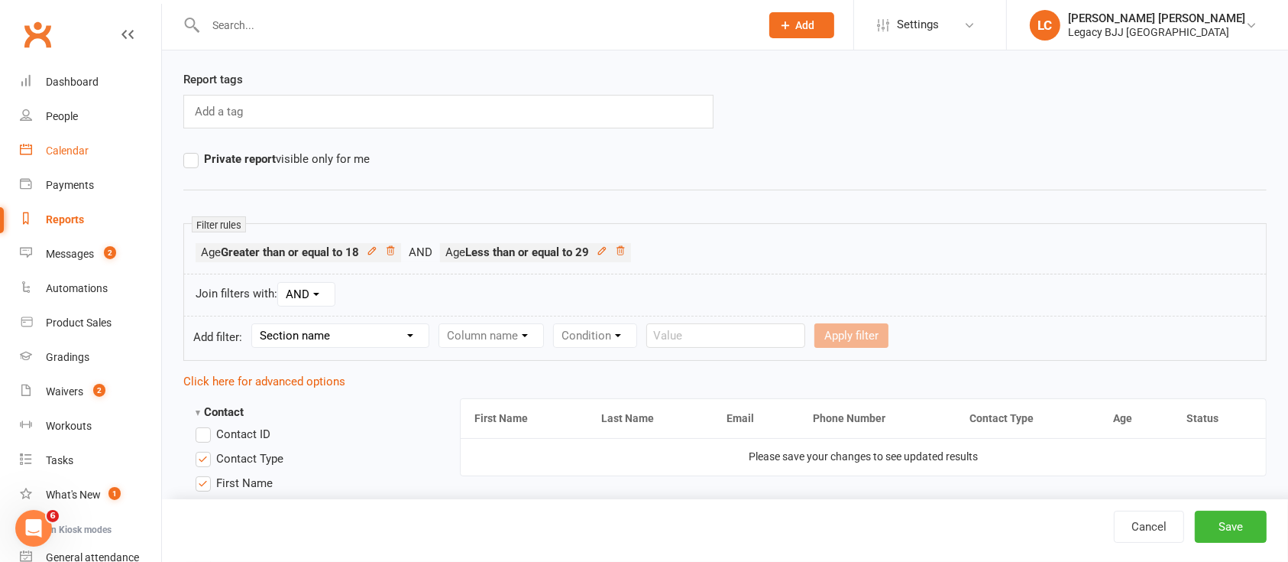
scroll to position [150, 0]
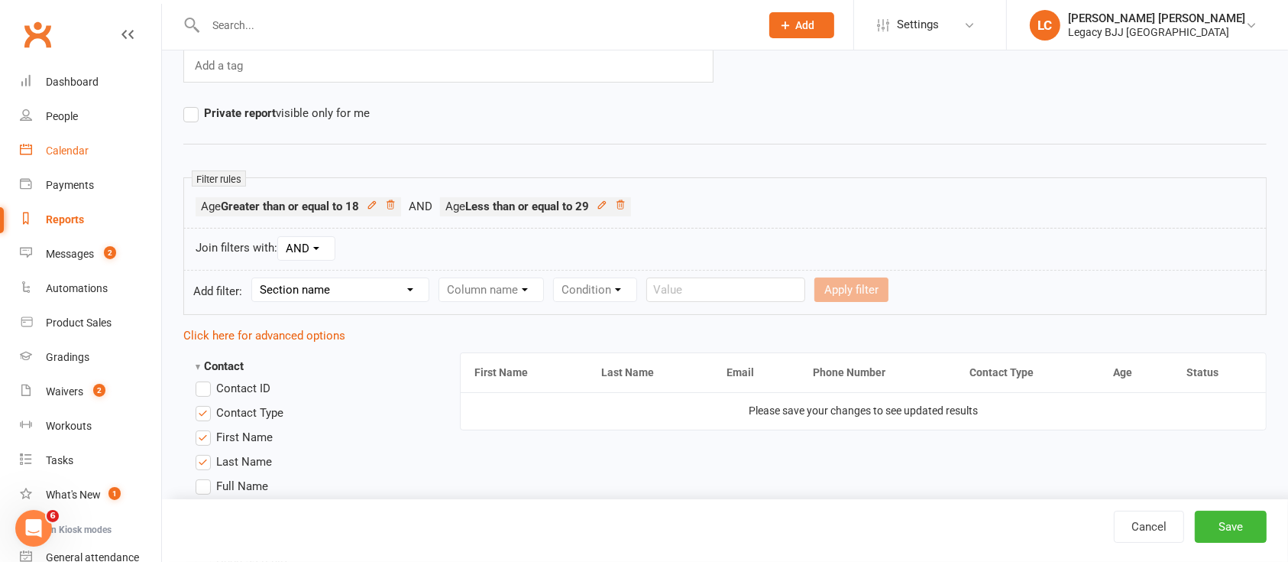
type input "adult 30+"
click at [626, 207] on icon at bounding box center [620, 204] width 11 height 11
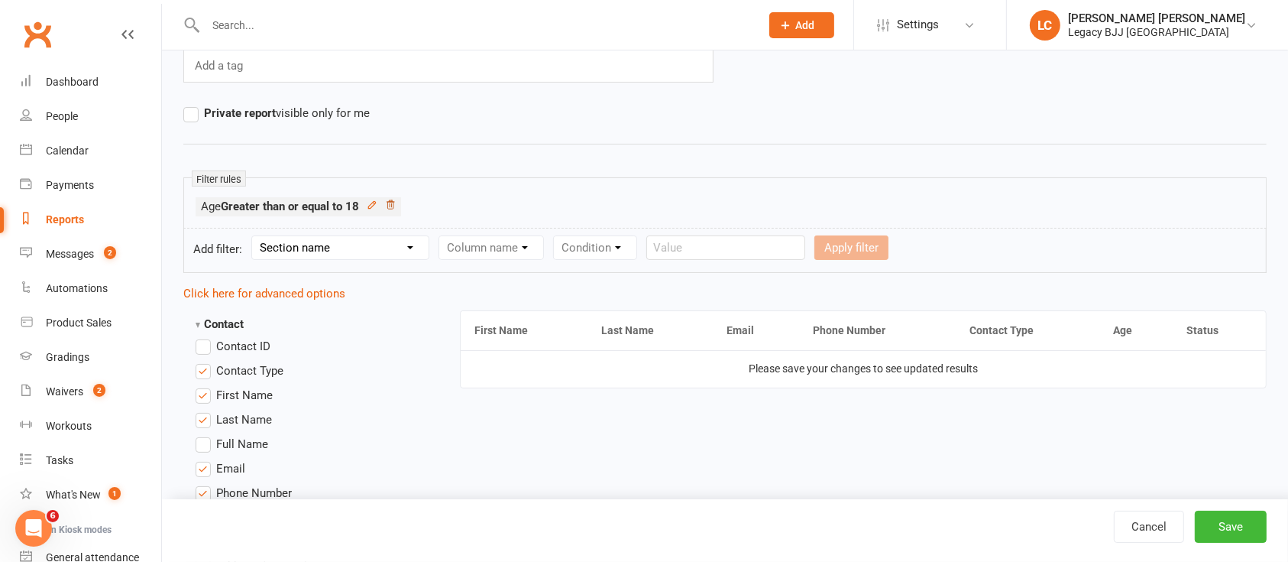
click at [396, 206] on icon at bounding box center [390, 204] width 11 height 11
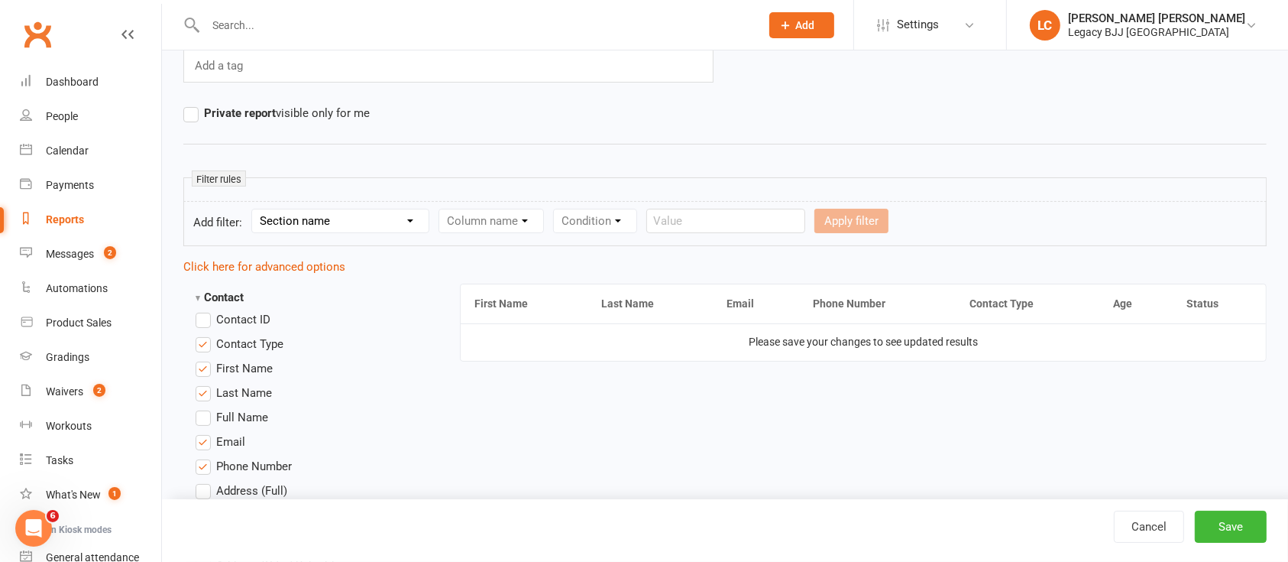
click at [373, 226] on select "Section name Contact Attendance Aggregate Payment Booking Waitlist Attendees Ca…" at bounding box center [340, 220] width 177 height 23
click at [254, 209] on select "Section name Contact Attendance Aggregate Payment Booking Waitlist Attendees Ca…" at bounding box center [340, 220] width 177 height 23
click at [392, 229] on select "Section name Contact Attendance Aggregate Payment Booking Waitlist Attendees Ca…" at bounding box center [340, 220] width 177 height 23
select select "0"
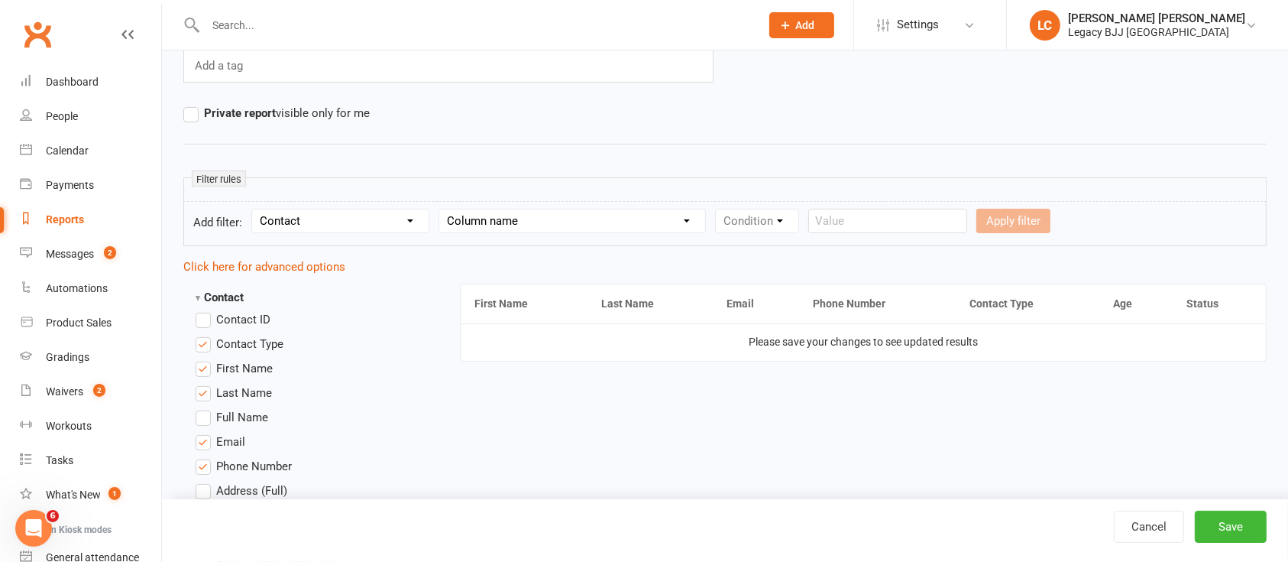
click at [254, 209] on select "Section name Contact Attendance Aggregate Payment Booking Waitlist Attendees Ca…" at bounding box center [340, 220] width 177 height 23
click at [568, 216] on select "Column name Contact Type First Name Last Name Full Name Email Phone Number Addr…" at bounding box center [620, 220] width 363 height 23
select select "23"
click at [442, 209] on select "Column name Contact Type First Name Last Name Full Name Email Phone Number Addr…" at bounding box center [620, 220] width 363 height 23
click at [892, 230] on select "Condition Is Is not Less than Greater than Less than or equal to Greater than o…" at bounding box center [890, 220] width 154 height 23
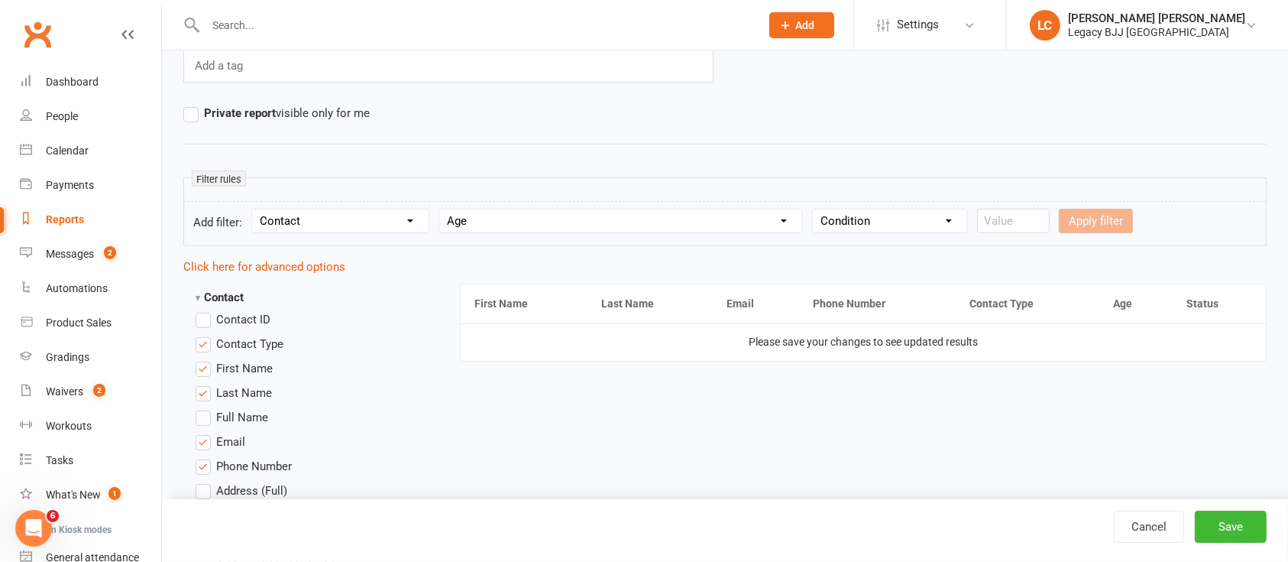
select select "5"
click at [815, 209] on select "Condition Is Is not Less than Greater than Less than or equal to Greater than o…" at bounding box center [890, 220] width 154 height 23
click at [1021, 229] on input "number" at bounding box center [1013, 221] width 73 height 24
type input "30"
click at [1084, 227] on button "Apply filter" at bounding box center [1096, 221] width 74 height 24
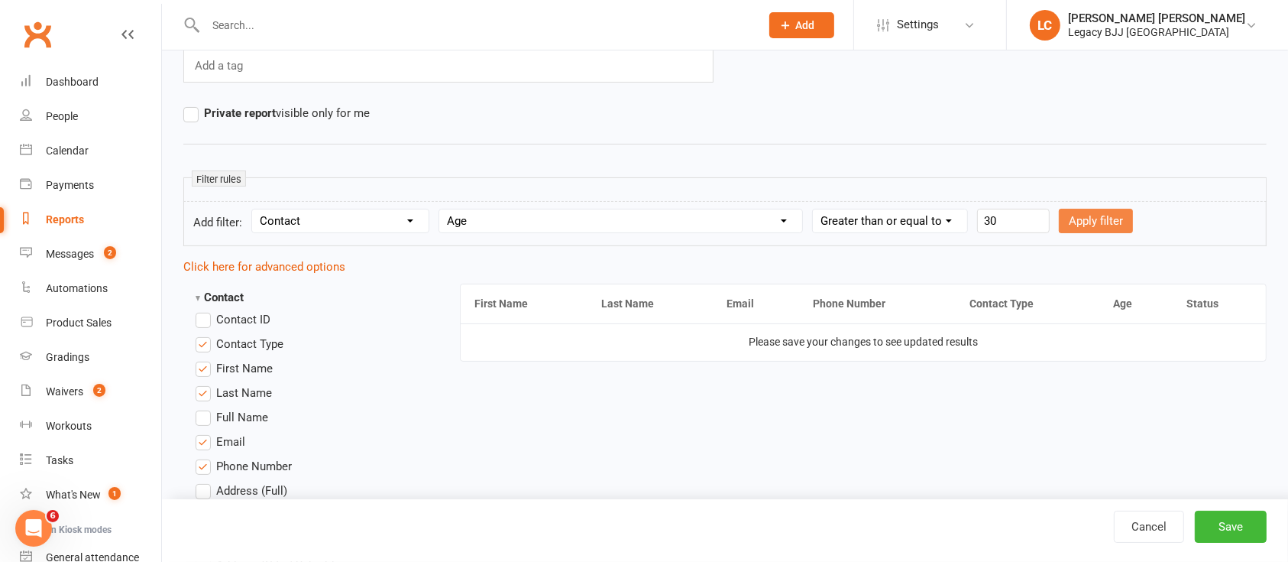
select select
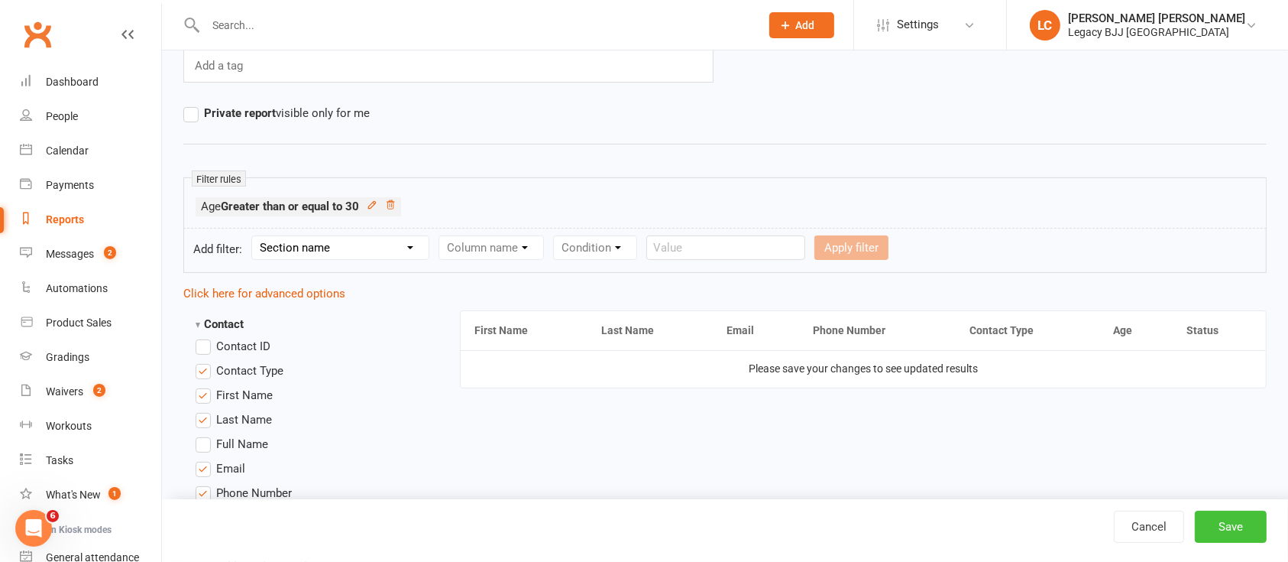
click at [1247, 532] on button "Save" at bounding box center [1231, 526] width 72 height 32
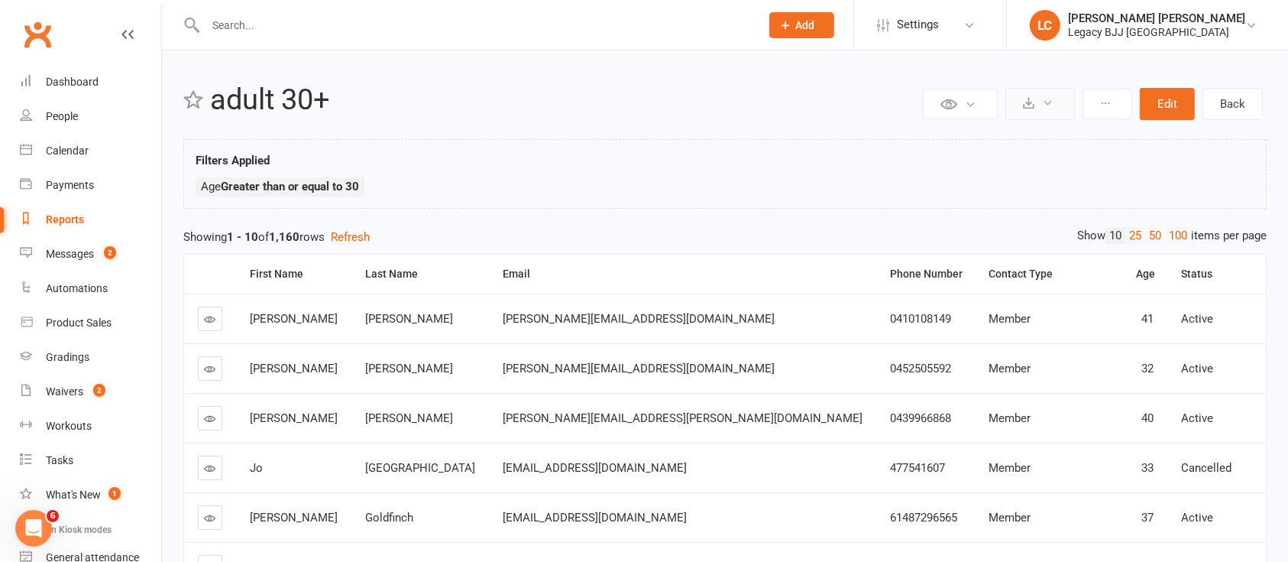
click at [1039, 105] on button at bounding box center [1041, 104] width 70 height 32
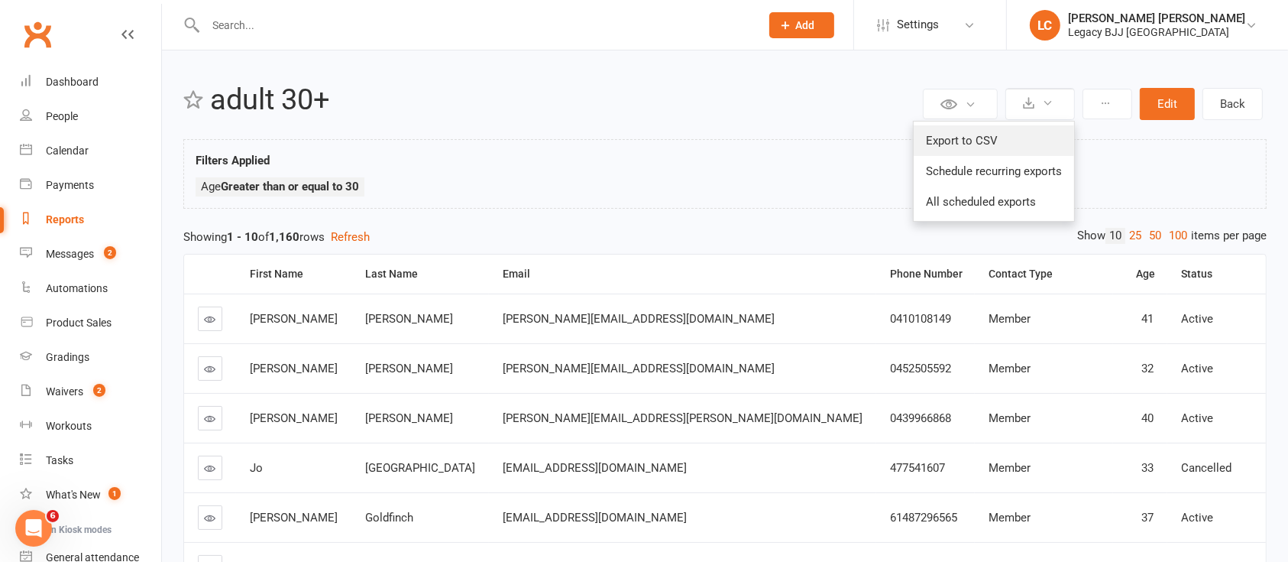
click at [978, 138] on link "Export to CSV" at bounding box center [994, 140] width 160 height 31
